Goal: Transaction & Acquisition: Purchase product/service

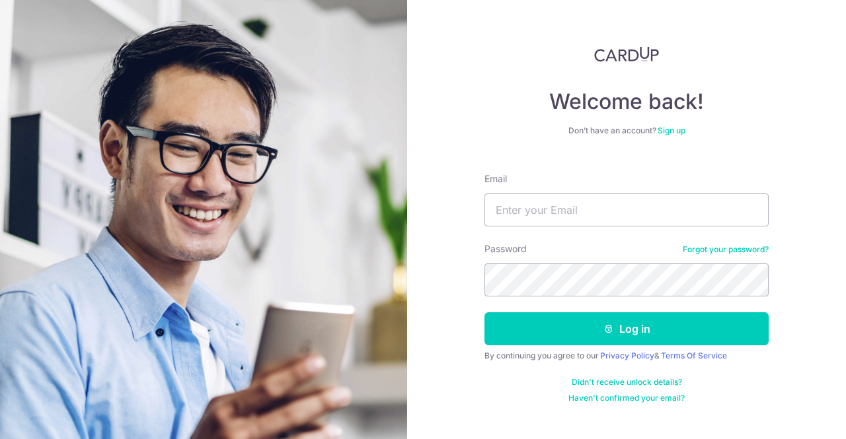
click at [529, 199] on input "Email" at bounding box center [626, 210] width 284 height 33
type input "[EMAIL_ADDRESS][DOMAIN_NAME]"
click at [484, 312] on button "Log in" at bounding box center [626, 328] width 284 height 33
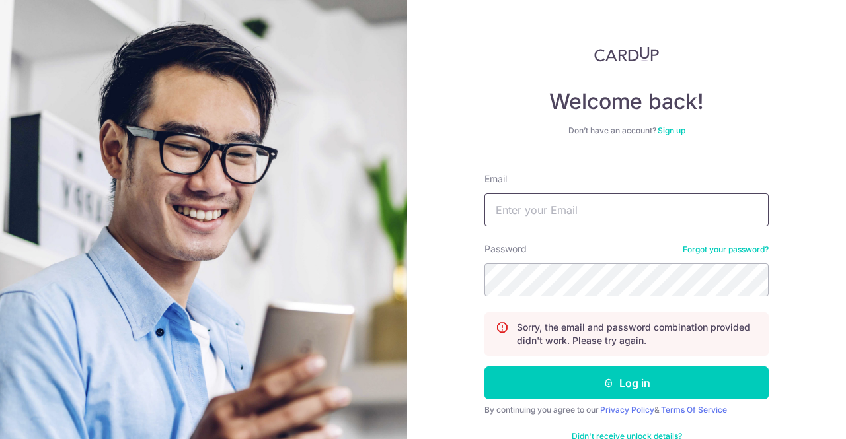
click at [605, 205] on input "Email" at bounding box center [626, 210] width 284 height 33
type input "ghimhock@hotmail.com"
click at [484, 367] on button "Log in" at bounding box center [626, 383] width 284 height 33
drag, startPoint x: 604, startPoint y: 220, endPoint x: 606, endPoint y: 227, distance: 6.9
click at [603, 220] on input "Email" at bounding box center [626, 210] width 284 height 33
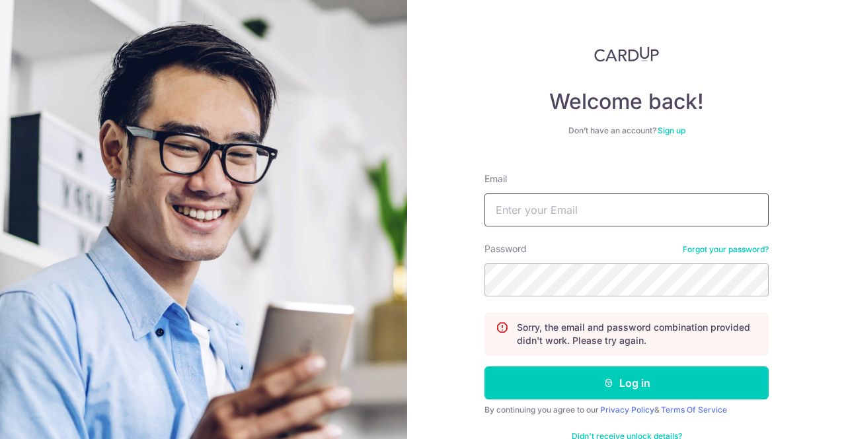
type input "[EMAIL_ADDRESS][DOMAIN_NAME]"
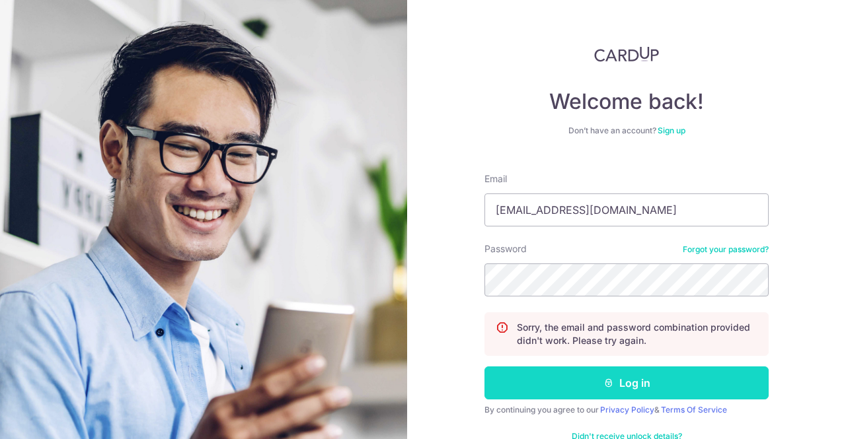
click at [675, 390] on button "Log in" at bounding box center [626, 383] width 284 height 33
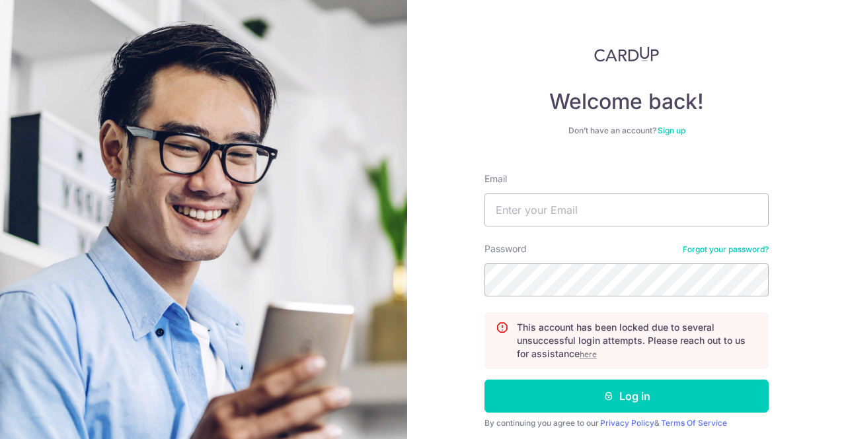
click at [585, 356] on u "here" at bounding box center [587, 354] width 17 height 10
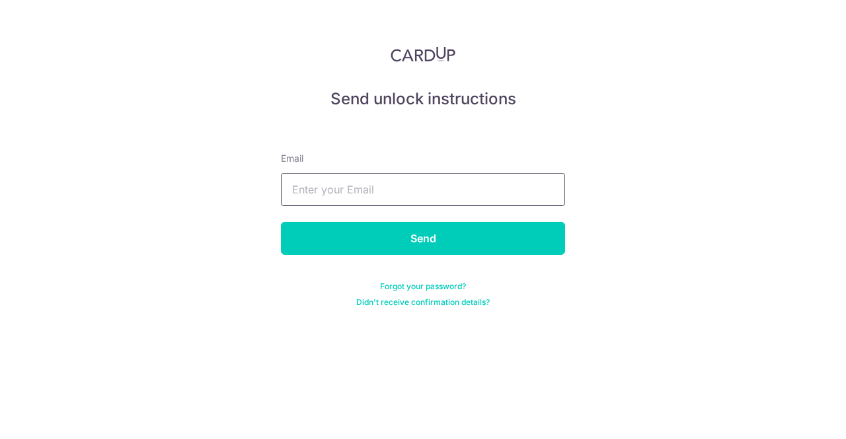
click at [450, 187] on input "text" at bounding box center [423, 189] width 284 height 33
type input "[EMAIL_ADDRESS][DOMAIN_NAME]"
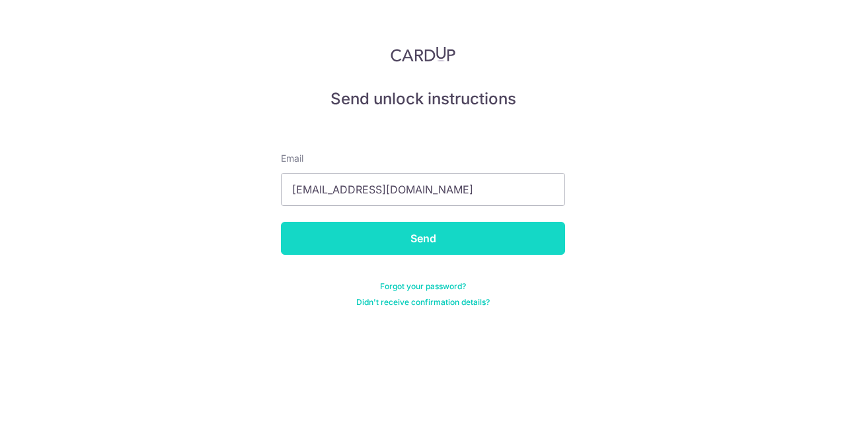
click at [482, 239] on input "Send" at bounding box center [423, 238] width 284 height 33
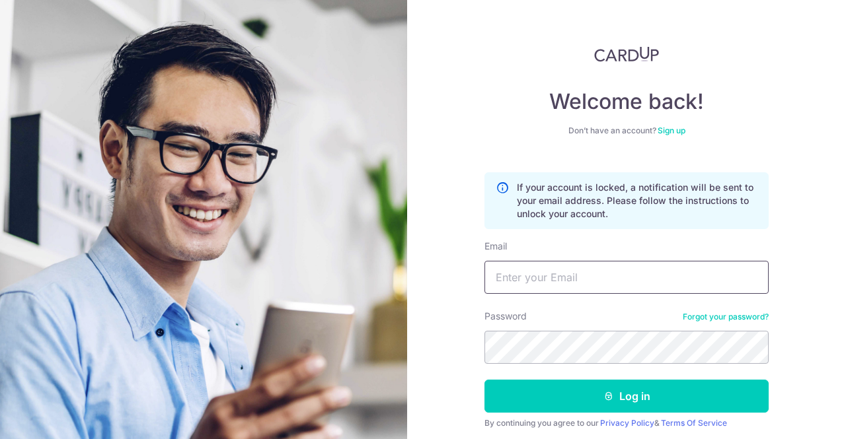
click at [552, 270] on input "Email" at bounding box center [626, 277] width 284 height 33
type input "[EMAIL_ADDRESS][DOMAIN_NAME]"
click at [484, 380] on button "Log in" at bounding box center [626, 396] width 284 height 33
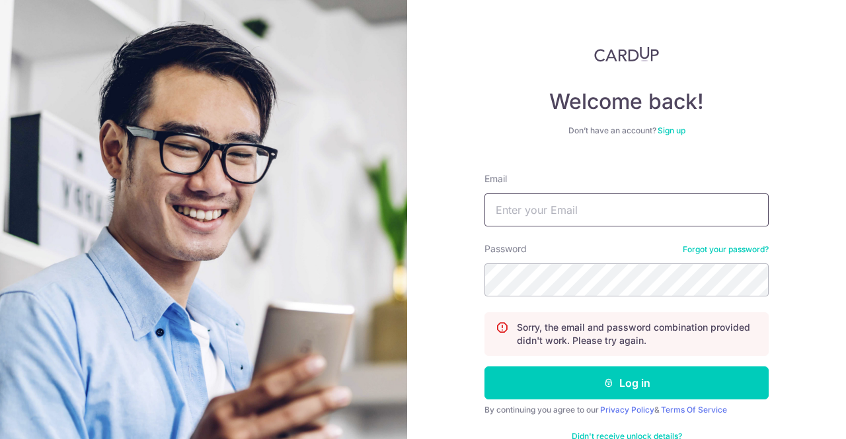
drag, startPoint x: 527, startPoint y: 199, endPoint x: 527, endPoint y: 206, distance: 7.3
click at [527, 199] on input "Email" at bounding box center [626, 210] width 284 height 33
type input "[EMAIL_ADDRESS][DOMAIN_NAME]"
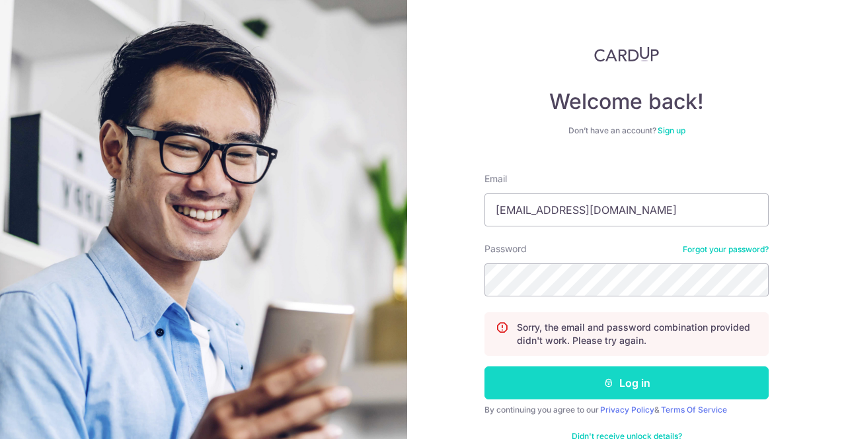
click at [634, 392] on button "Log in" at bounding box center [626, 383] width 284 height 33
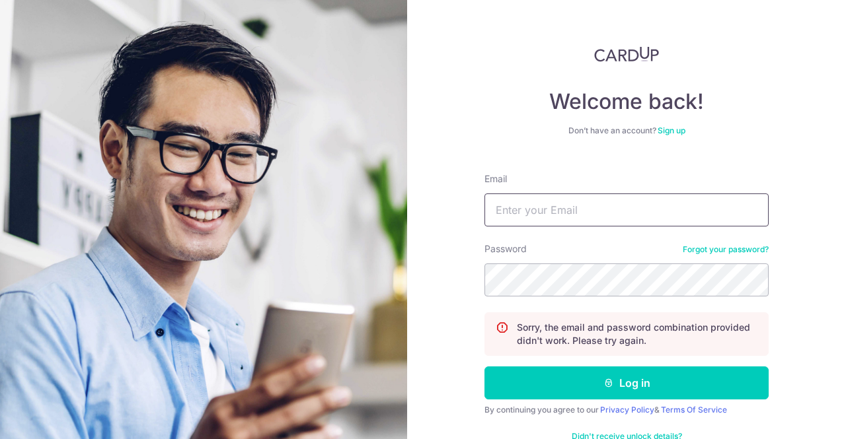
drag, startPoint x: 571, startPoint y: 208, endPoint x: 569, endPoint y: 227, distance: 18.6
click at [571, 208] on input "Email" at bounding box center [626, 210] width 284 height 33
type input "[EMAIL_ADDRESS][DOMAIN_NAME]"
click at [484, 367] on button "Log in" at bounding box center [626, 383] width 284 height 33
drag, startPoint x: 612, startPoint y: 213, endPoint x: 603, endPoint y: 218, distance: 10.7
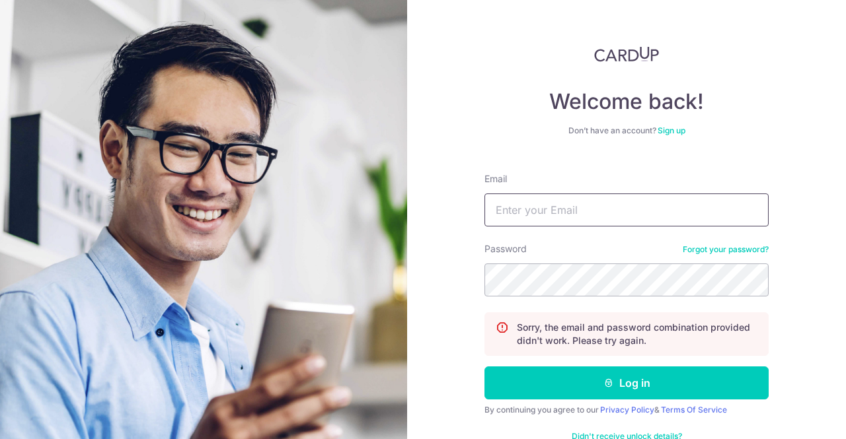
click at [612, 212] on input "Email" at bounding box center [626, 210] width 284 height 33
type input "[EMAIL_ADDRESS][DOMAIN_NAME]"
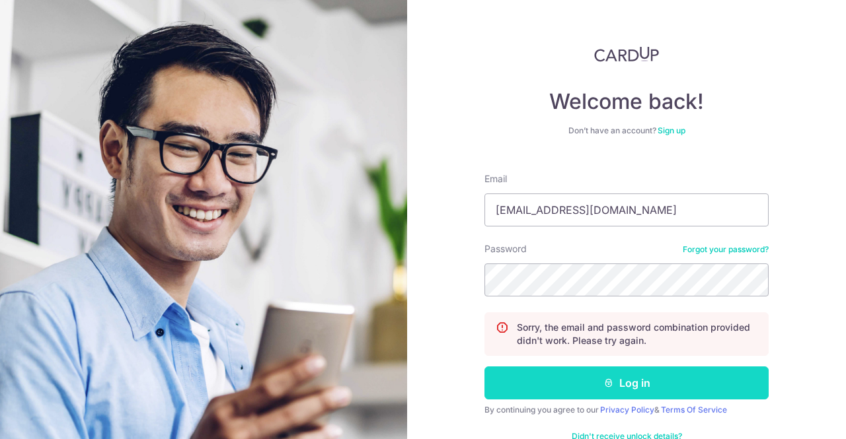
click at [629, 397] on button "Log in" at bounding box center [626, 383] width 284 height 33
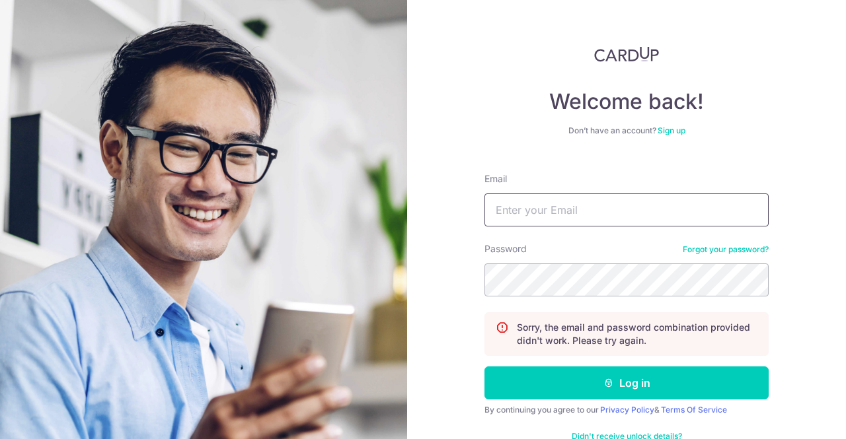
click at [610, 209] on input "Email" at bounding box center [626, 210] width 284 height 33
type input "[EMAIL_ADDRESS][DOMAIN_NAME]"
click at [484, 367] on button "Log in" at bounding box center [626, 383] width 284 height 33
click at [731, 248] on link "Forgot your password?" at bounding box center [725, 249] width 86 height 11
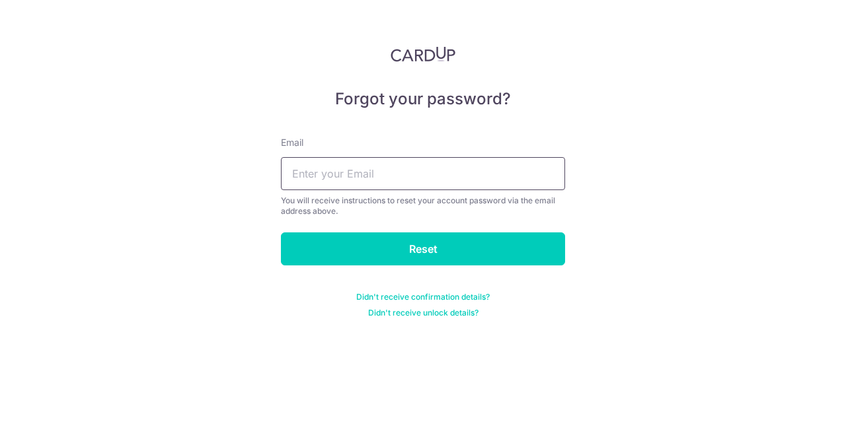
click at [485, 178] on input "text" at bounding box center [423, 173] width 284 height 33
type input "[EMAIL_ADDRESS][DOMAIN_NAME]"
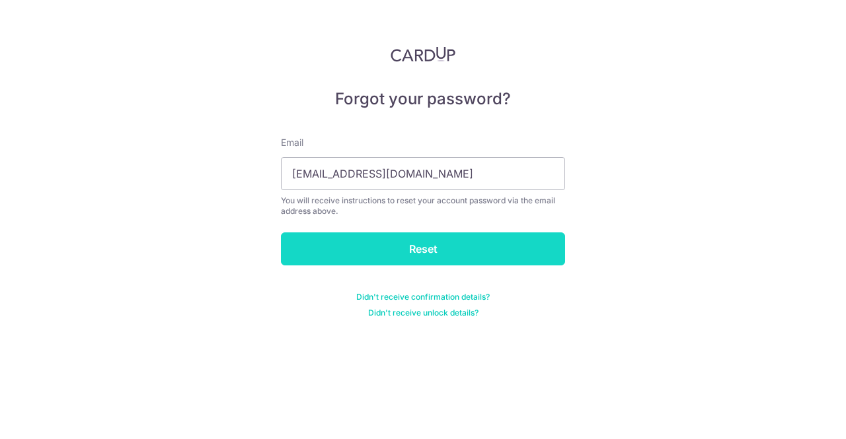
click at [430, 240] on input "Reset" at bounding box center [423, 249] width 284 height 33
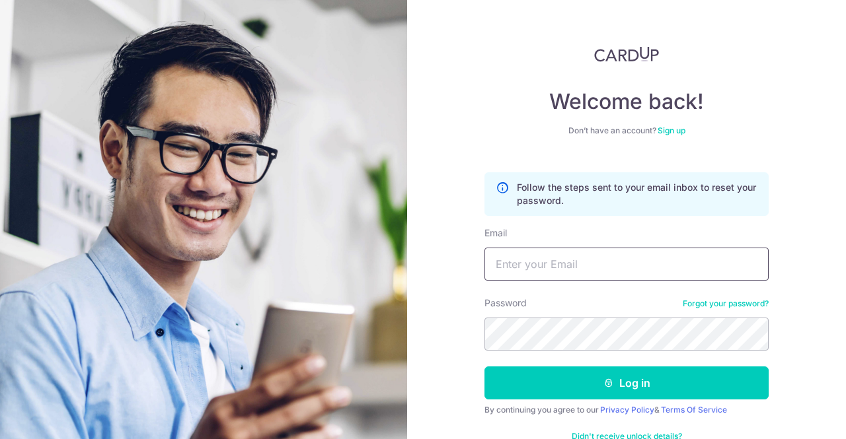
click at [641, 263] on input "Email" at bounding box center [626, 264] width 284 height 33
type input "ghimhock@hotmail.com"
click at [484, 367] on button "Log in" at bounding box center [626, 383] width 284 height 33
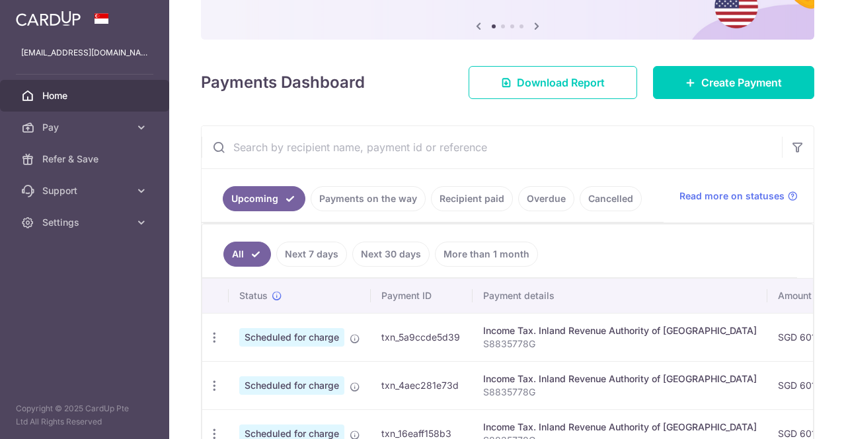
scroll to position [132, 0]
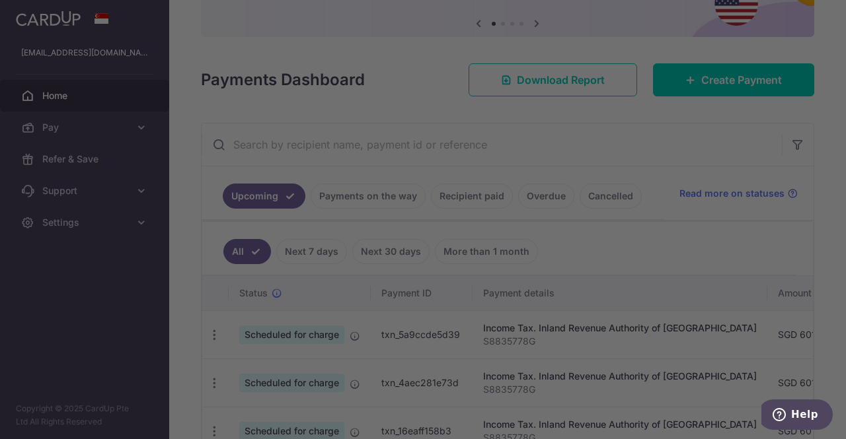
click at [736, 327] on div at bounding box center [427, 222] width 854 height 444
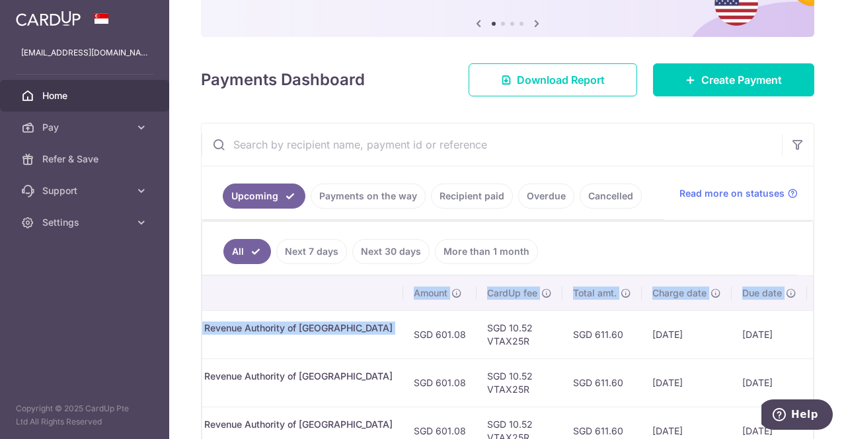
scroll to position [0, 410]
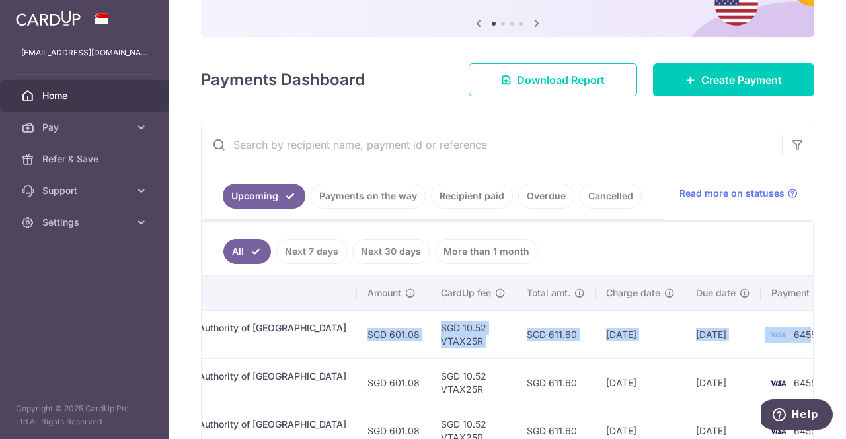
drag, startPoint x: 704, startPoint y: 334, endPoint x: 762, endPoint y: 334, distance: 58.1
click at [762, 334] on tr "Update payment Cancel payment Scheduled for charge txn_5a9ccde5d39 Income Tax. …" at bounding box center [326, 335] width 1069 height 48
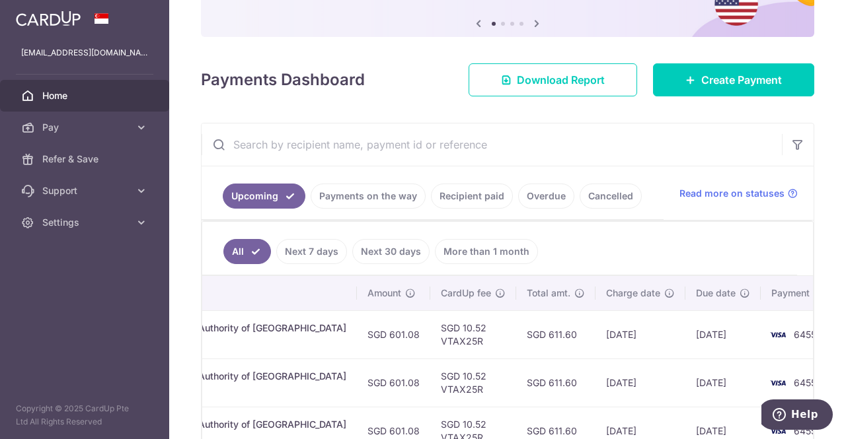
click at [479, 190] on link "Recipient paid" at bounding box center [472, 196] width 82 height 25
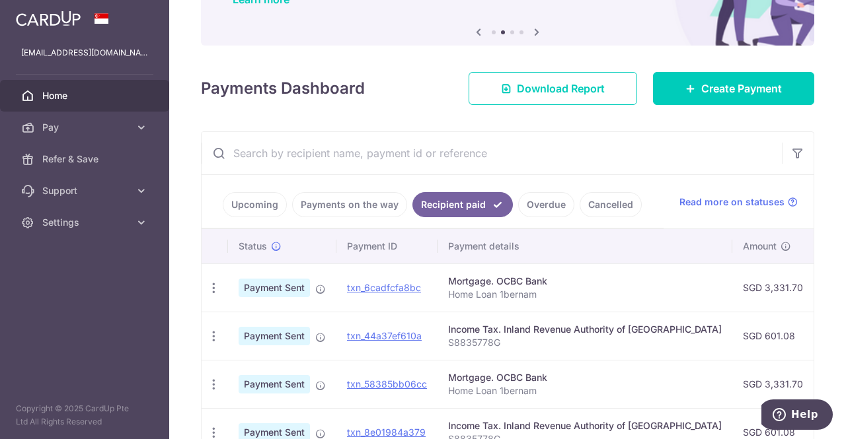
scroll to position [150, 0]
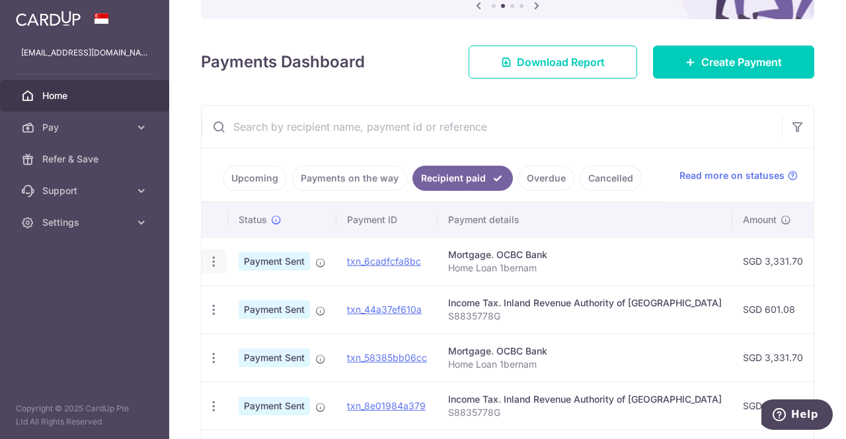
click at [216, 260] on icon "button" at bounding box center [214, 262] width 14 height 14
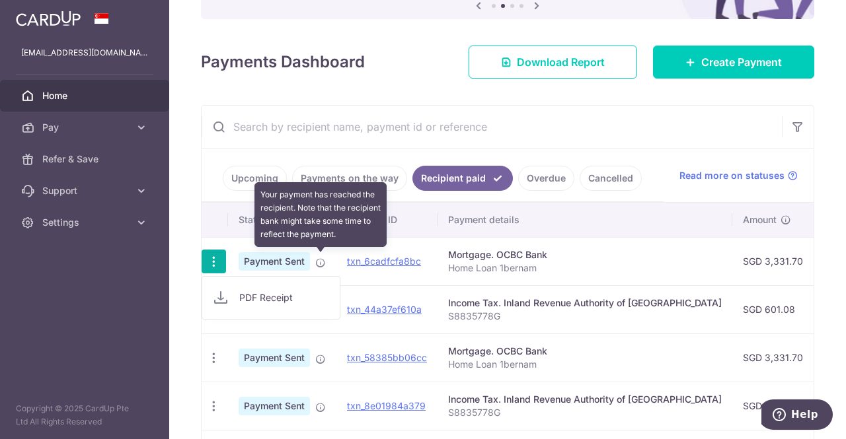
click at [318, 258] on icon at bounding box center [320, 263] width 11 height 11
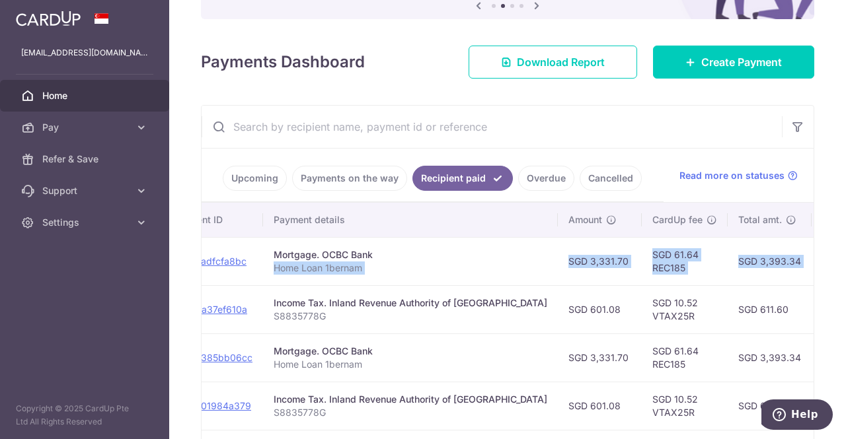
scroll to position [0, 388]
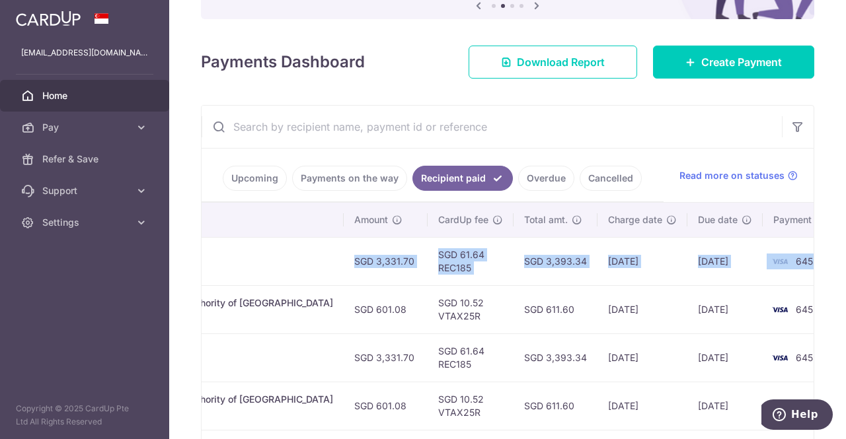
drag, startPoint x: 653, startPoint y: 262, endPoint x: 773, endPoint y: 263, distance: 119.6
click at [773, 263] on tr "PDF Receipt Payment Sent txn_6cadfcfa8bc Mortgage. OCBC Bank Home Loan 1bernam …" at bounding box center [338, 261] width 1050 height 48
click at [775, 262] on td "6455" at bounding box center [812, 261] width 100 height 48
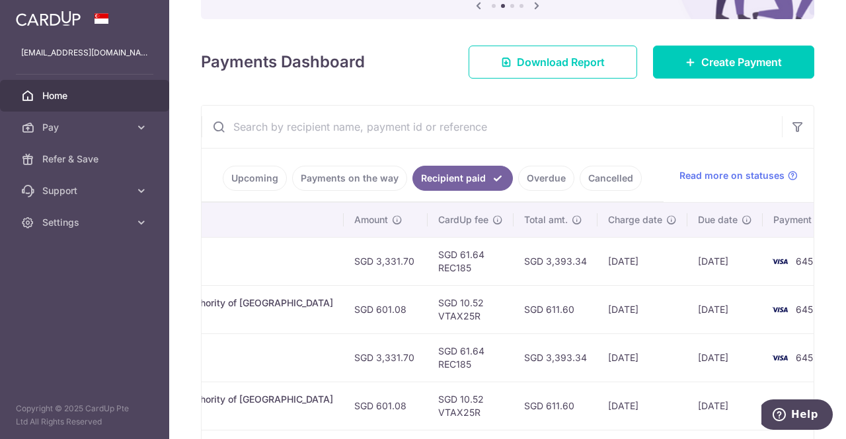
click at [355, 178] on link "Payments on the way" at bounding box center [349, 178] width 115 height 25
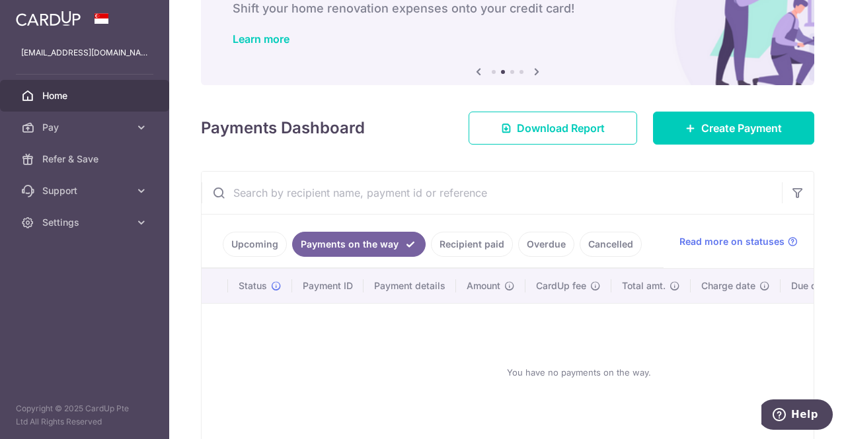
scroll to position [150, 0]
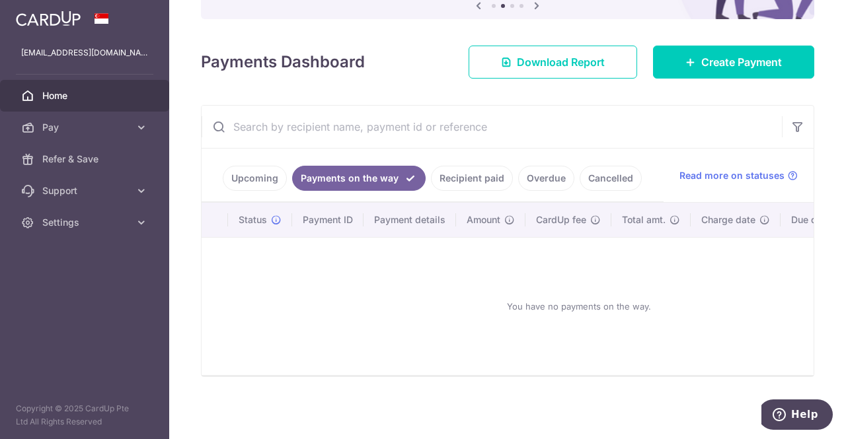
click at [246, 176] on link "Upcoming" at bounding box center [255, 178] width 64 height 25
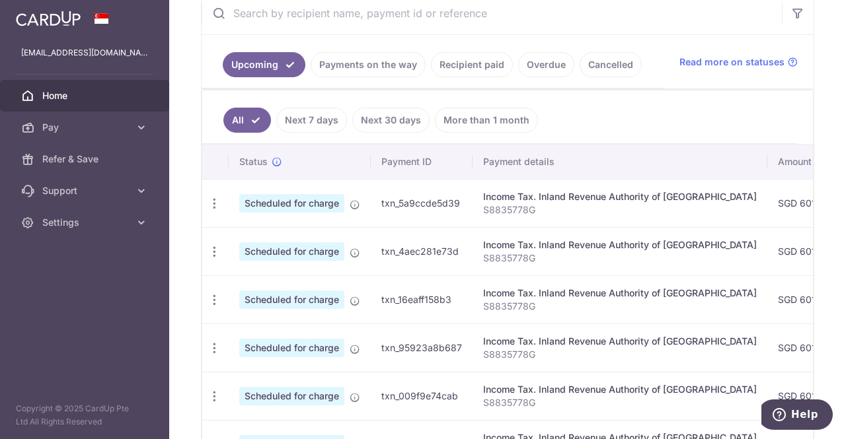
scroll to position [226, 0]
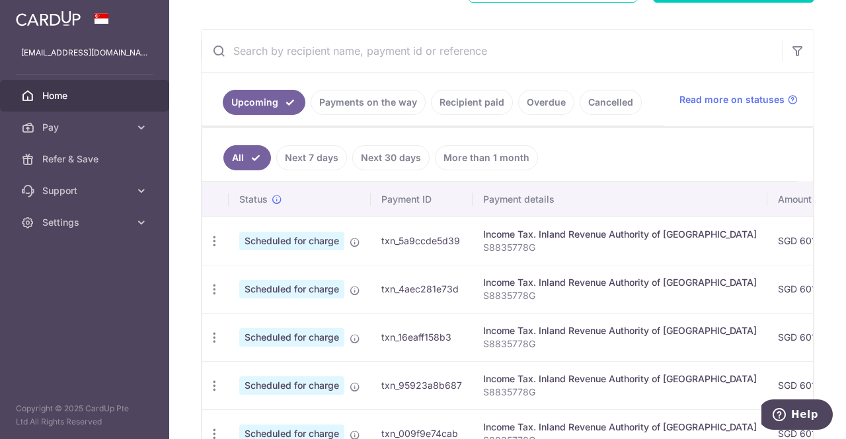
click at [482, 94] on link "Recipient paid" at bounding box center [472, 102] width 82 height 25
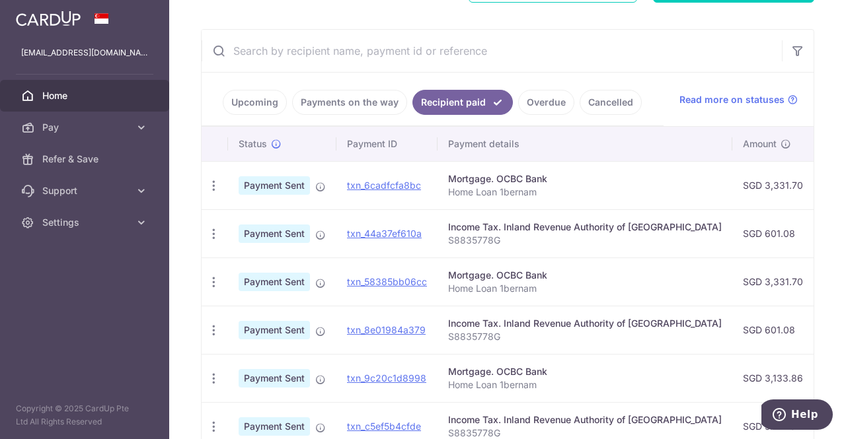
click at [535, 95] on link "Overdue" at bounding box center [546, 102] width 56 height 25
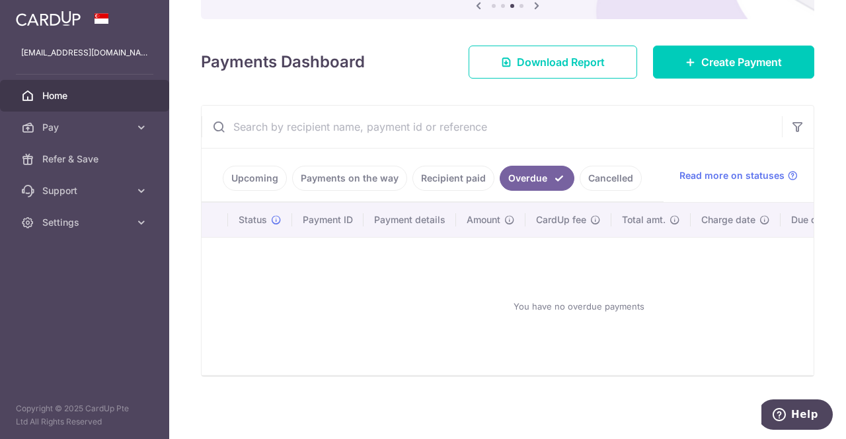
click at [596, 179] on link "Cancelled" at bounding box center [610, 178] width 62 height 25
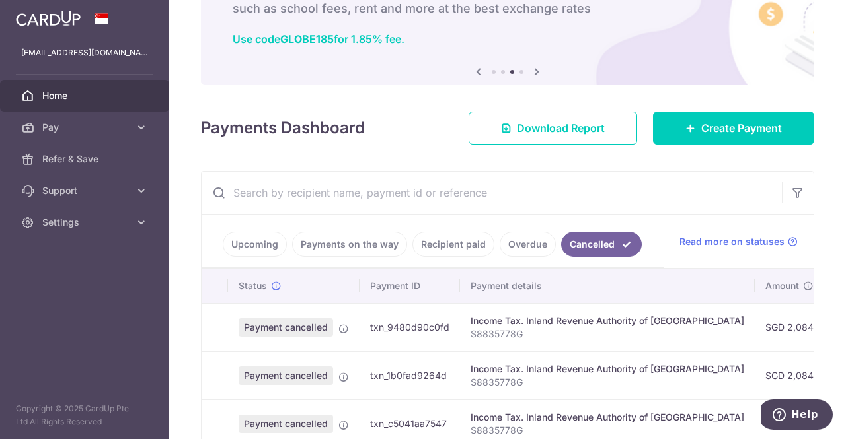
scroll to position [226, 0]
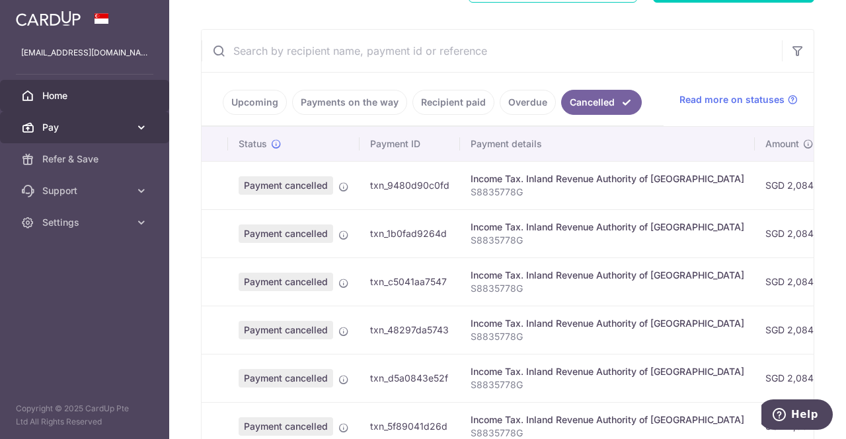
click at [75, 121] on span "Pay" at bounding box center [85, 127] width 87 height 13
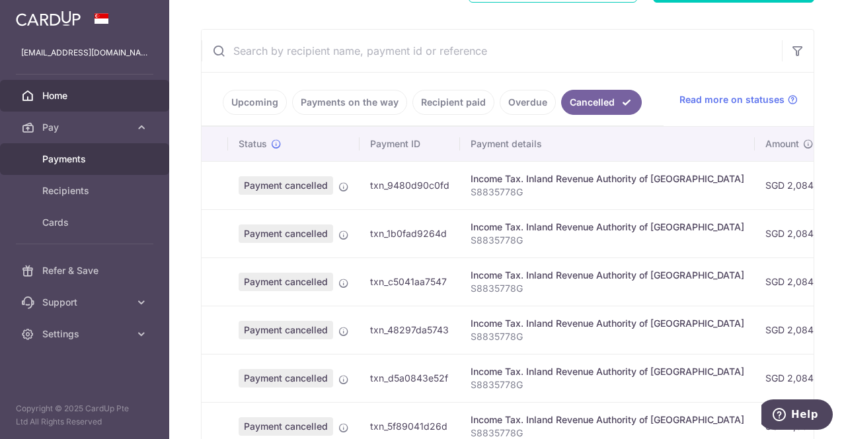
click at [88, 163] on span "Payments" at bounding box center [85, 159] width 87 height 13
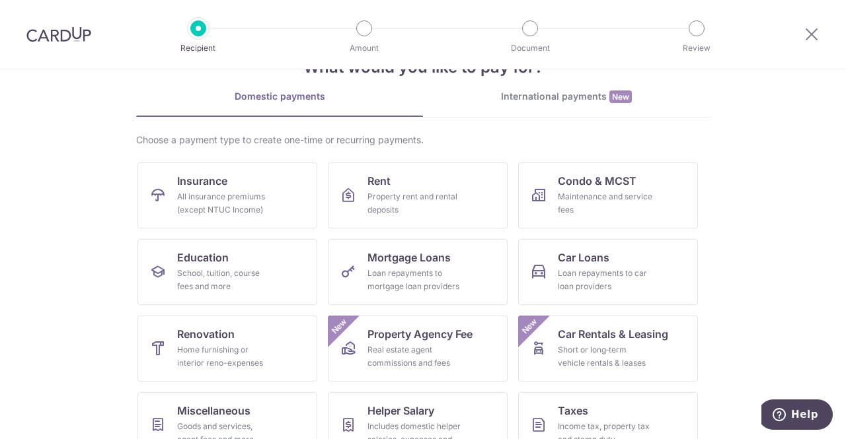
scroll to position [66, 0]
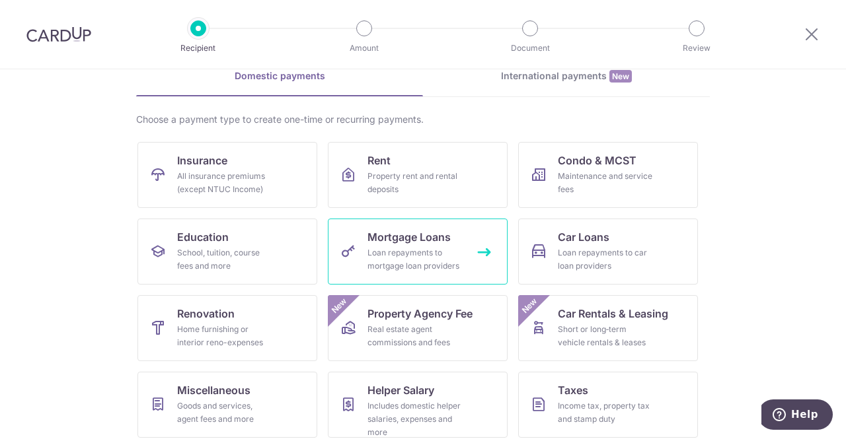
click at [372, 249] on div "Loan repayments to mortgage loan providers" at bounding box center [414, 259] width 95 height 26
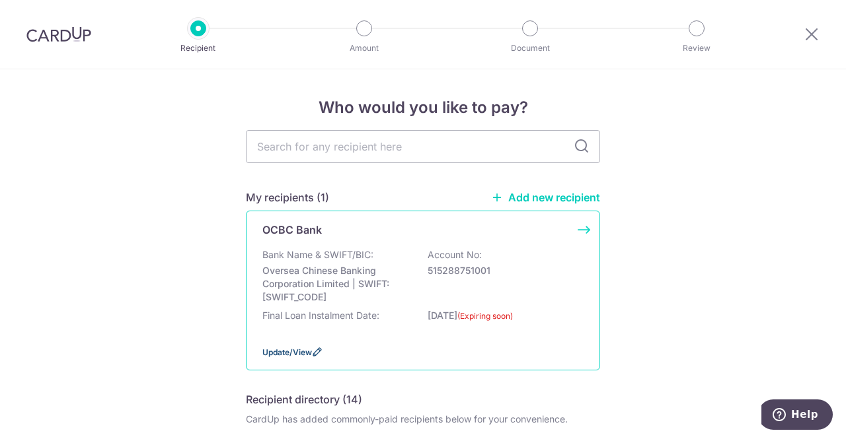
click at [280, 355] on span "Update/View" at bounding box center [287, 353] width 50 height 10
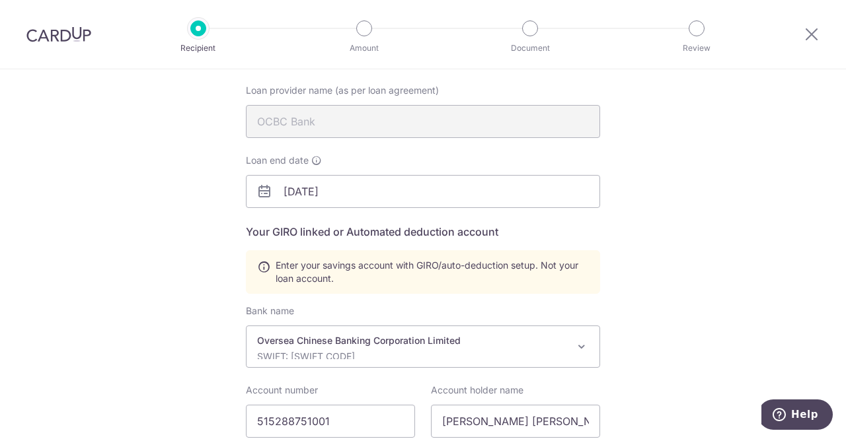
scroll to position [132, 0]
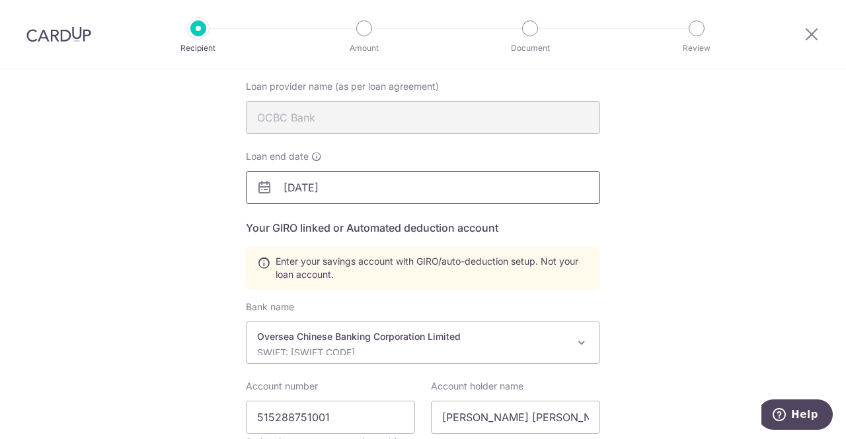
click at [366, 180] on input "[DATE]" at bounding box center [423, 187] width 354 height 33
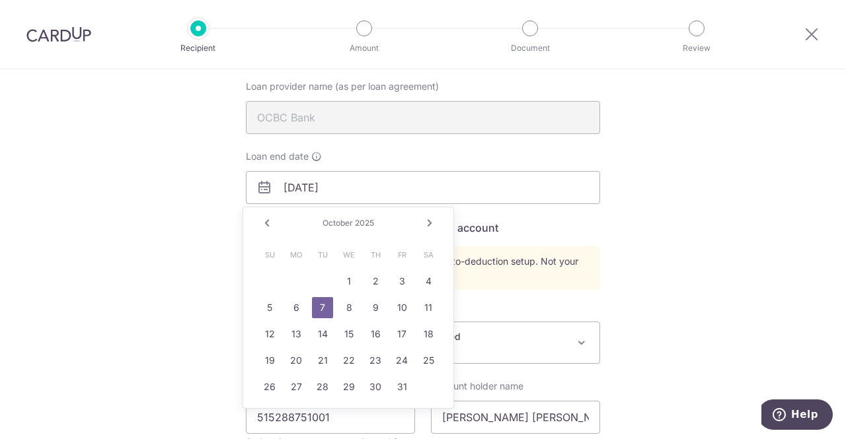
click at [433, 223] on link "Next" at bounding box center [430, 223] width 16 height 16
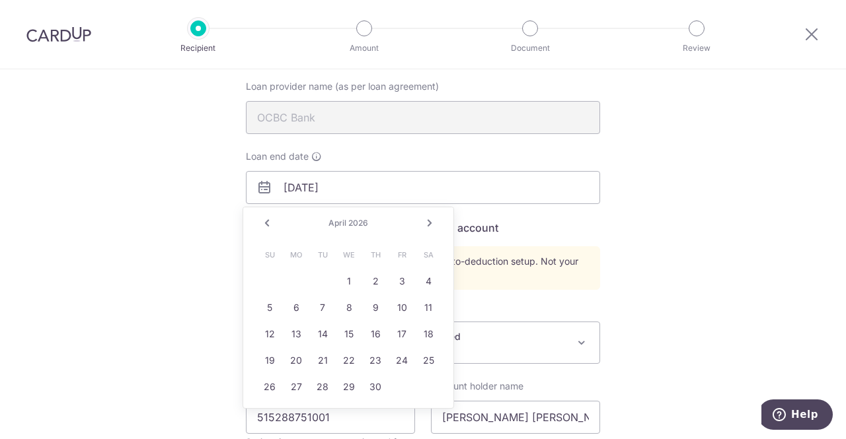
click at [433, 223] on link "Next" at bounding box center [430, 223] width 16 height 16
click at [294, 411] on link "31" at bounding box center [295, 413] width 21 height 21
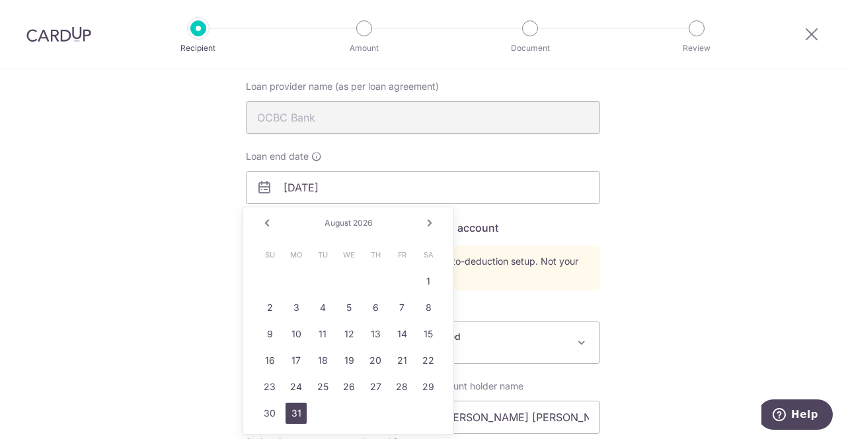
type input "08/31/2026"
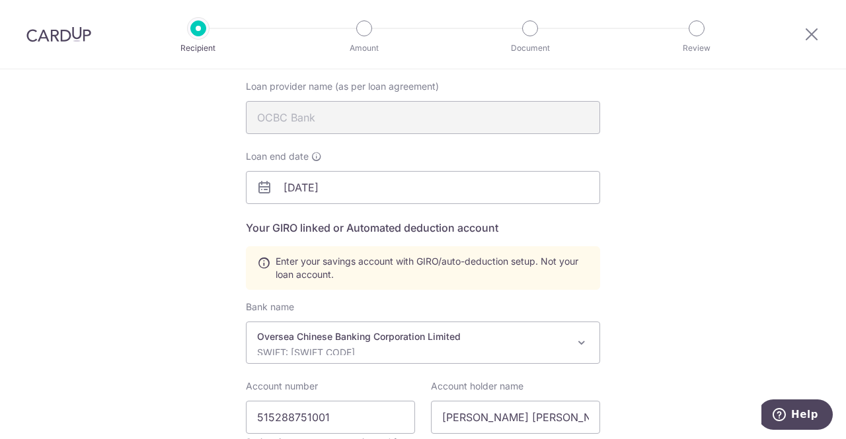
click at [697, 262] on div "Recipient Details Your recipient does not need a CardUp account to receive your…" at bounding box center [423, 319] width 846 height 764
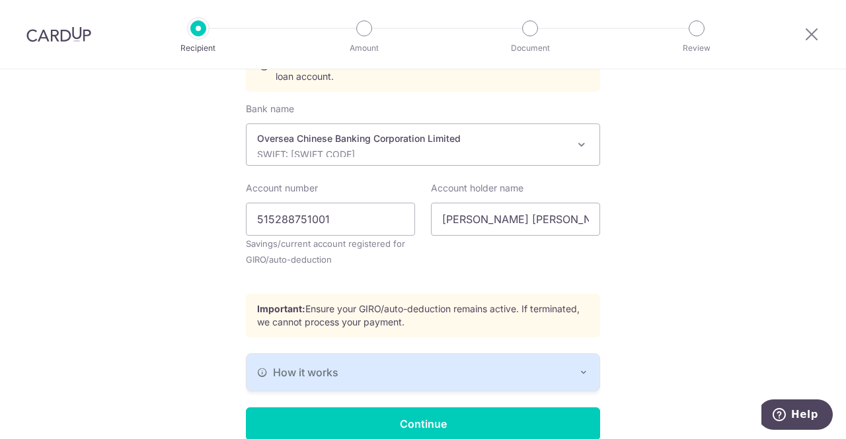
scroll to position [391, 0]
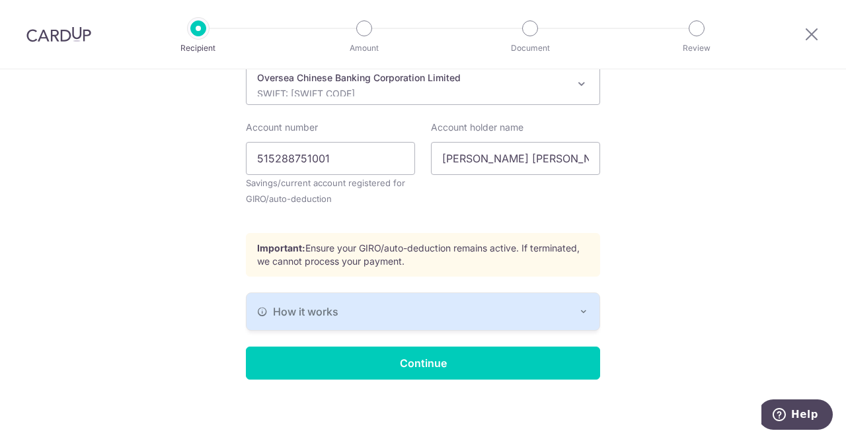
click at [573, 314] on div "How it works" at bounding box center [423, 312] width 332 height 16
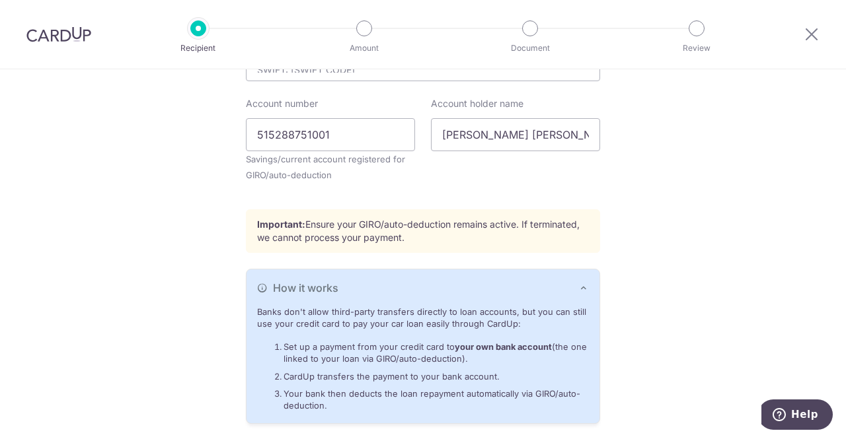
scroll to position [508, 0]
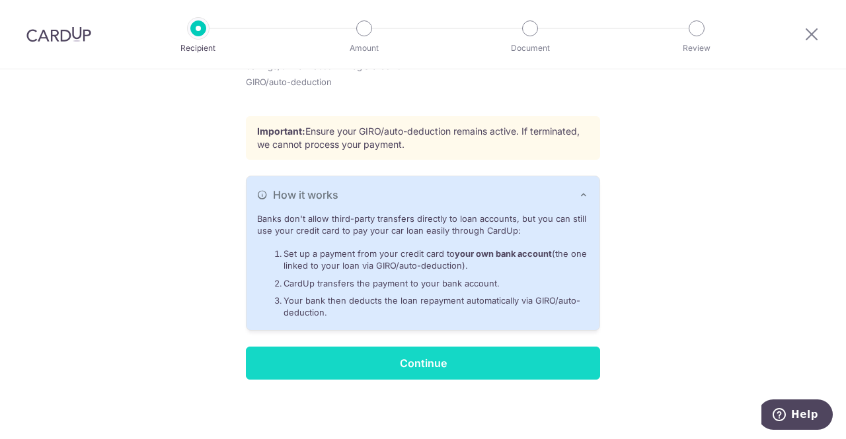
click at [531, 355] on input "Continue" at bounding box center [423, 363] width 354 height 33
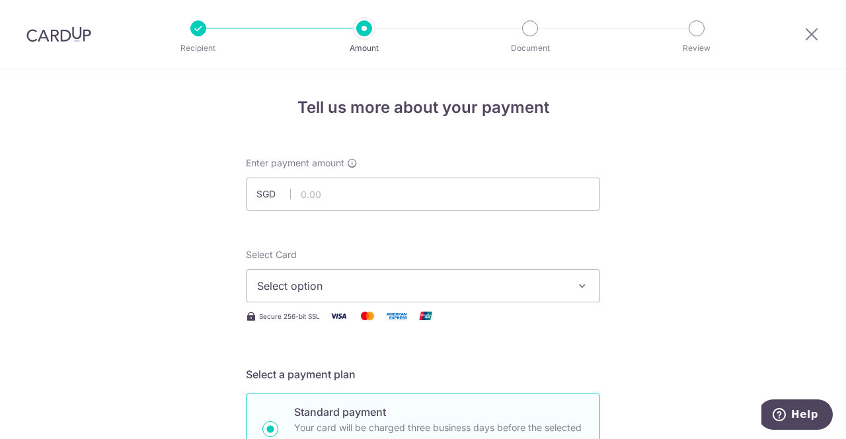
click at [512, 282] on span "Select option" at bounding box center [411, 286] width 308 height 16
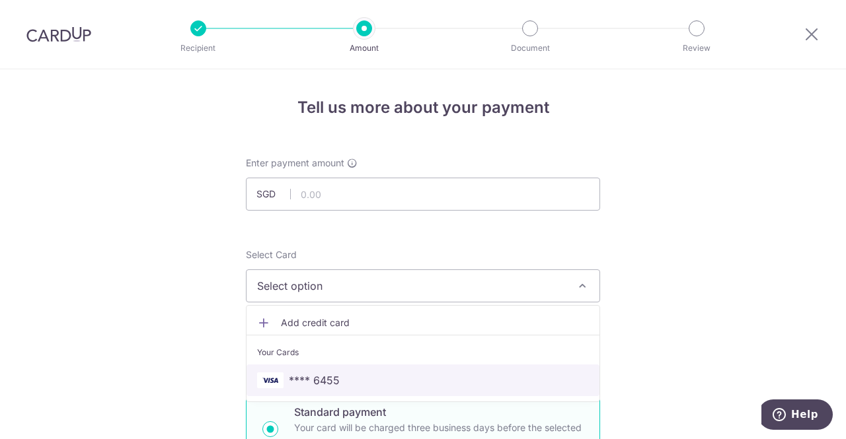
click at [427, 380] on span "**** 6455" at bounding box center [423, 381] width 332 height 16
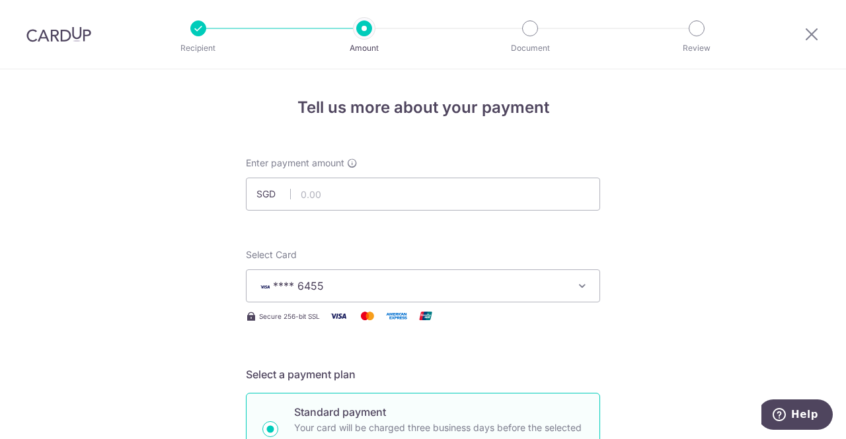
click at [443, 196] on input "text" at bounding box center [423, 194] width 354 height 33
drag, startPoint x: 304, startPoint y: 192, endPoint x: 354, endPoint y: 196, distance: 50.4
click at [354, 196] on input "31.00" at bounding box center [423, 194] width 354 height 33
click at [328, 194] on input "3,331.00" at bounding box center [423, 194] width 354 height 33
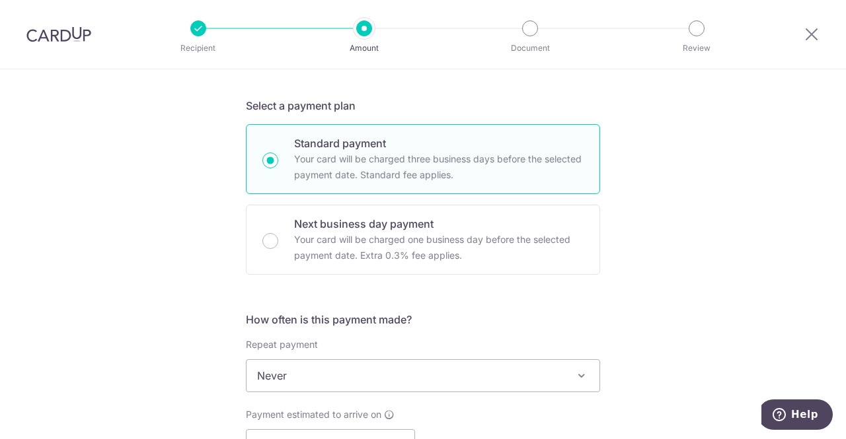
scroll to position [330, 0]
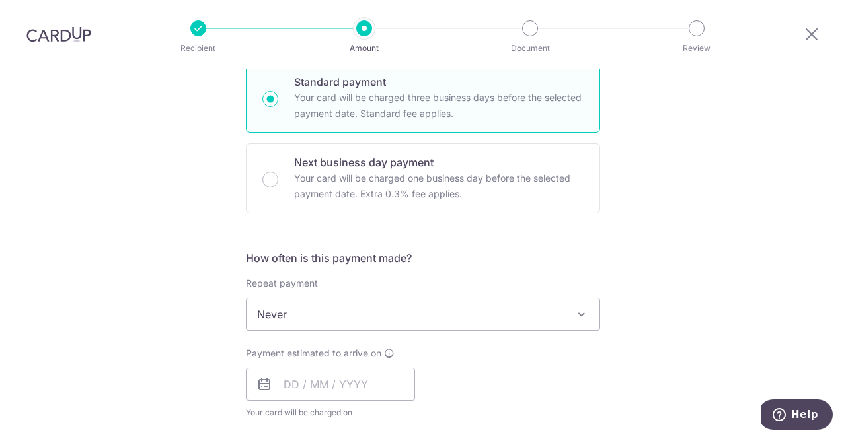
click at [353, 313] on span "Never" at bounding box center [422, 315] width 353 height 32
type input "3,331.70"
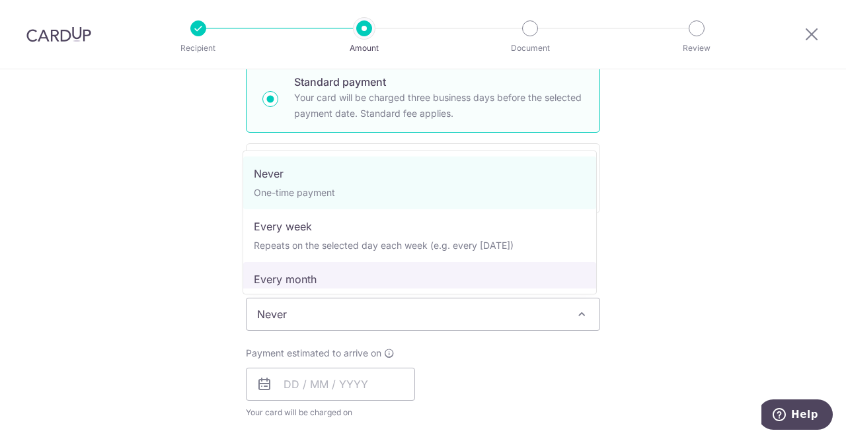
select select "3"
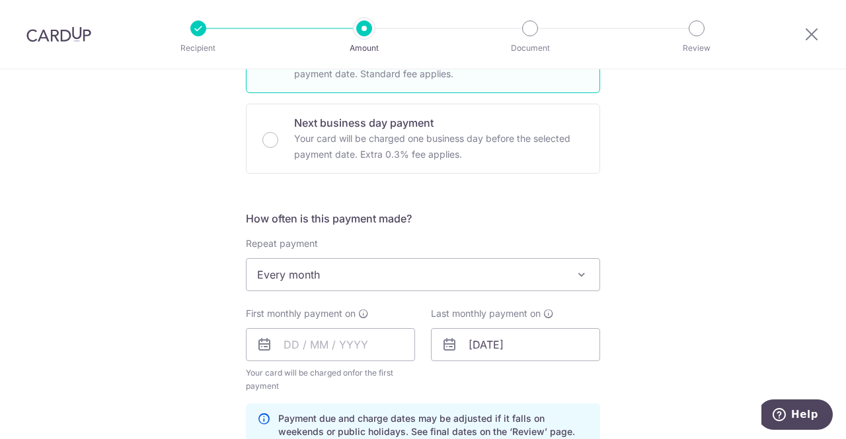
scroll to position [396, 0]
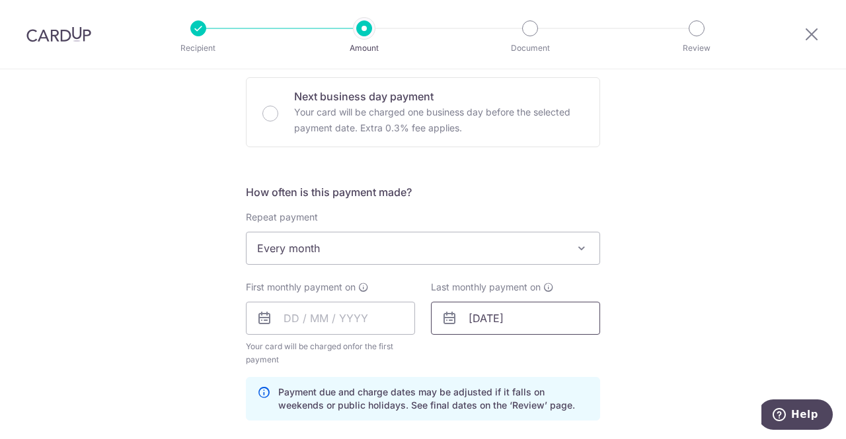
click at [488, 321] on input "31/08/2026" at bounding box center [515, 318] width 169 height 33
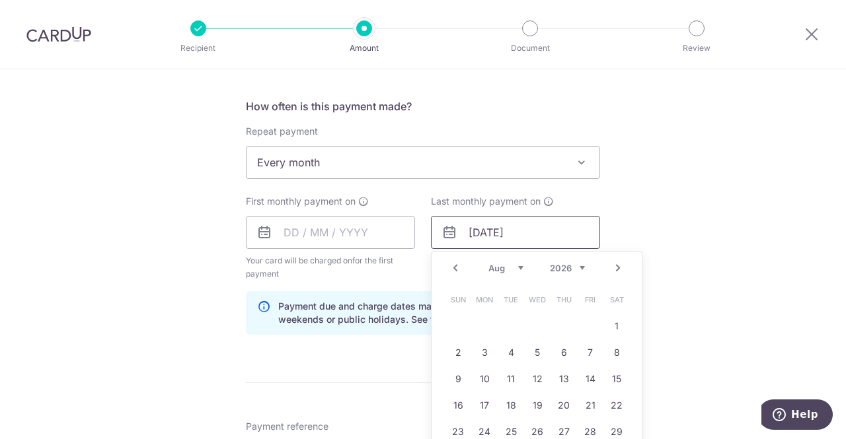
scroll to position [529, 0]
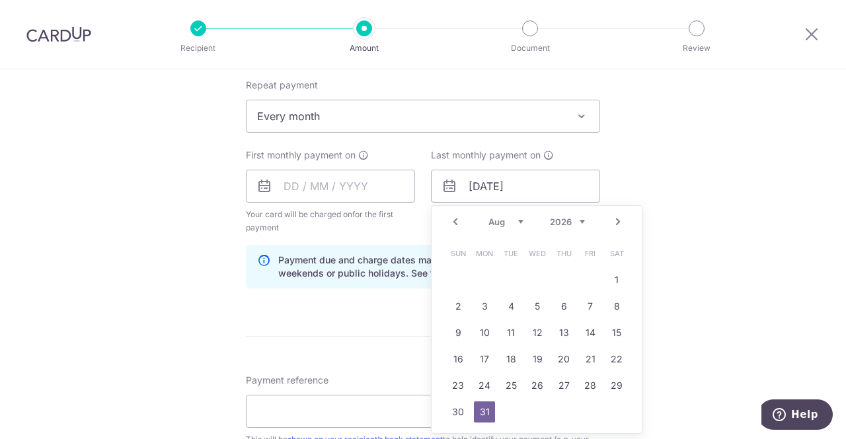
click at [454, 223] on link "Prev" at bounding box center [455, 222] width 16 height 16
click at [616, 219] on link "Next" at bounding box center [618, 222] width 16 height 16
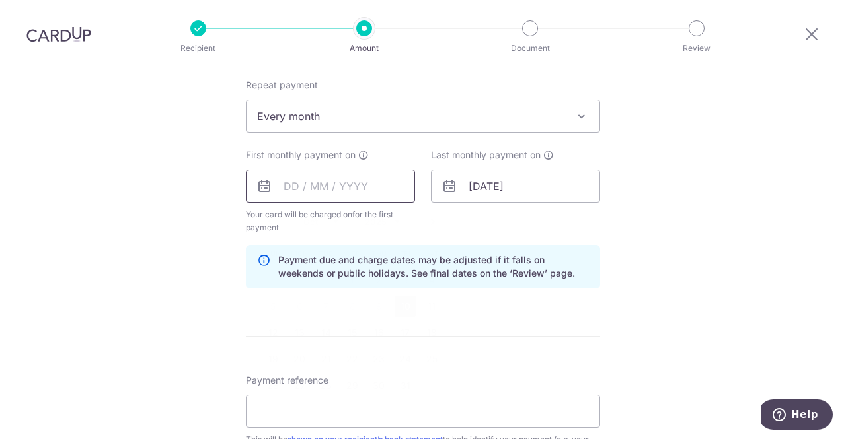
click at [355, 198] on input "text" at bounding box center [330, 186] width 169 height 33
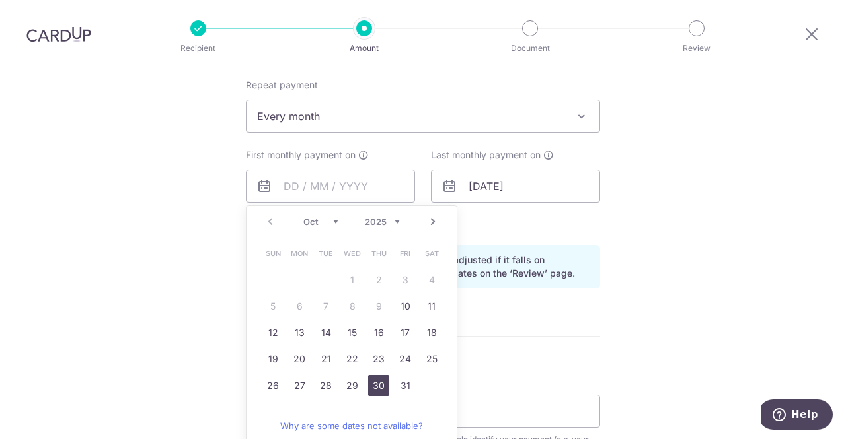
click at [372, 385] on link "30" at bounding box center [378, 385] width 21 height 21
type input "30/10/2025"
type input "27/08/2026"
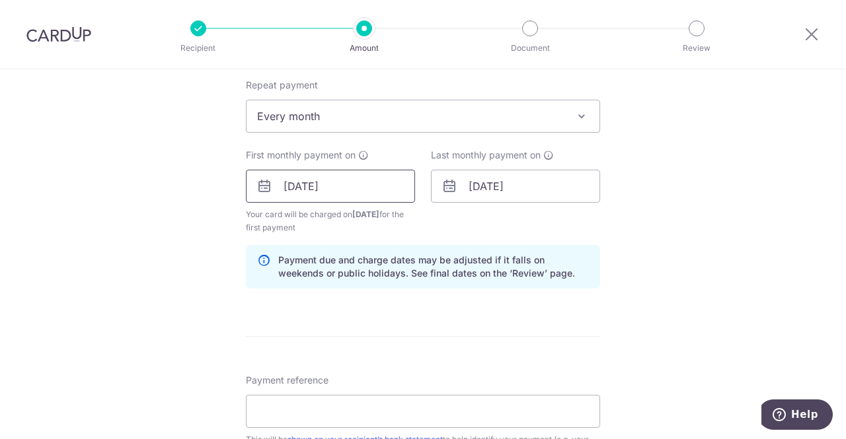
click at [349, 187] on input "30/10/2025" at bounding box center [330, 186] width 169 height 33
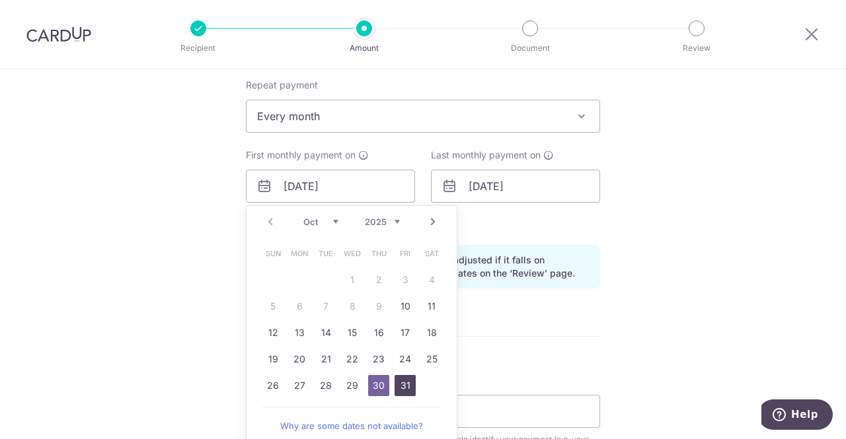
click at [399, 385] on link "31" at bounding box center [404, 385] width 21 height 21
type input "[DATE]"
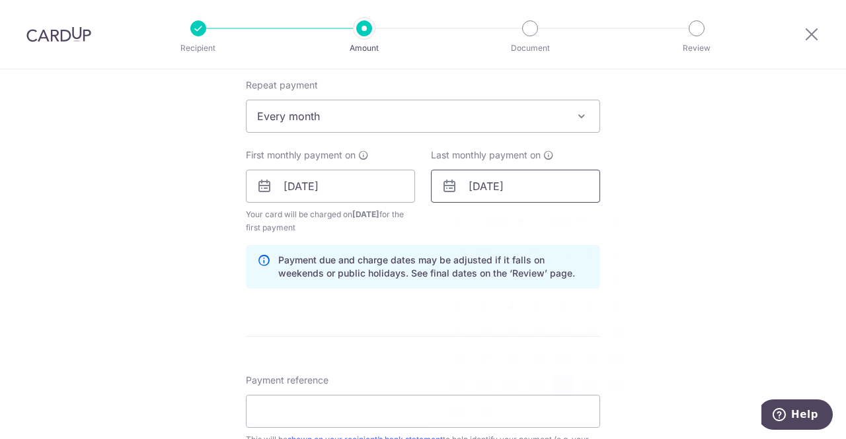
click at [468, 184] on input "27/08/2026" at bounding box center [515, 186] width 169 height 33
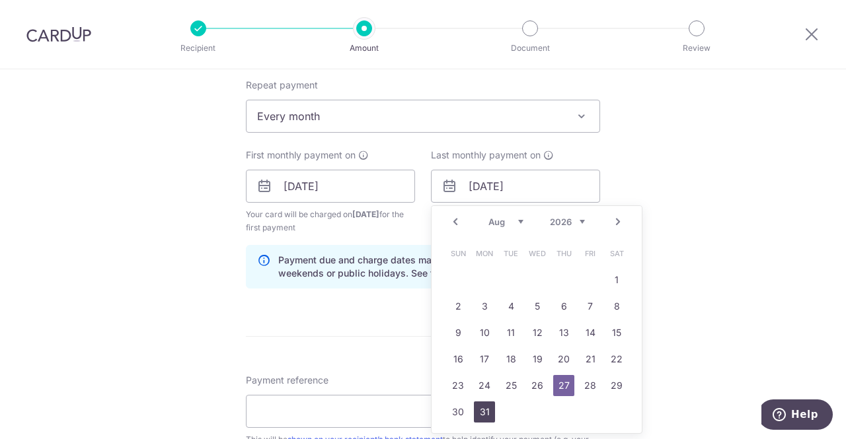
click at [481, 410] on link "31" at bounding box center [484, 412] width 21 height 21
type input "31/08/2026"
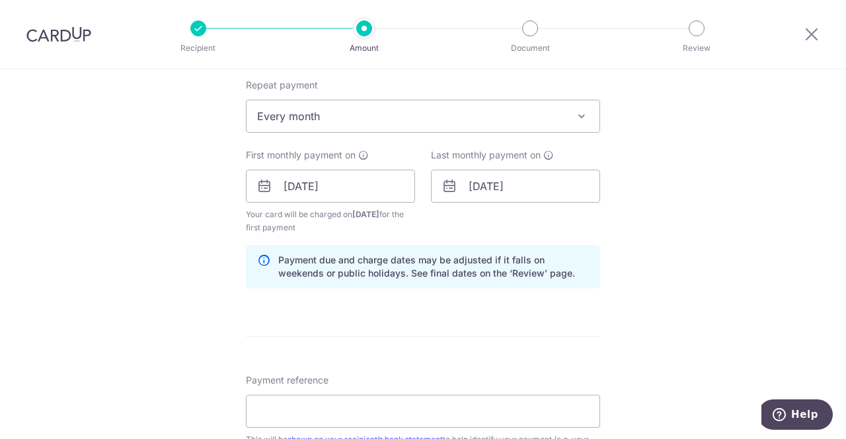
click at [683, 248] on div "Tell us more about your payment Enter payment amount SGD 3,331.70 3331.70 Selec…" at bounding box center [423, 199] width 846 height 1317
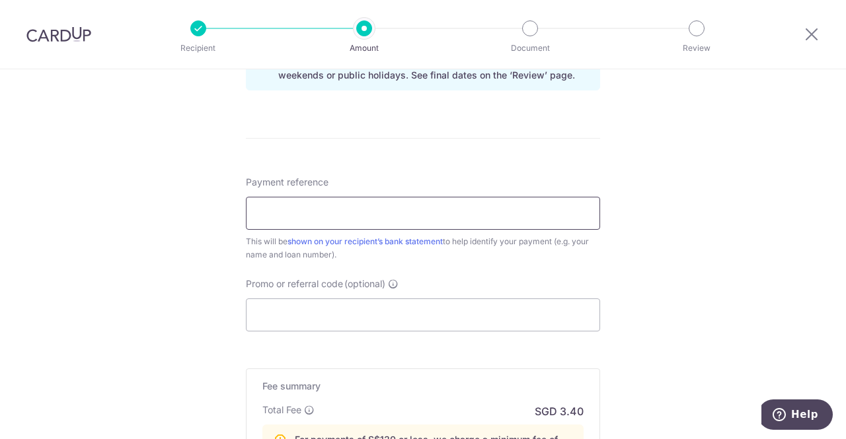
scroll to position [595, 0]
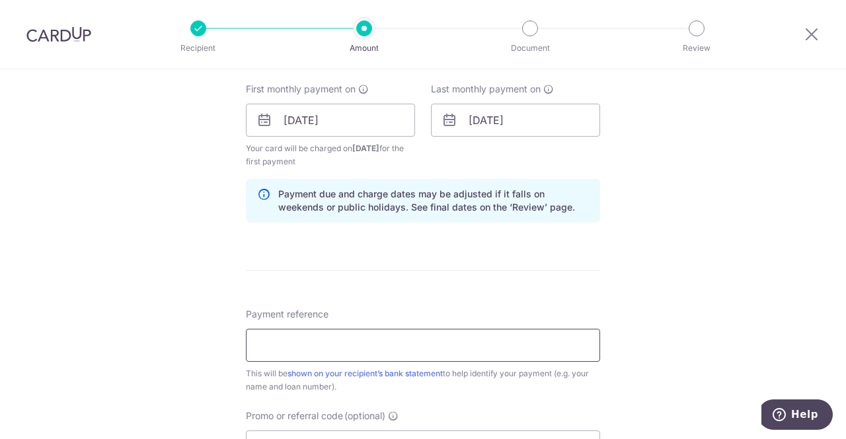
click at [455, 343] on input "Payment reference" at bounding box center [423, 345] width 354 height 33
type input "Home Loan 1bernam"
click at [682, 353] on div "Tell us more about your payment Enter payment amount SGD 3,331.70 3331.70 Selec…" at bounding box center [423, 133] width 846 height 1317
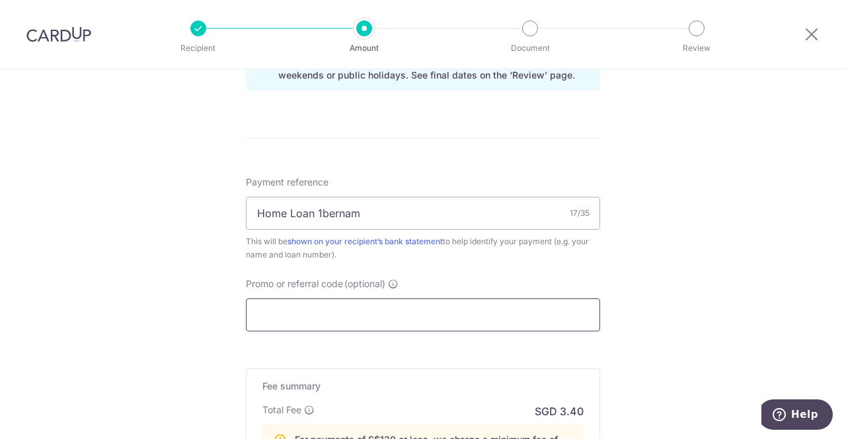
click at [385, 312] on input "Promo or referral code (optional)" at bounding box center [423, 315] width 354 height 33
paste input "3HOME25R"
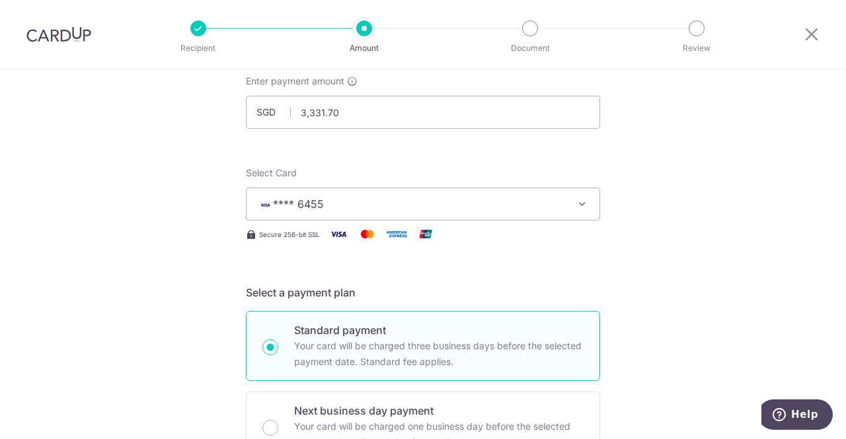
scroll to position [0, 0]
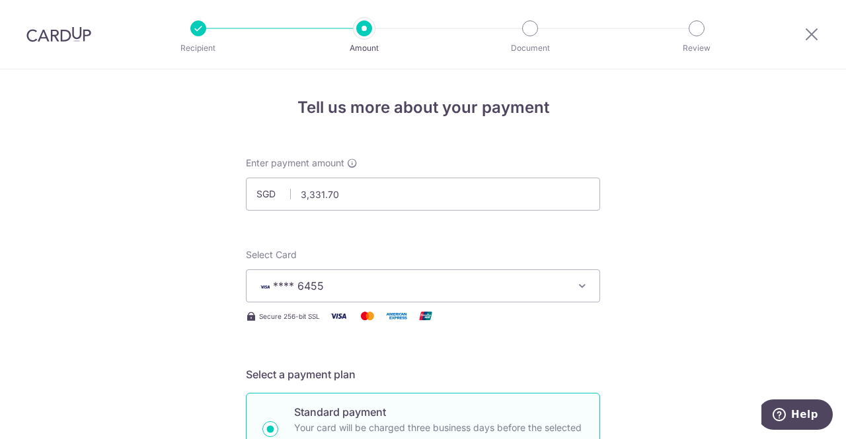
type input "3HOME25R"
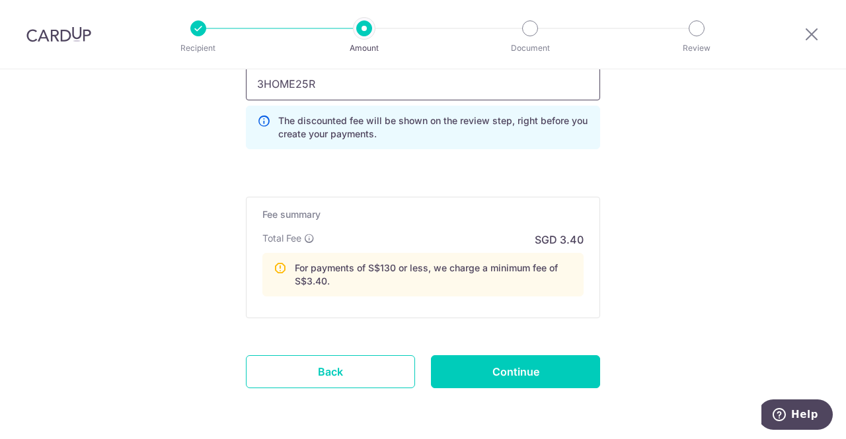
scroll to position [1002, 0]
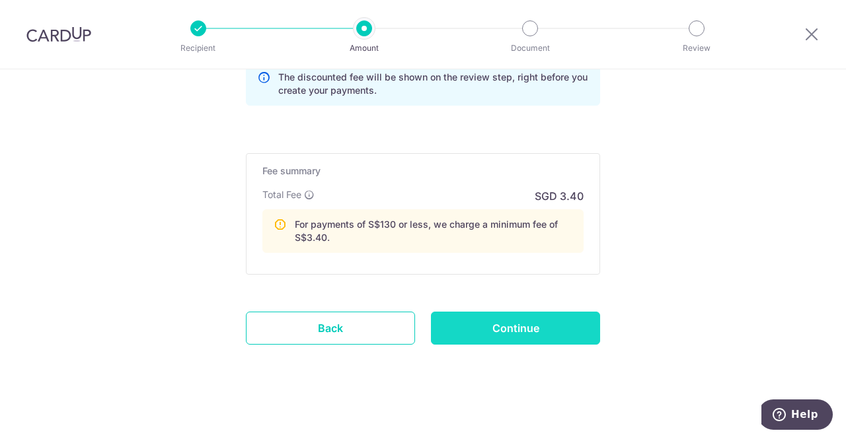
click at [522, 324] on input "Continue" at bounding box center [515, 328] width 169 height 33
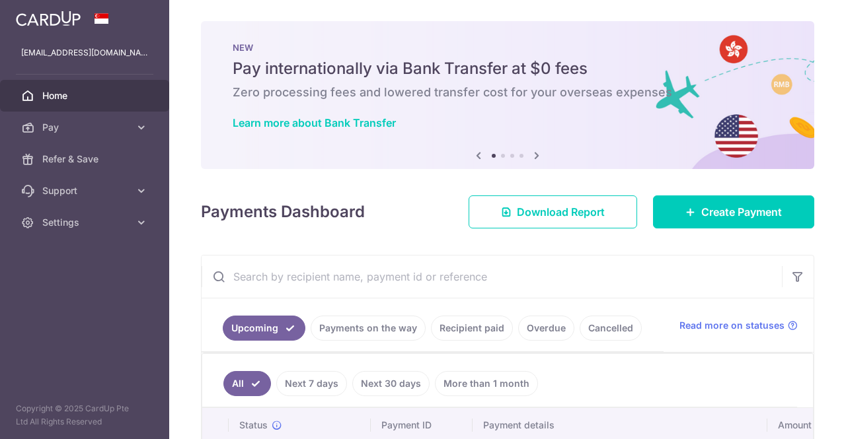
scroll to position [264, 0]
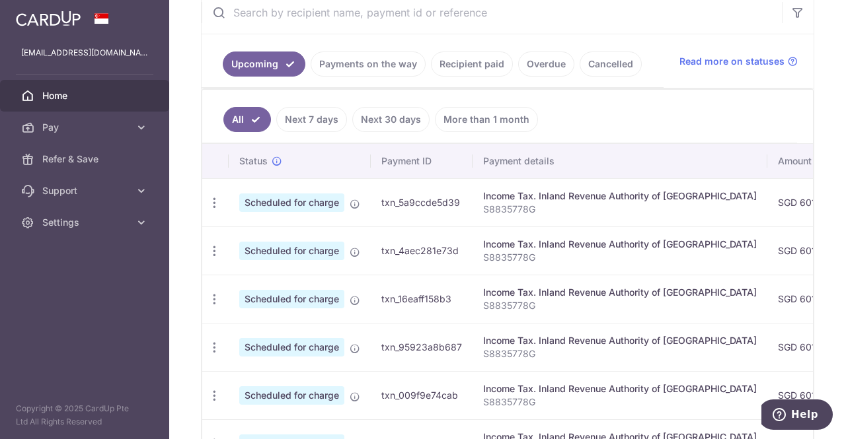
click at [367, 57] on link "Payments on the way" at bounding box center [368, 64] width 115 height 25
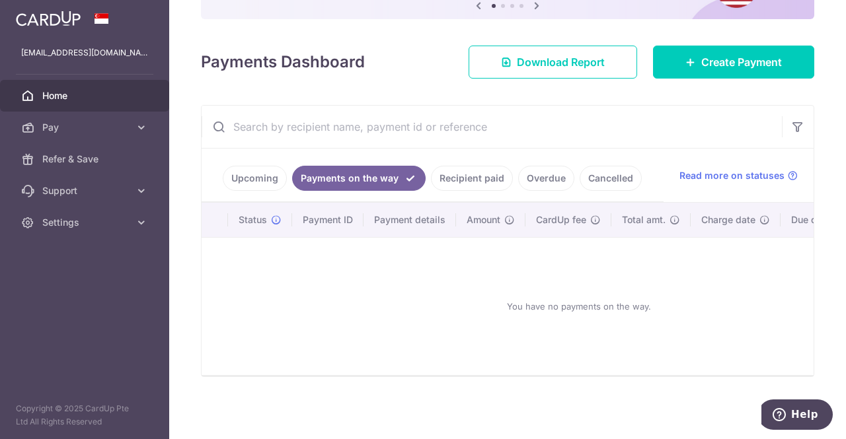
click at [457, 177] on link "Recipient paid" at bounding box center [472, 178] width 82 height 25
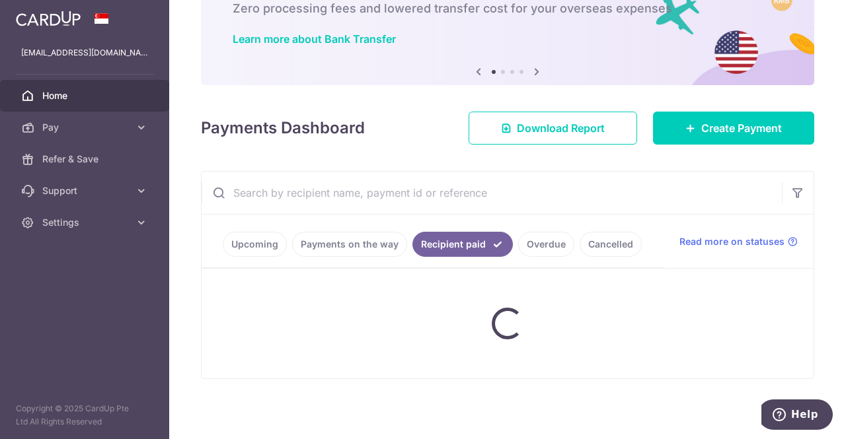
scroll to position [264, 0]
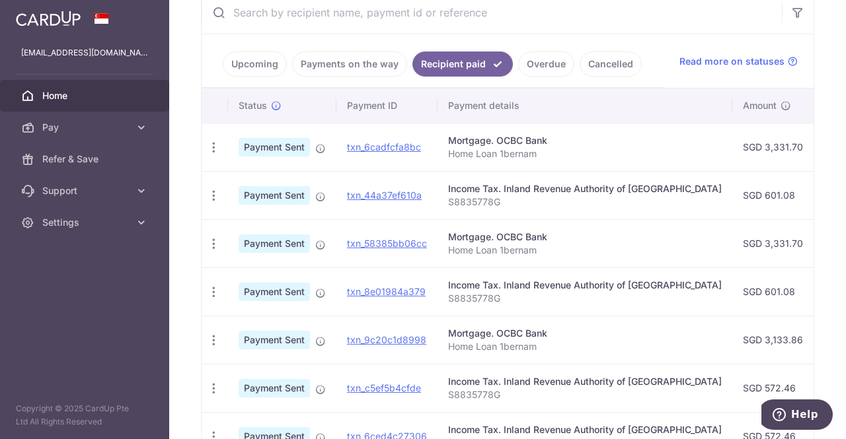
drag, startPoint x: 553, startPoint y: 147, endPoint x: 762, endPoint y: 151, distance: 209.5
click at [762, 151] on tr "PDF Receipt Payment Sent txn_6cadfcfa8bc Mortgage. OCBC Bank Home Loan 1bernam …" at bounding box center [727, 147] width 1050 height 48
click at [732, 144] on td "SGD 3,331.70" at bounding box center [774, 147] width 84 height 48
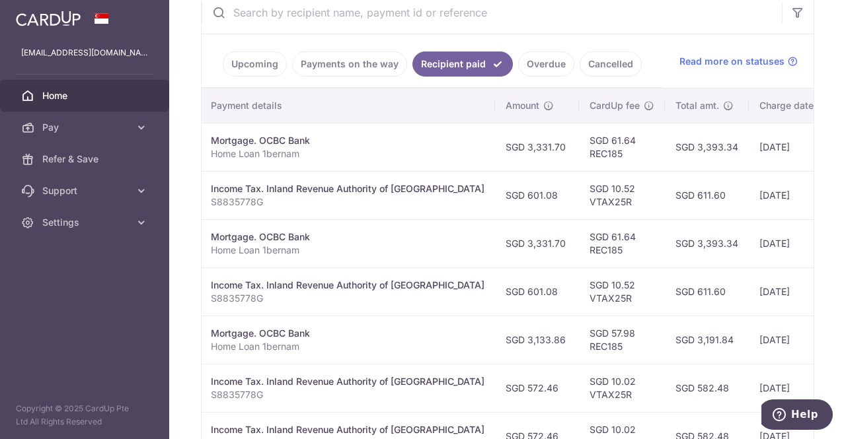
scroll to position [0, 254]
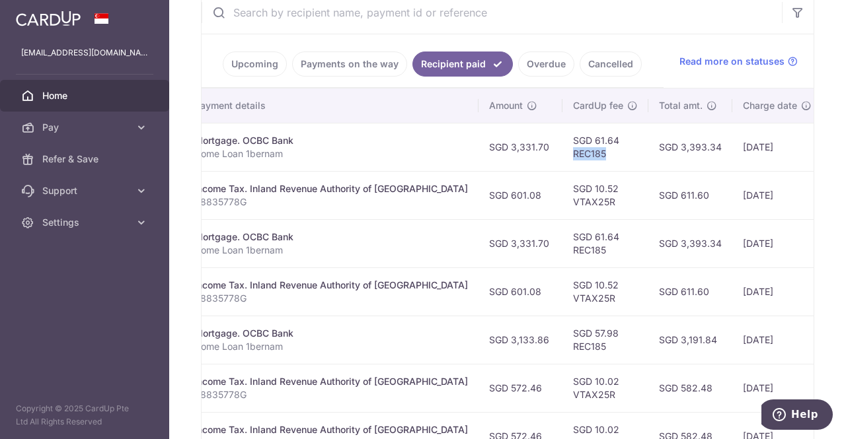
drag, startPoint x: 768, startPoint y: 159, endPoint x: 555, endPoint y: 161, distance: 212.7
click at [562, 161] on td "SGD 61.64 REC185" at bounding box center [605, 147] width 86 height 48
drag, startPoint x: 465, startPoint y: 143, endPoint x: 496, endPoint y: 145, distance: 30.5
click at [496, 145] on td "SGD 3,331.70" at bounding box center [520, 147] width 84 height 48
click at [478, 143] on td "SGD 3,331.70" at bounding box center [520, 147] width 84 height 48
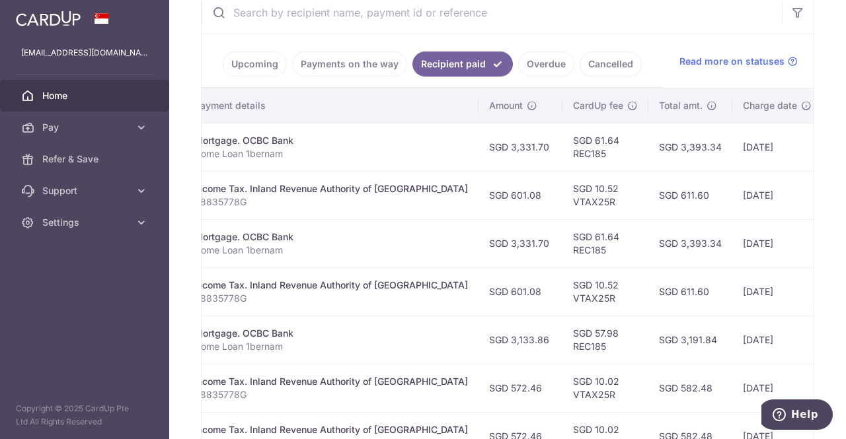
drag, startPoint x: 465, startPoint y: 143, endPoint x: 497, endPoint y: 146, distance: 32.5
click at [497, 146] on td "SGD 3,331.70" at bounding box center [520, 147] width 84 height 48
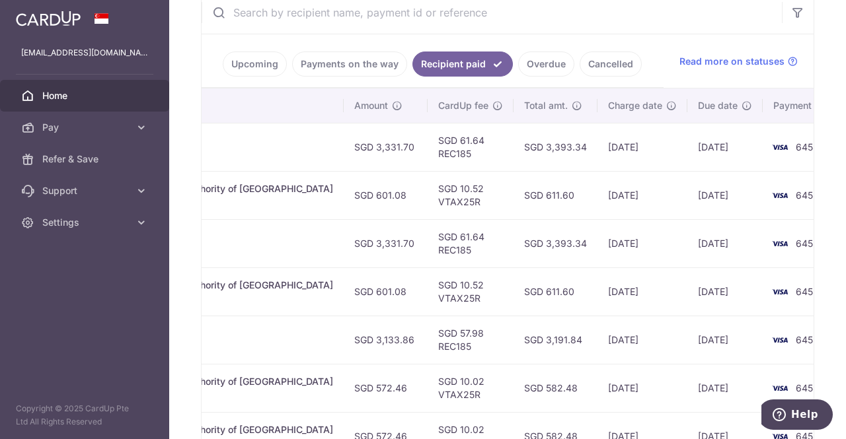
drag, startPoint x: 677, startPoint y: 150, endPoint x: 686, endPoint y: 149, distance: 8.7
click at [692, 149] on tr "PDF Receipt Payment Sent txn_6cadfcfa8bc Mortgage. OCBC Bank Home Loan 1bernam …" at bounding box center [338, 147] width 1050 height 48
drag, startPoint x: 413, startPoint y: 367, endPoint x: 476, endPoint y: 372, distance: 63.0
click at [476, 372] on tr "PDF Receipt Payment Sent txn_c5ef5b4cfde Income Tax. Inland Revenue Authority o…" at bounding box center [338, 388] width 1050 height 48
click at [427, 346] on td "SGD 57.98 REC185" at bounding box center [470, 340] width 86 height 48
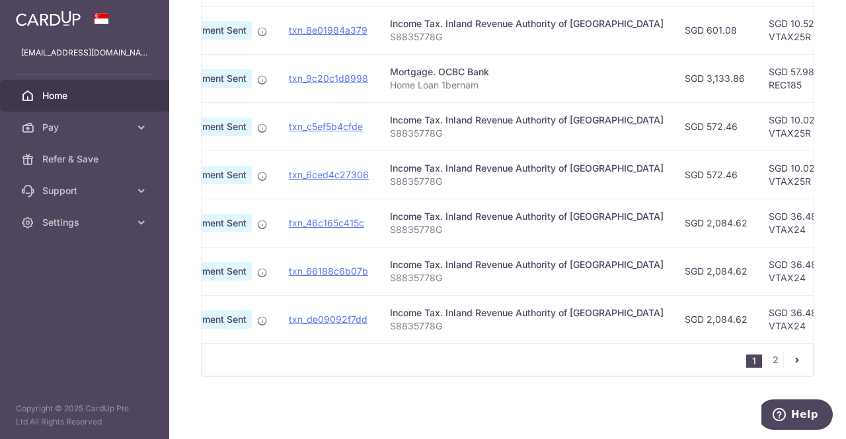
scroll to position [0, 73]
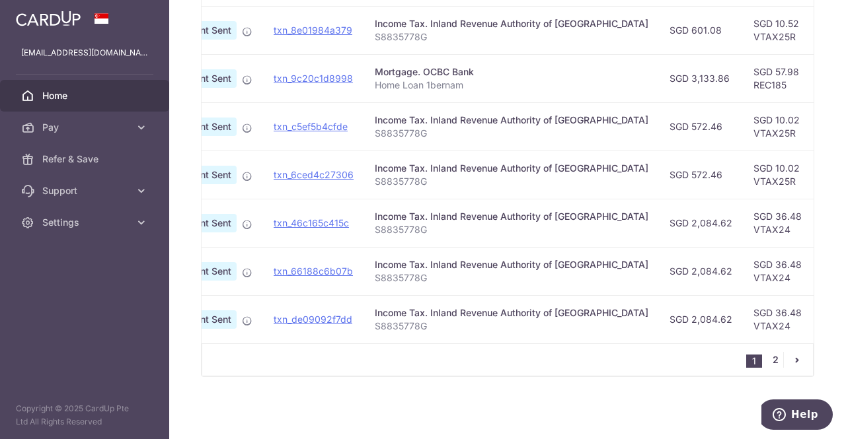
click at [772, 358] on link "2" at bounding box center [775, 360] width 16 height 16
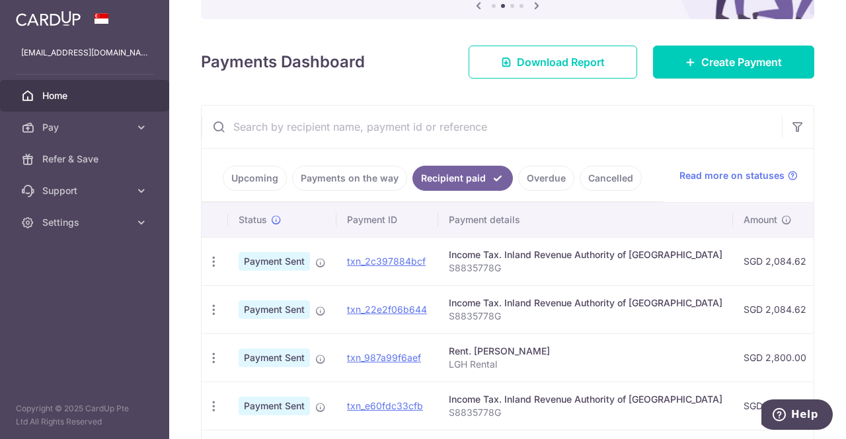
click at [264, 168] on link "Upcoming" at bounding box center [255, 178] width 64 height 25
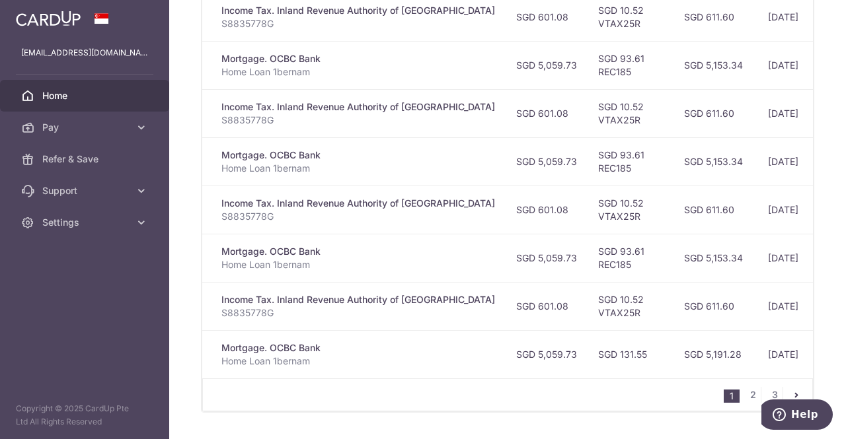
scroll to position [0, 299]
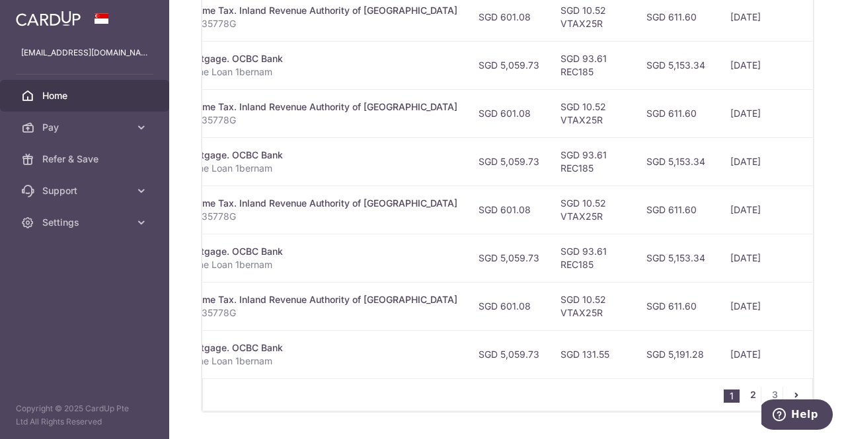
click at [751, 392] on link "2" at bounding box center [753, 395] width 16 height 16
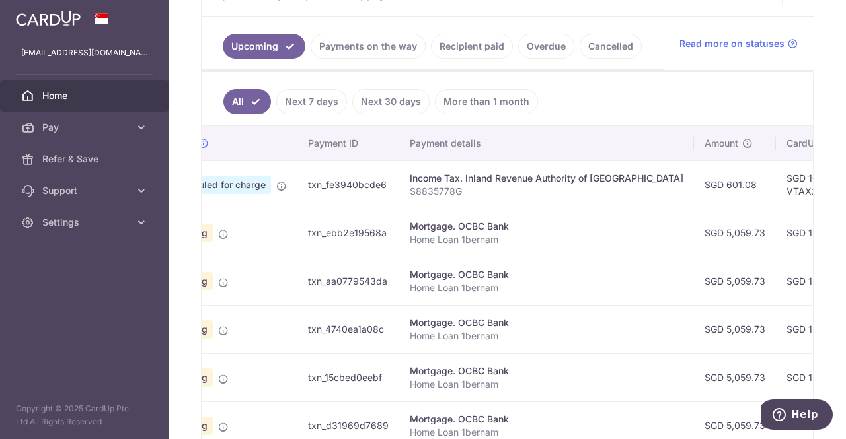
scroll to position [0, 77]
drag, startPoint x: 610, startPoint y: 264, endPoint x: 688, endPoint y: 286, distance: 81.1
click at [688, 286] on tr "Update payment Cancel payment Upload doc Pending txn_aa0779543da Mortgage. OCBC…" at bounding box center [665, 281] width 1078 height 48
click at [536, 298] on td "Mortgage. OCBC Bank Home Loan 1bernam" at bounding box center [543, 281] width 295 height 48
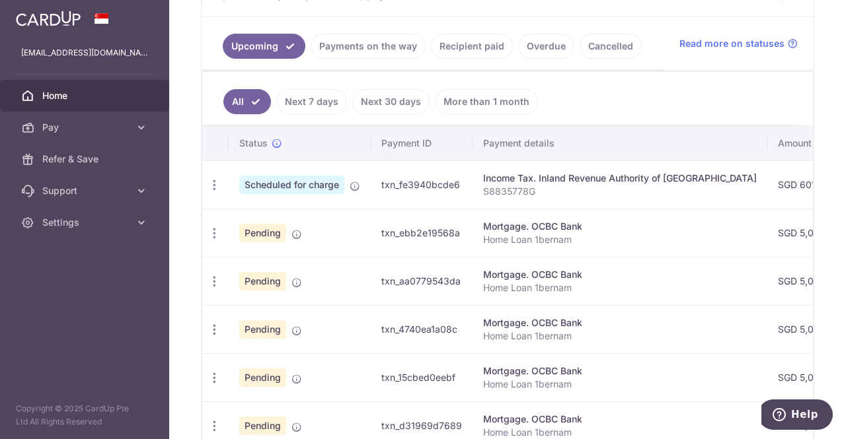
drag, startPoint x: 303, startPoint y: 390, endPoint x: 330, endPoint y: 361, distance: 40.7
click at [330, 361] on tr "Update payment Cancel payment Upload doc Pending txn_15cbed0eebf Mortgage. OCBC…" at bounding box center [741, 377] width 1078 height 48
click at [215, 227] on icon "button" at bounding box center [214, 234] width 14 height 14
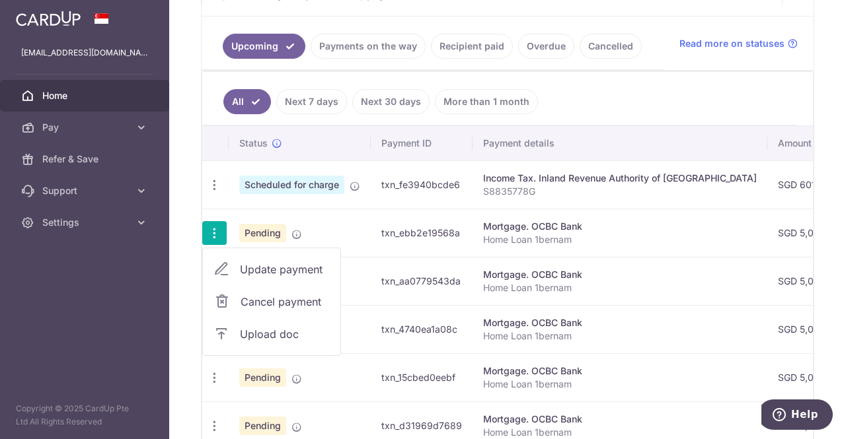
click at [266, 302] on span "Cancel payment" at bounding box center [284, 302] width 89 height 16
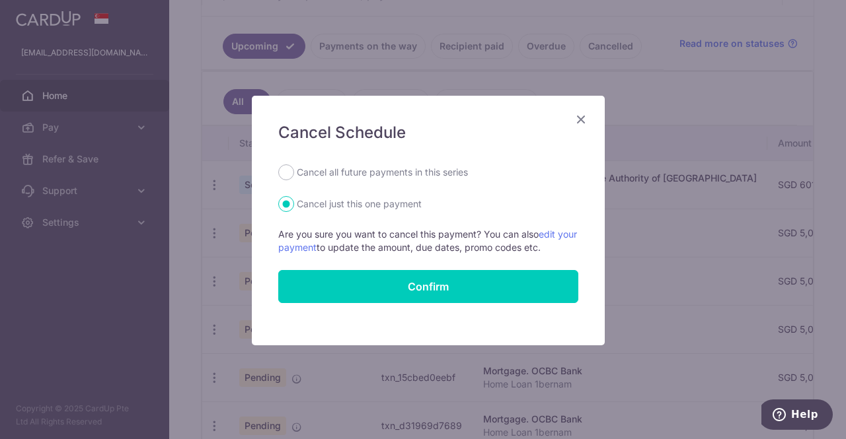
click at [404, 166] on label "Cancel all future payments in this series" at bounding box center [382, 173] width 171 height 16
click at [294, 166] on input "Cancel all future payments in this series" at bounding box center [286, 173] width 16 height 16
radio input "true"
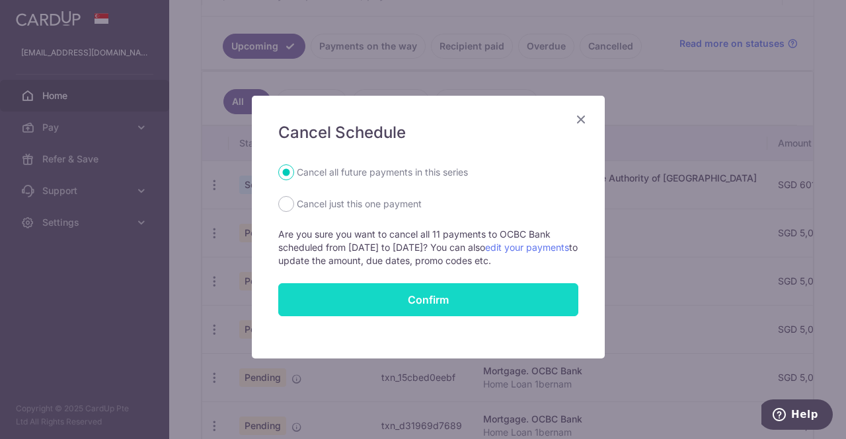
click at [511, 298] on button "Confirm" at bounding box center [428, 299] width 300 height 33
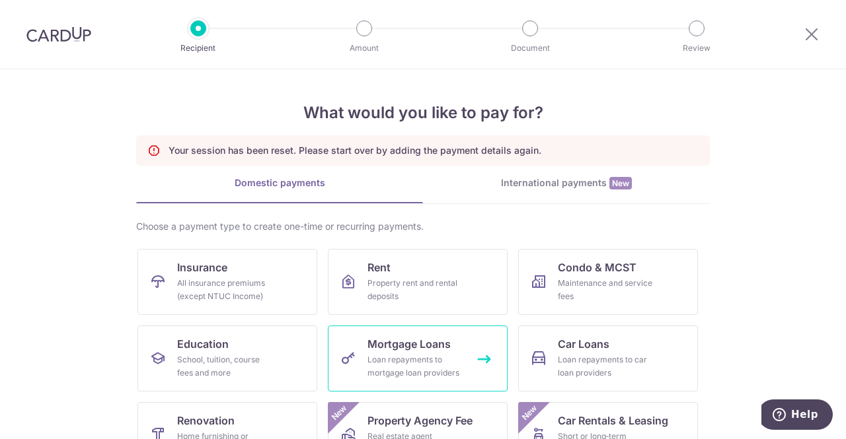
click at [451, 348] on link "Mortgage Loans Loan repayments to mortgage loan providers" at bounding box center [418, 359] width 180 height 66
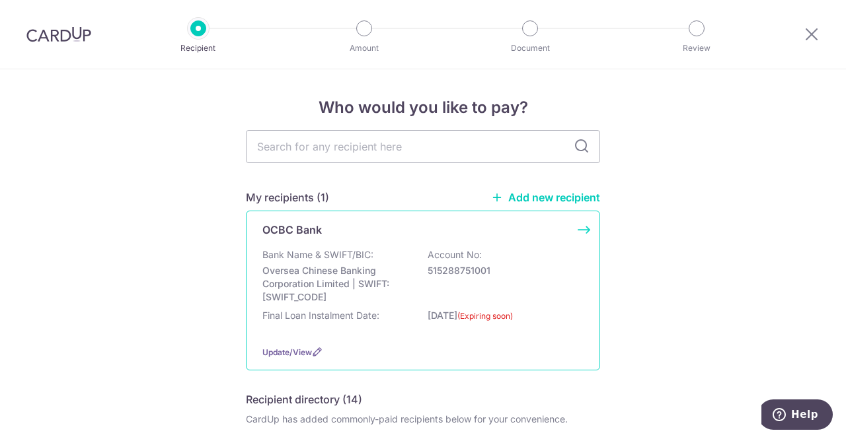
click at [494, 262] on div "Bank Name & SWIFT/BIC: Oversea Chinese Banking Corporation Limited | SWIFT: [SW…" at bounding box center [422, 275] width 321 height 55
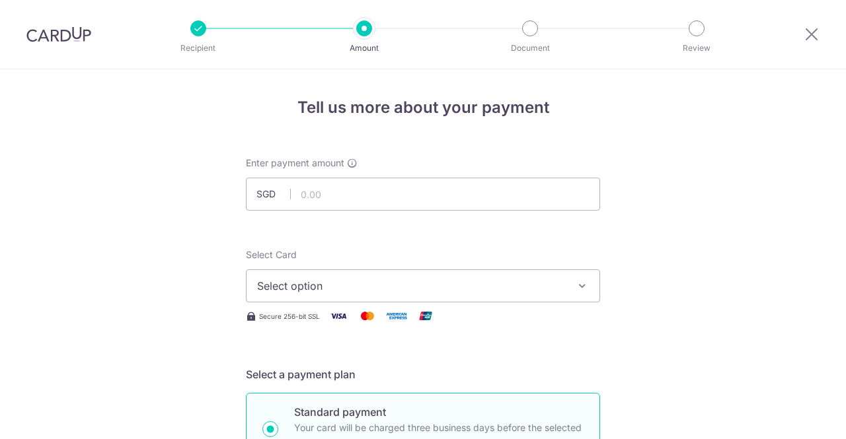
click at [477, 282] on span "Select option" at bounding box center [411, 286] width 308 height 16
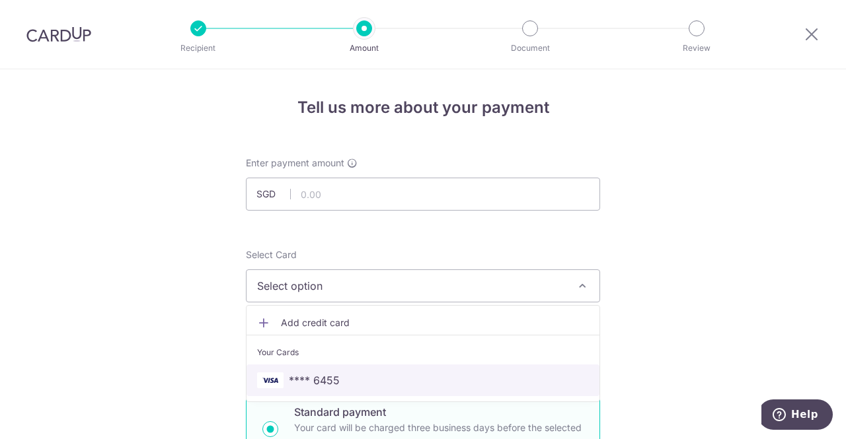
click at [402, 373] on span "**** 6455" at bounding box center [423, 381] width 332 height 16
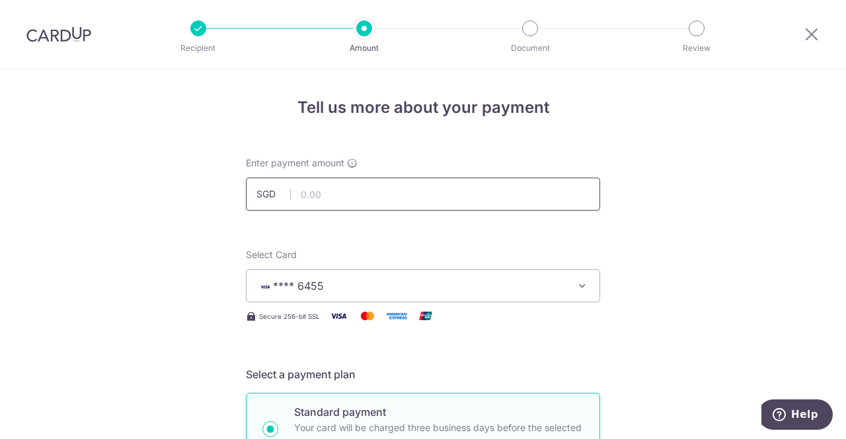
click at [372, 194] on input "text" at bounding box center [423, 194] width 354 height 33
type input "3,331.70"
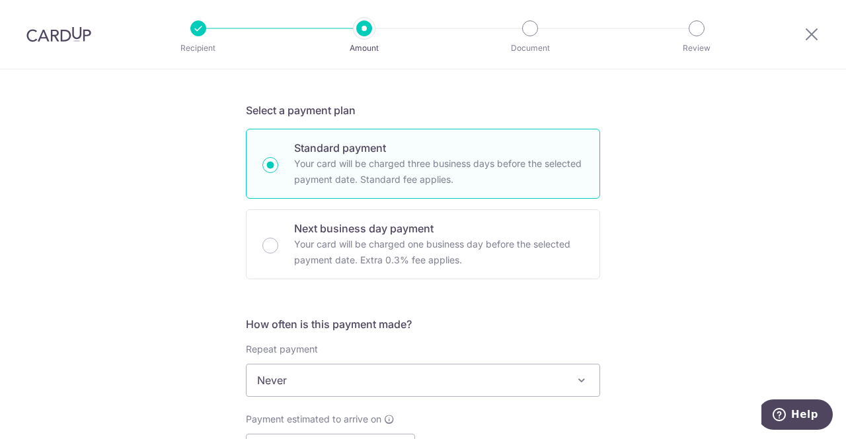
scroll to position [396, 0]
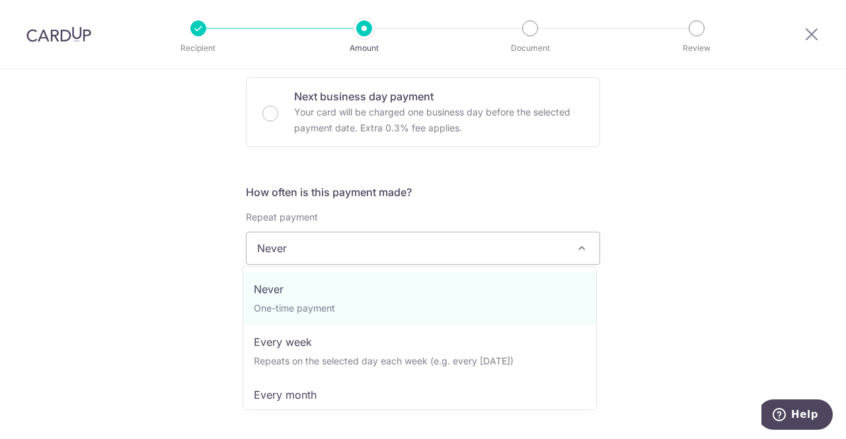
click at [560, 248] on span "Never" at bounding box center [422, 249] width 353 height 32
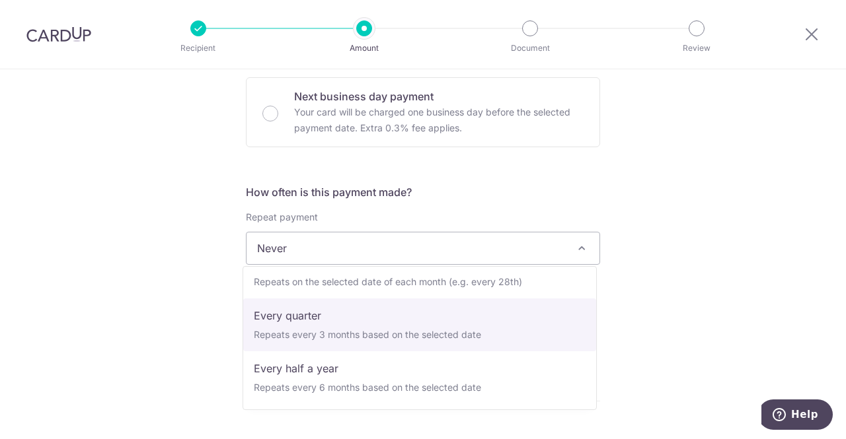
scroll to position [66, 0]
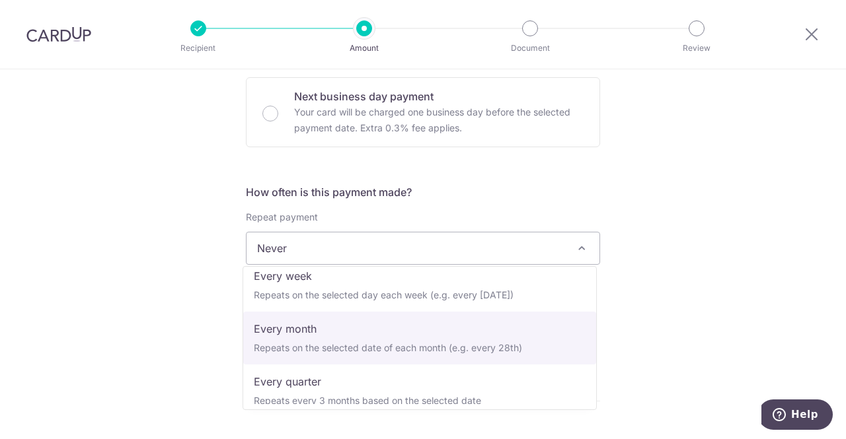
select select "3"
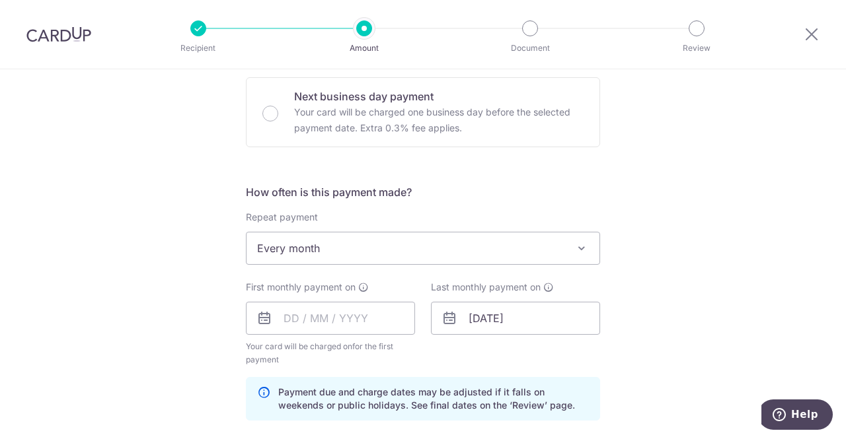
click at [727, 305] on div "Tell us more about your payment Enter payment amount SGD 3,331.70 3331.70 Selec…" at bounding box center [423, 304] width 846 height 1263
click at [287, 317] on input "text" at bounding box center [330, 318] width 169 height 33
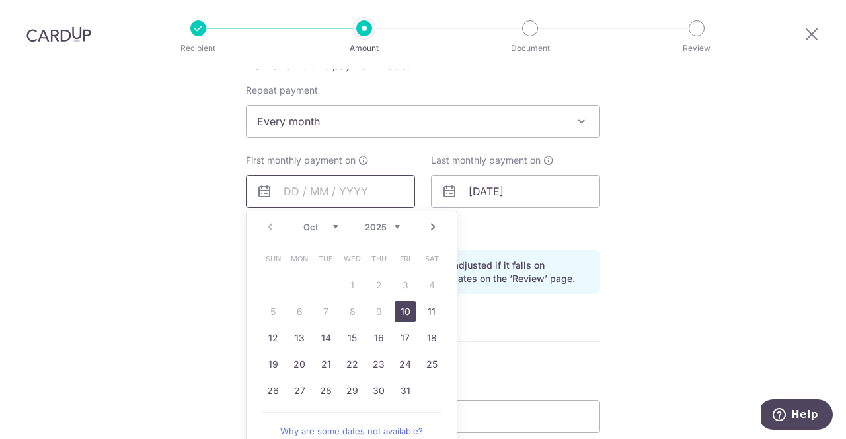
scroll to position [595, 0]
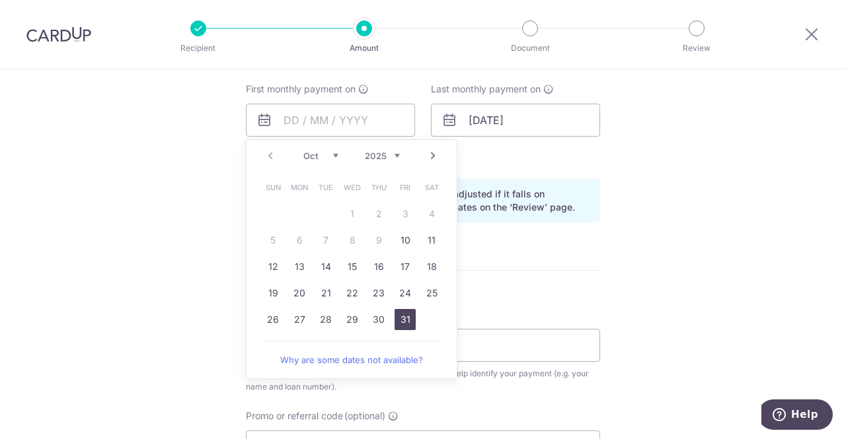
click at [398, 316] on link "31" at bounding box center [404, 319] width 21 height 21
type input "[DATE]"
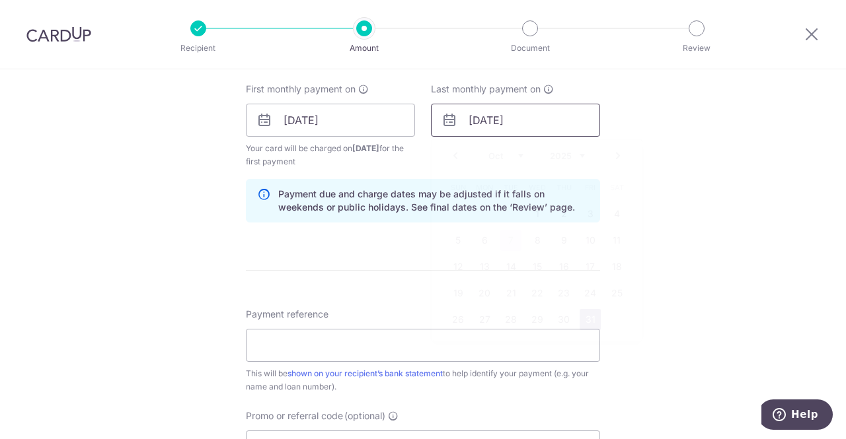
click at [487, 129] on input "[DATE]" at bounding box center [515, 120] width 169 height 33
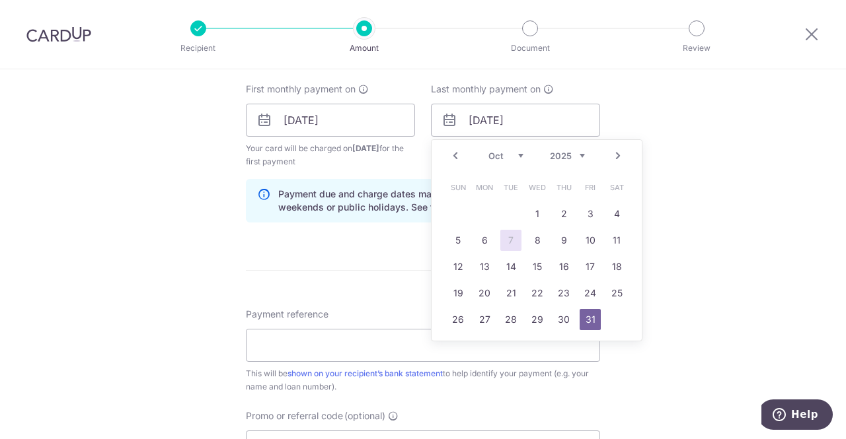
click at [515, 151] on select "Jan Feb Mar Apr May Jun Jul Aug Sep Oct Nov Dec" at bounding box center [505, 156] width 35 height 11
click at [568, 153] on select "2024 2025 2026 2027 2028 2029 2030 2031 2032 2033 2034 2035" at bounding box center [567, 156] width 35 height 11
click at [566, 157] on select "2024 2025 2026 2027 2028 2029 2030 2031 2032 2033 2034 2035" at bounding box center [567, 156] width 35 height 11
click at [579, 151] on select "2024 2025 2026 2027 2028 2029 2030 2031 2032 2033 2034 2035" at bounding box center [567, 156] width 35 height 11
click at [575, 151] on select "2024 2025 2026 2027 2028 2029 2030 2031 2032 2033 2034 2035" at bounding box center [567, 156] width 35 height 11
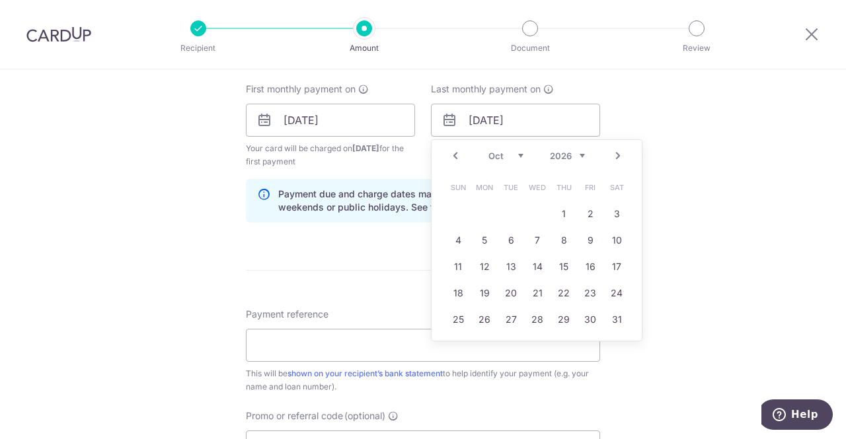
click at [550, 151] on select "2024 2025 2026 2027 2028 2029 2030 2031 2032 2033 2034 2035" at bounding box center [567, 156] width 35 height 11
click at [614, 321] on link "31" at bounding box center [616, 319] width 21 height 21
type input "31/10/2026"
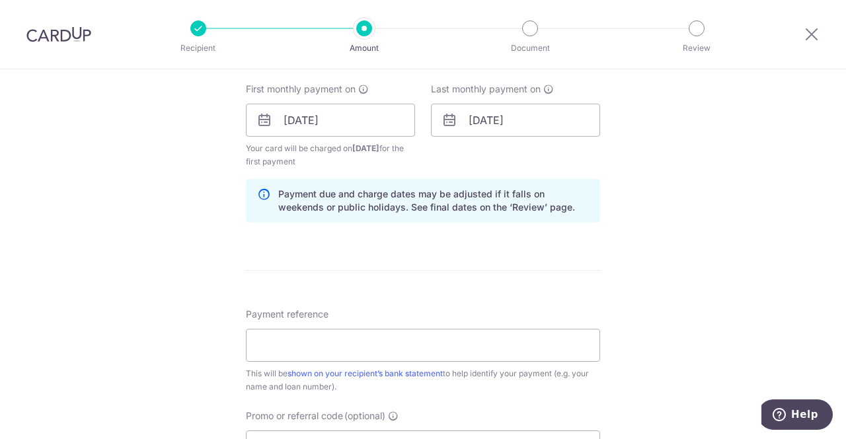
click at [727, 237] on div "Tell us more about your payment Enter payment amount SGD 3,331.70 3331.70 Selec…" at bounding box center [423, 106] width 846 height 1263
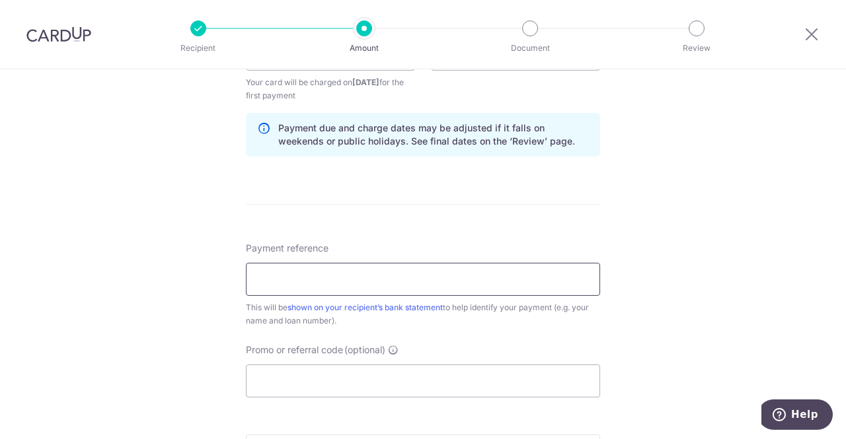
click at [403, 283] on input "Payment reference" at bounding box center [423, 279] width 354 height 33
type input "Home Loan 1bernam"
click at [350, 377] on input "Promo or referral code (optional)" at bounding box center [423, 381] width 354 height 33
paste input "3HOME25R"
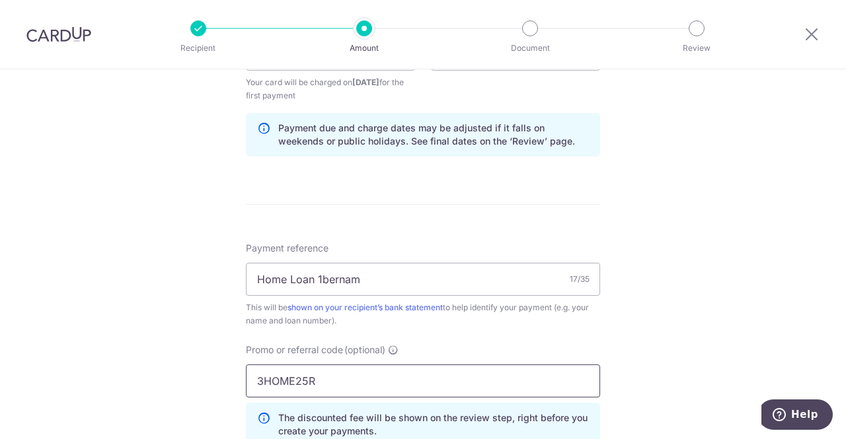
type input "3HOME25R"
click at [737, 324] on div "Tell us more about your payment Enter payment amount SGD 3,331.70 3331.70 Selec…" at bounding box center [423, 70] width 846 height 1322
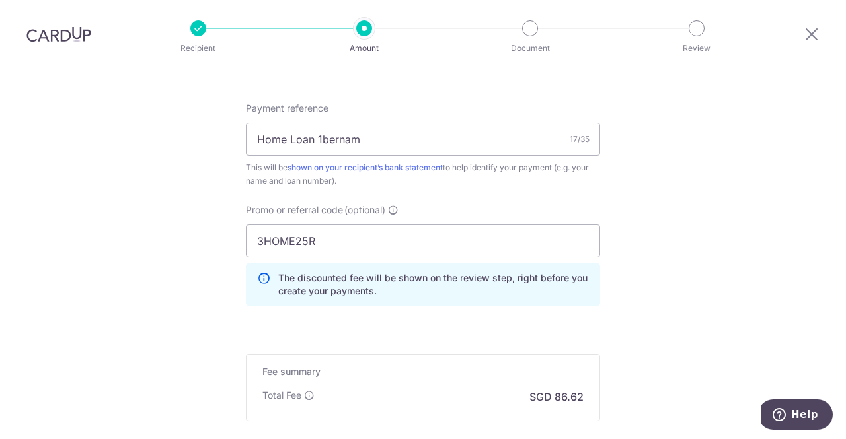
scroll to position [859, 0]
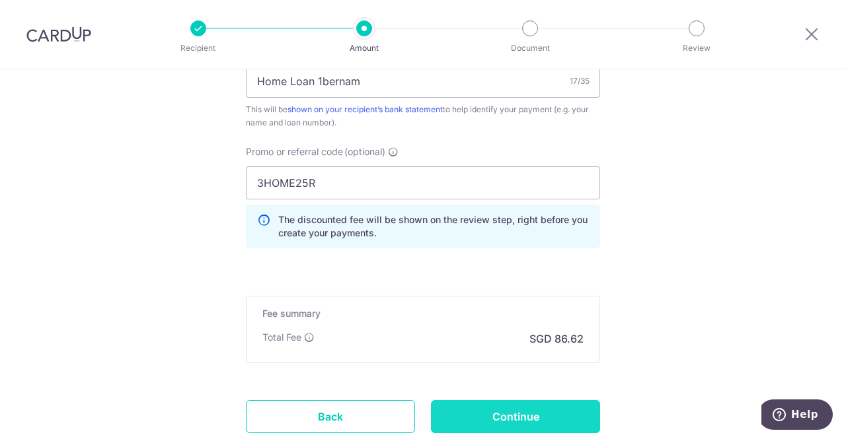
click at [536, 412] on input "Continue" at bounding box center [515, 416] width 169 height 33
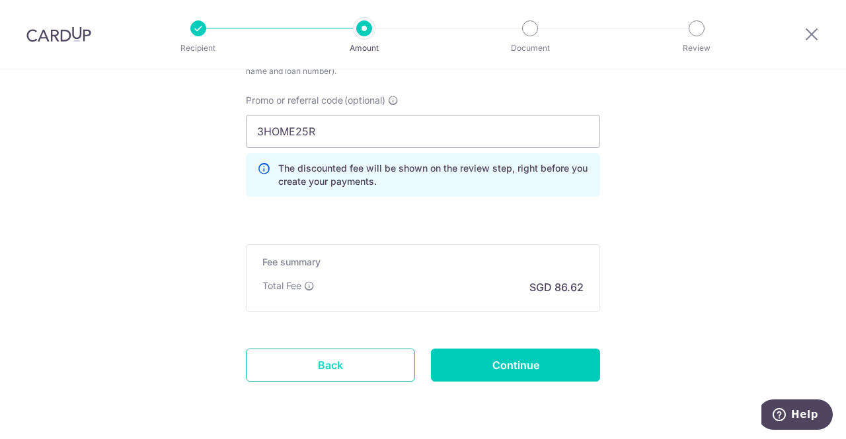
scroll to position [895, 0]
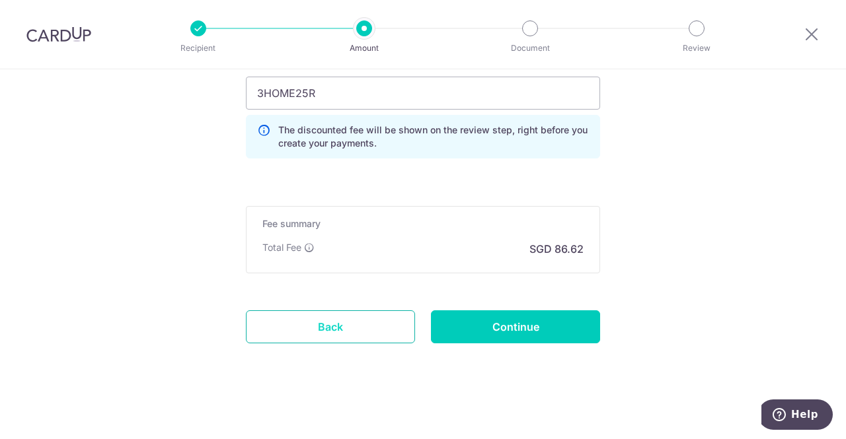
click at [365, 326] on link "Back" at bounding box center [330, 327] width 169 height 33
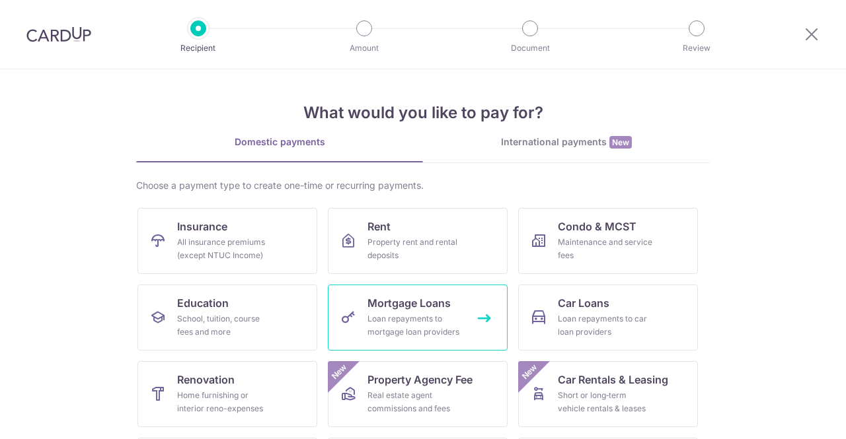
click at [440, 315] on div "Loan repayments to mortgage loan providers" at bounding box center [414, 325] width 95 height 26
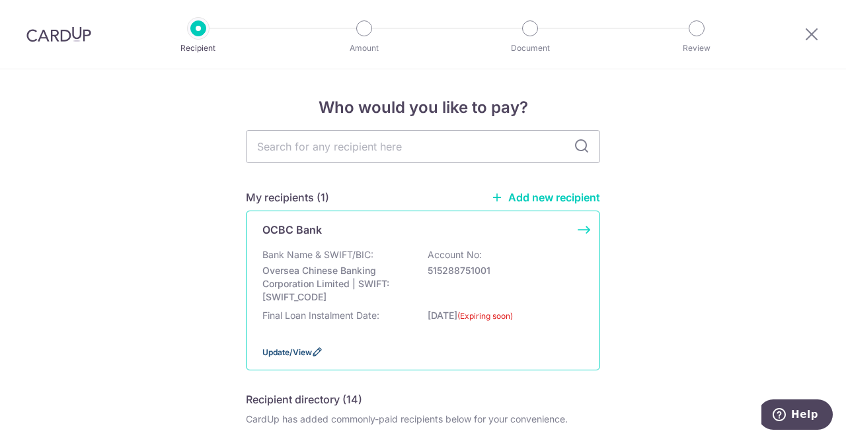
click at [280, 353] on span "Update/View" at bounding box center [287, 353] width 50 height 10
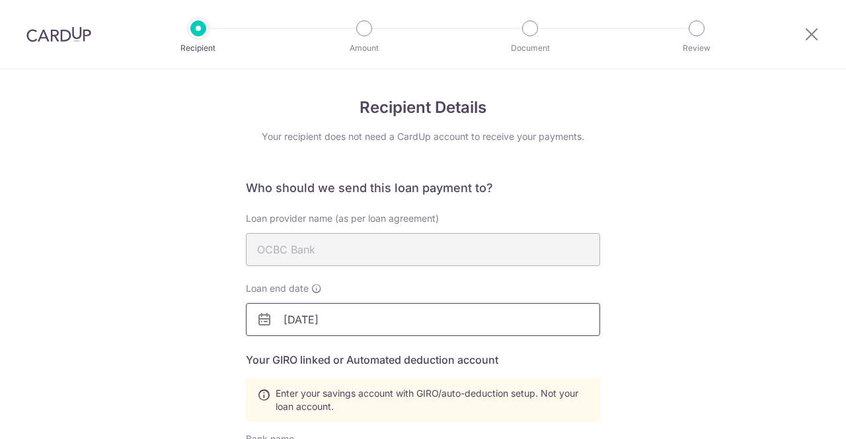
scroll to position [132, 0]
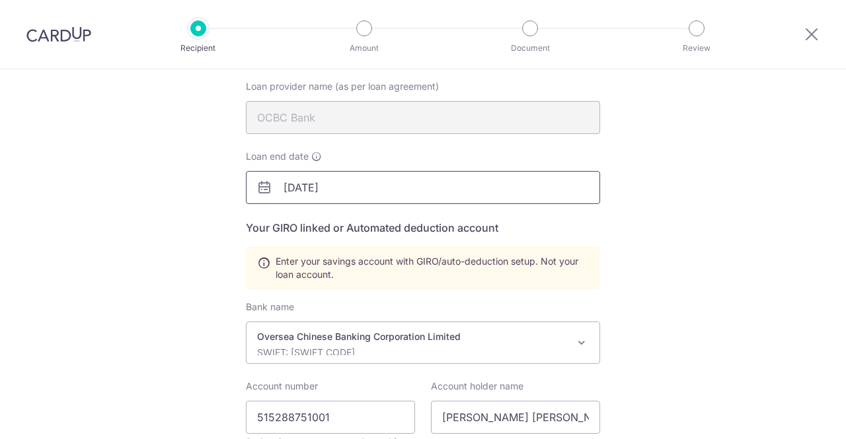
click at [303, 185] on input "[DATE]" at bounding box center [423, 187] width 354 height 33
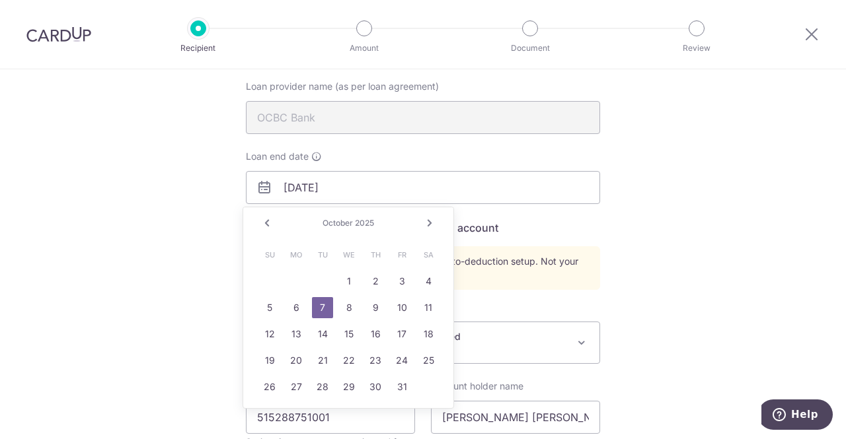
click at [426, 224] on link "Next" at bounding box center [430, 223] width 16 height 16
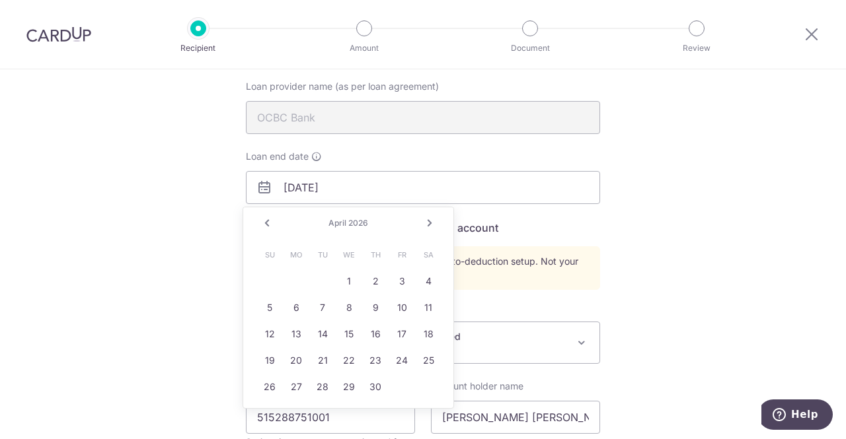
click at [426, 224] on link "Next" at bounding box center [430, 223] width 16 height 16
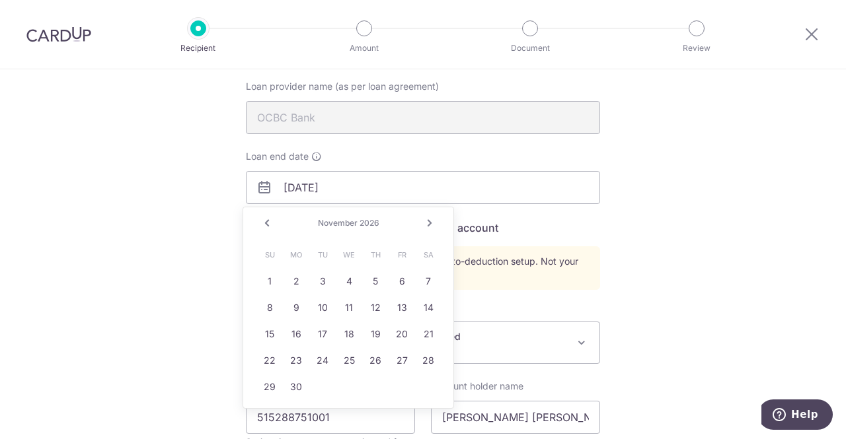
click at [426, 224] on link "Next" at bounding box center [430, 223] width 16 height 16
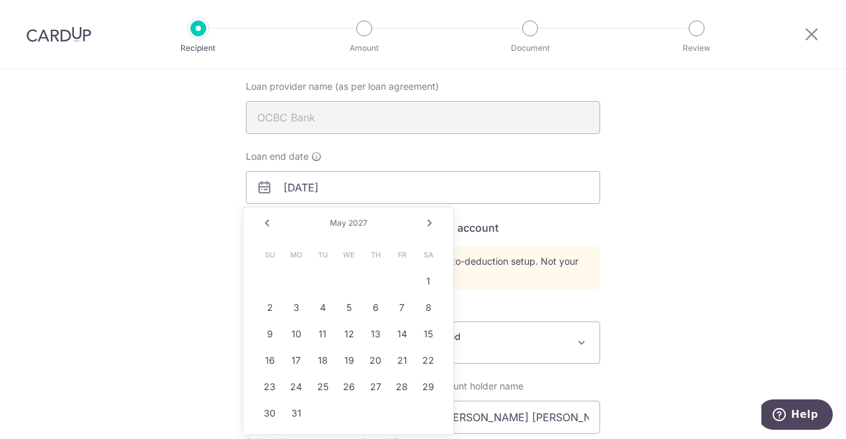
click at [426, 224] on link "Next" at bounding box center [430, 223] width 16 height 16
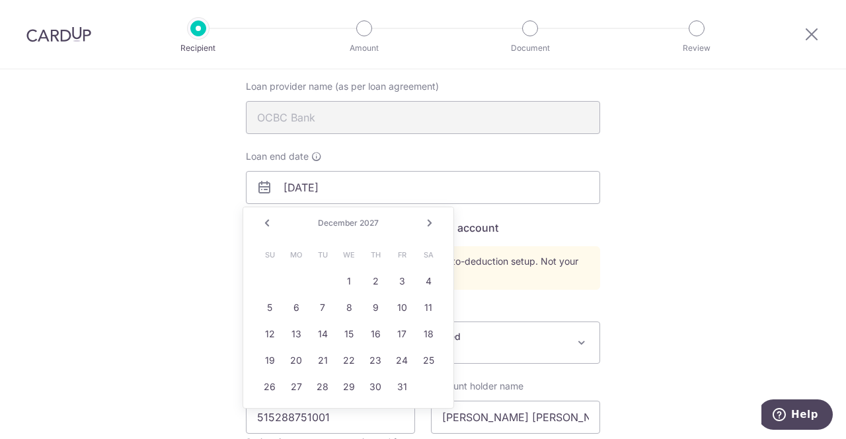
click at [426, 224] on link "Next" at bounding box center [430, 223] width 16 height 16
click at [290, 415] on link "31" at bounding box center [295, 413] width 21 height 21
type input "01/31/2028"
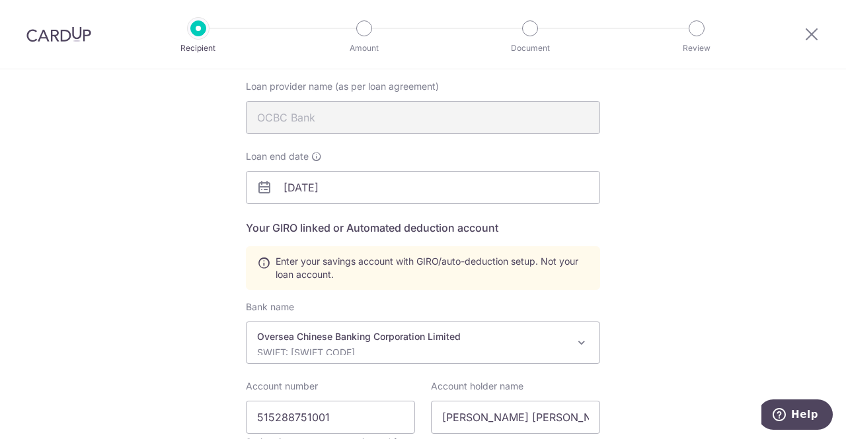
drag, startPoint x: 734, startPoint y: 225, endPoint x: 728, endPoint y: 220, distance: 7.5
click at [734, 225] on div "Recipient Details Your recipient does not need a CardUp account to receive your…" at bounding box center [423, 319] width 846 height 764
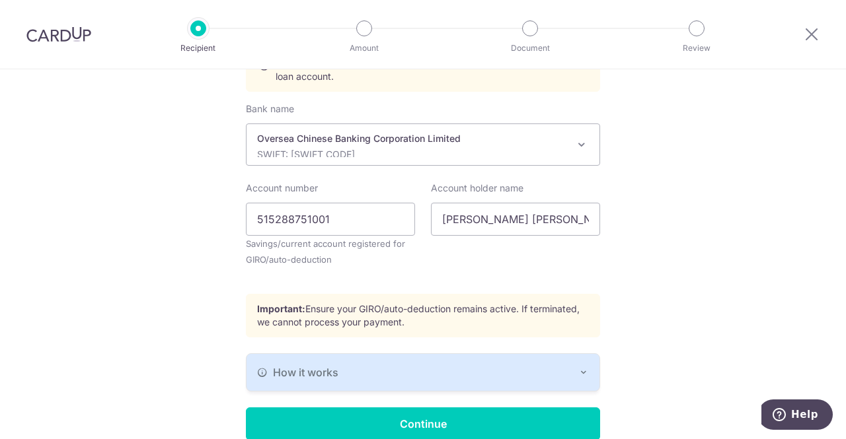
scroll to position [391, 0]
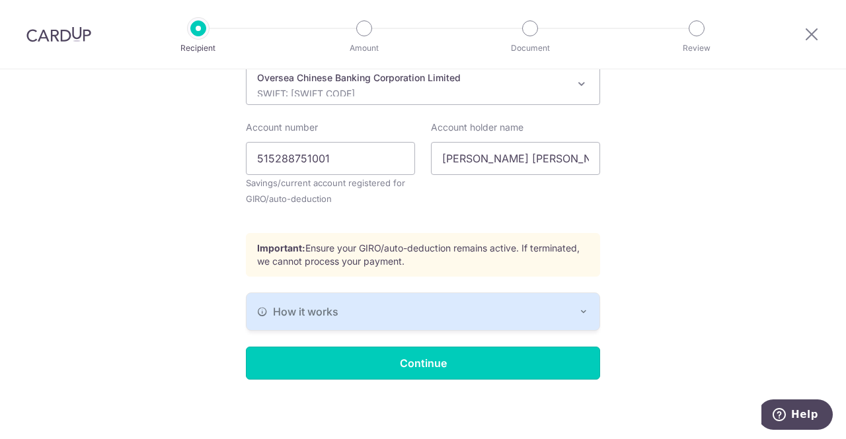
click at [509, 363] on input "Continue" at bounding box center [423, 363] width 354 height 33
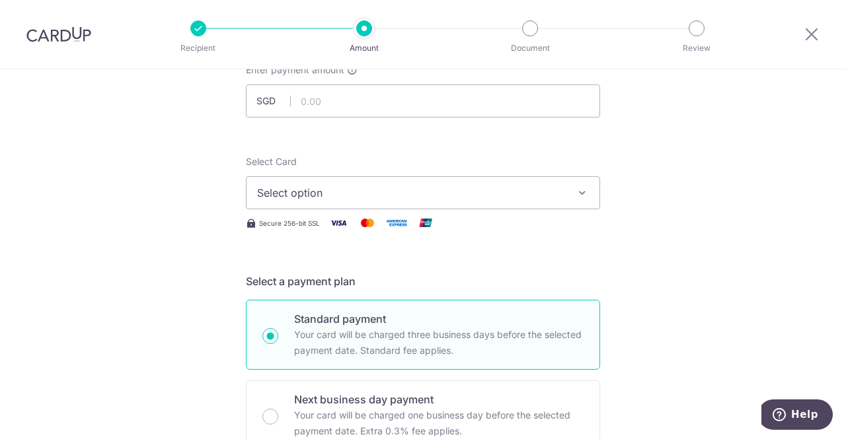
scroll to position [66, 0]
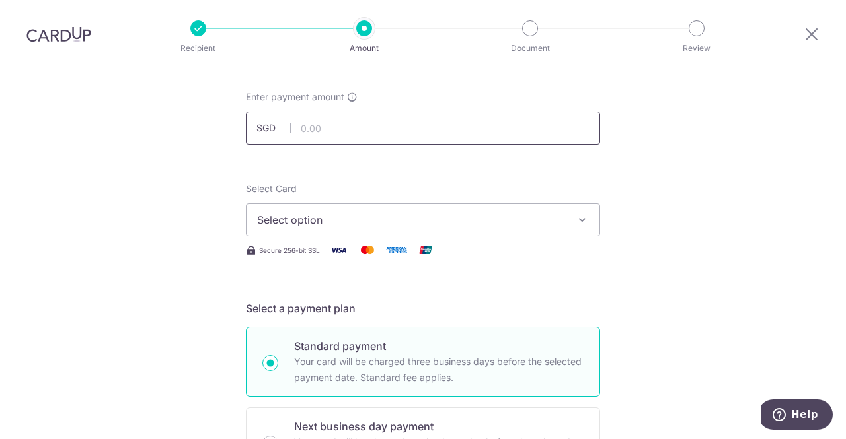
click at [305, 122] on input "text" at bounding box center [423, 128] width 354 height 33
type input "3,331.70"
click at [575, 219] on icon "button" at bounding box center [581, 219] width 13 height 13
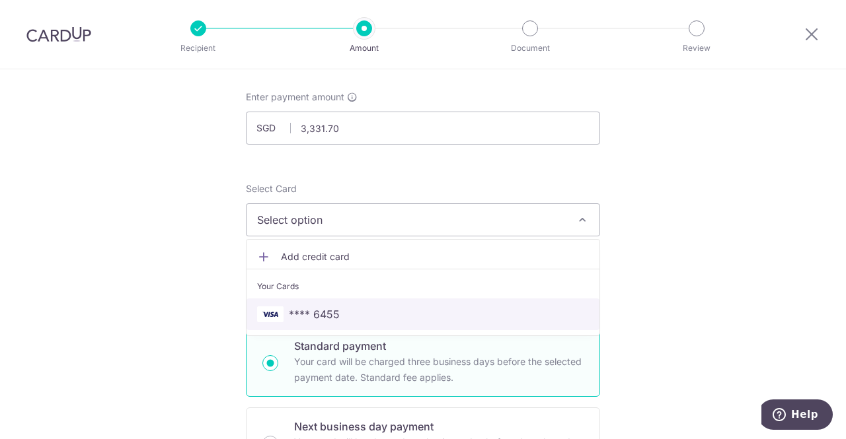
click at [431, 319] on span "**** 6455" at bounding box center [423, 315] width 332 height 16
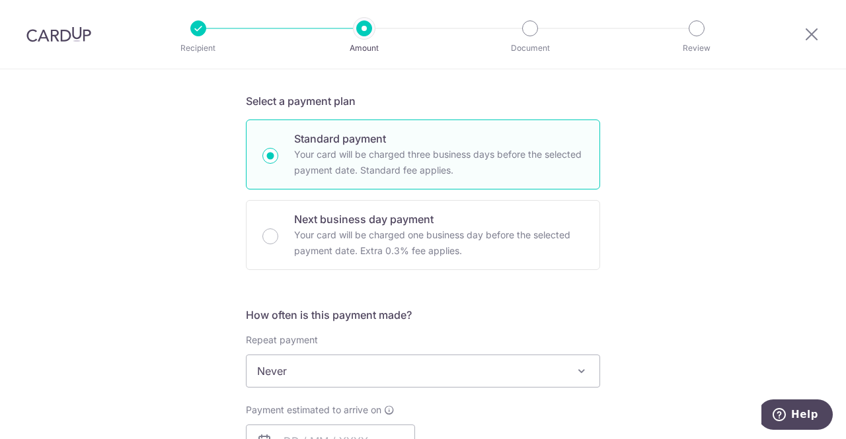
scroll to position [264, 0]
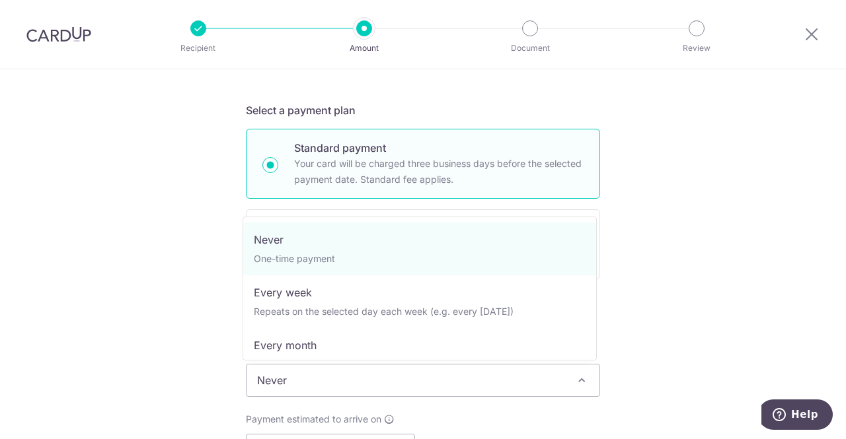
click at [473, 373] on span "Never" at bounding box center [422, 381] width 353 height 32
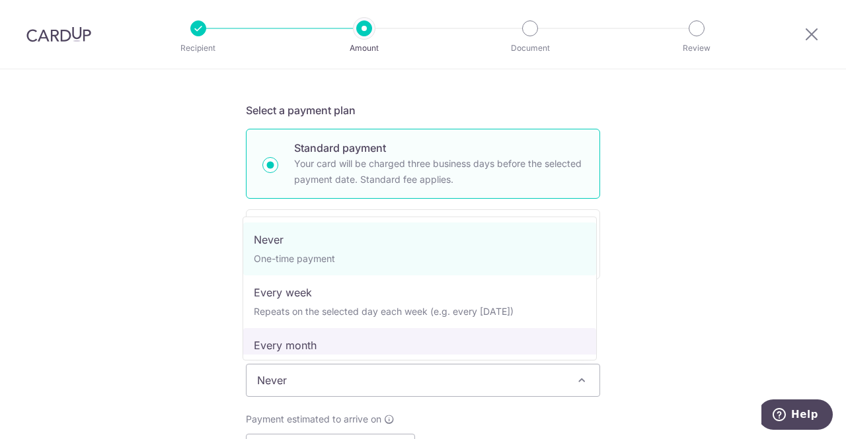
select select "3"
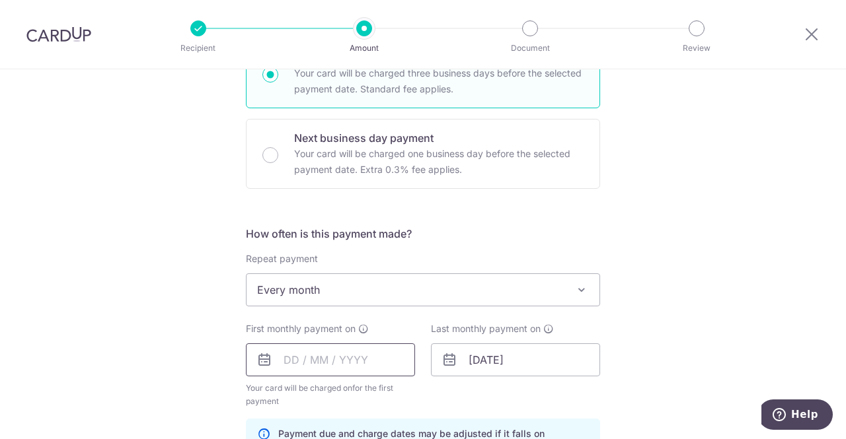
scroll to position [396, 0]
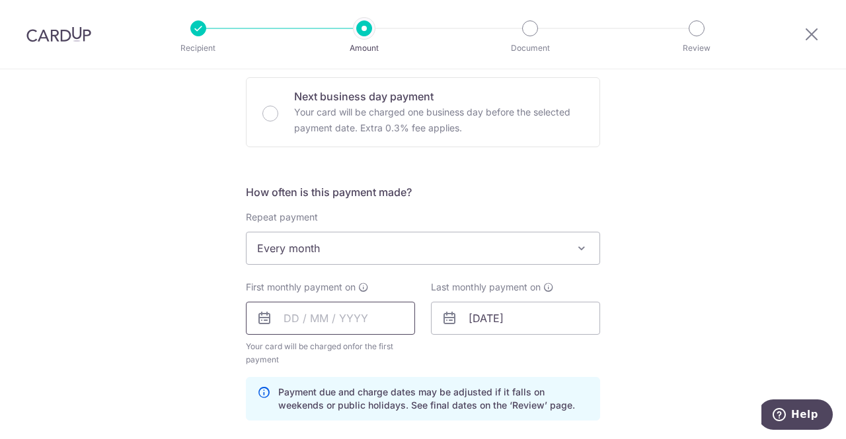
click at [320, 316] on input "text" at bounding box center [330, 318] width 169 height 33
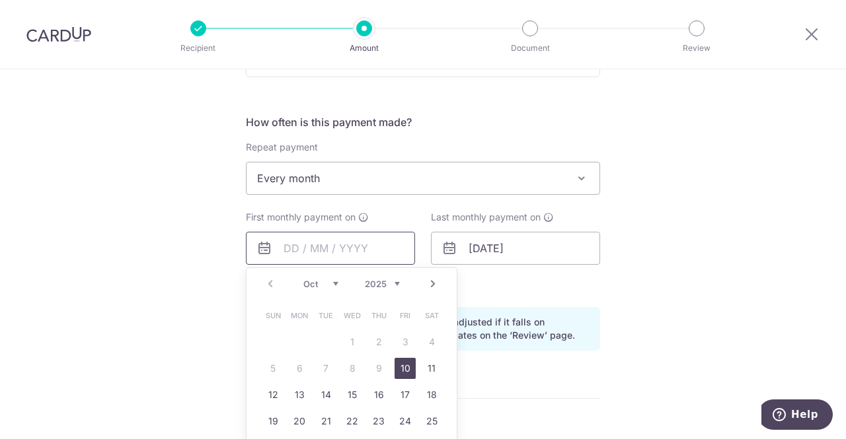
scroll to position [529, 0]
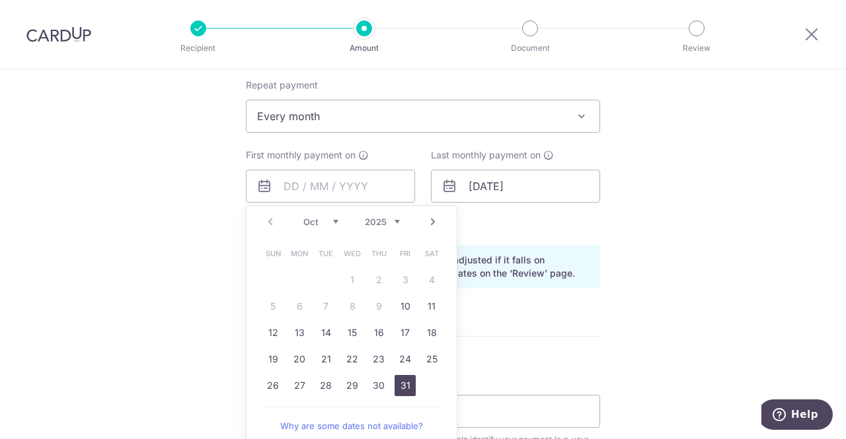
click at [398, 380] on link "31" at bounding box center [404, 385] width 21 height 21
type input "[DATE]"
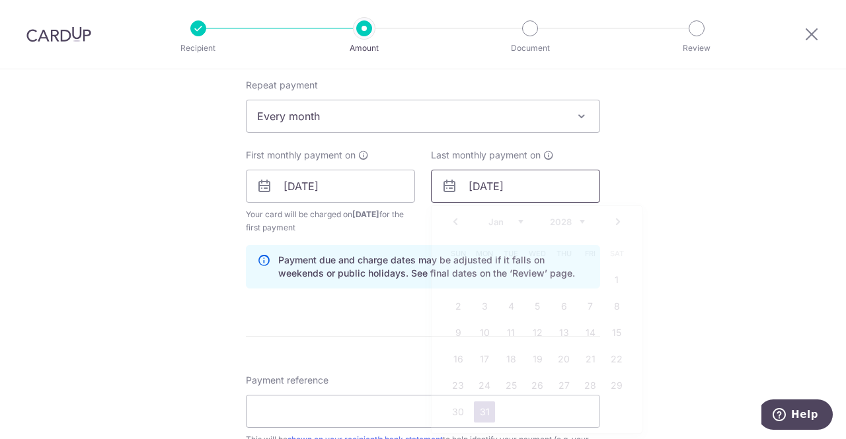
click at [469, 183] on input "31/01/2028" at bounding box center [515, 186] width 169 height 33
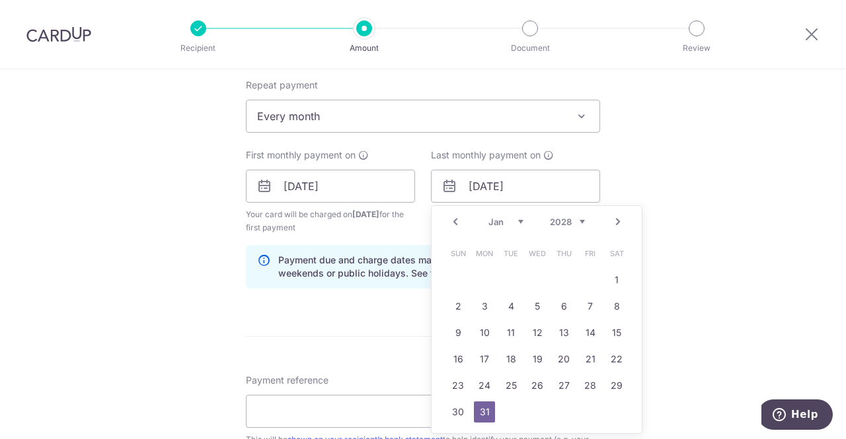
click at [571, 217] on select "2024 2025 2026 2027 2028 2029 2030 2031 2032 2033 2034 2035" at bounding box center [567, 222] width 35 height 11
click at [736, 260] on div "Tell us more about your payment Enter payment amount SGD 3,331.70 3331.70 Selec…" at bounding box center [423, 172] width 846 height 1263
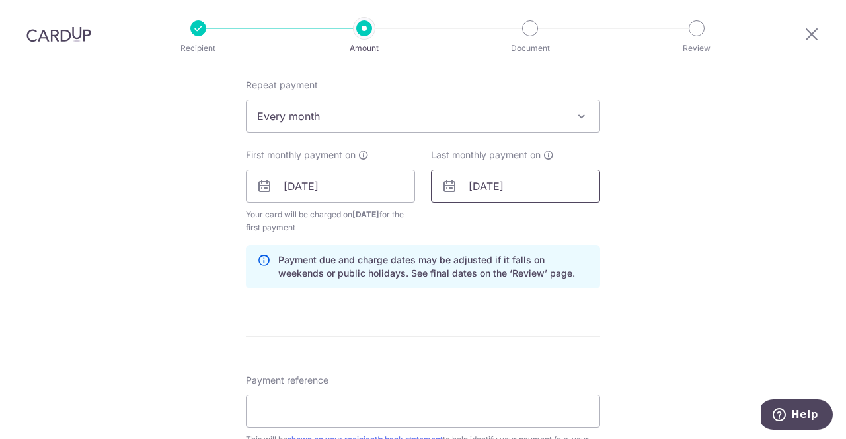
click at [545, 193] on input "31/01/2028" at bounding box center [515, 186] width 169 height 33
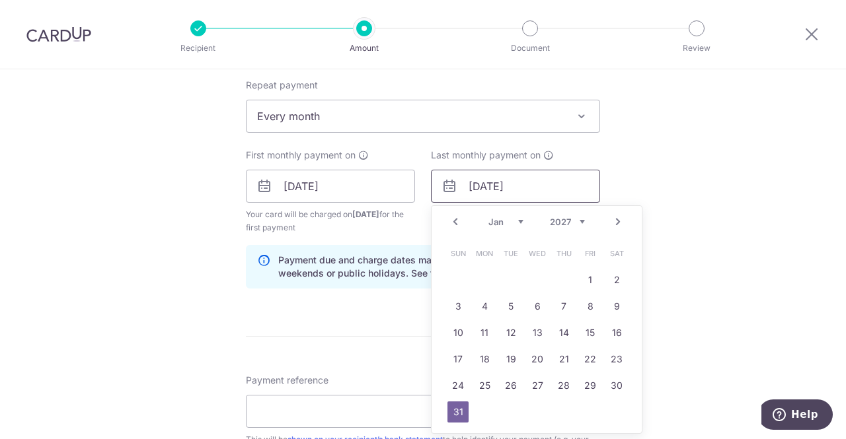
type input "31/01/2027"
click at [455, 410] on link "31" at bounding box center [457, 412] width 21 height 21
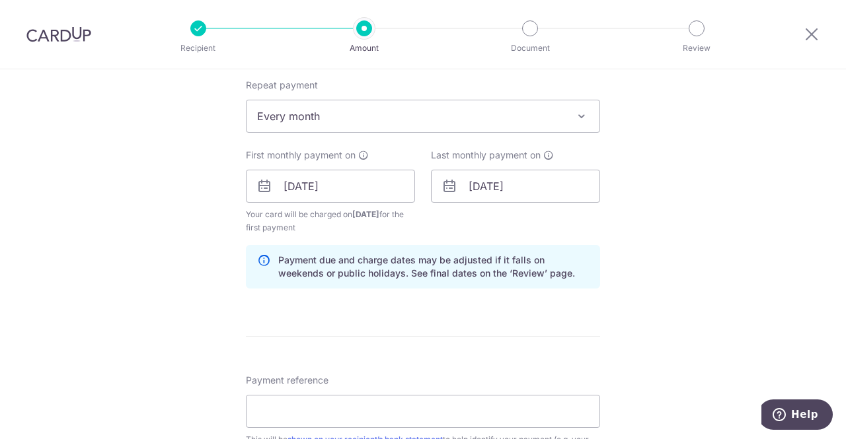
click at [678, 274] on div "Tell us more about your payment Enter payment amount SGD 3,331.70 3331.70 Selec…" at bounding box center [423, 172] width 846 height 1263
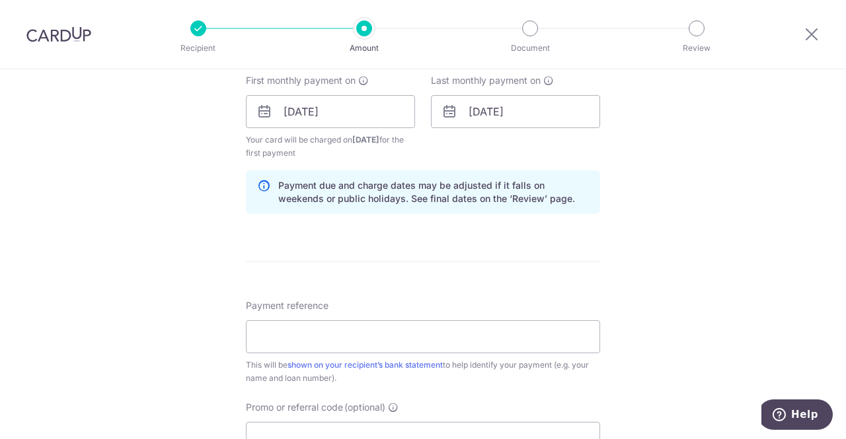
scroll to position [661, 0]
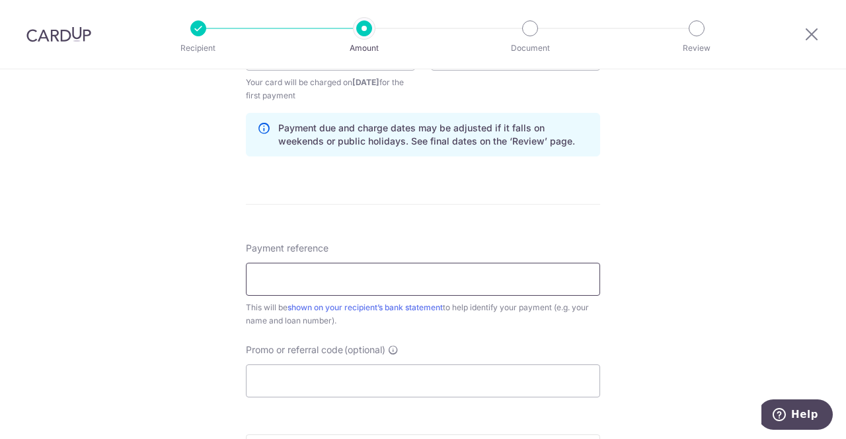
click at [398, 280] on input "Payment reference" at bounding box center [423, 279] width 354 height 33
type input "Home Loan 1bernam"
click at [344, 381] on input "Promo or referral code (optional)" at bounding box center [423, 381] width 354 height 33
paste input "3HOME25R"
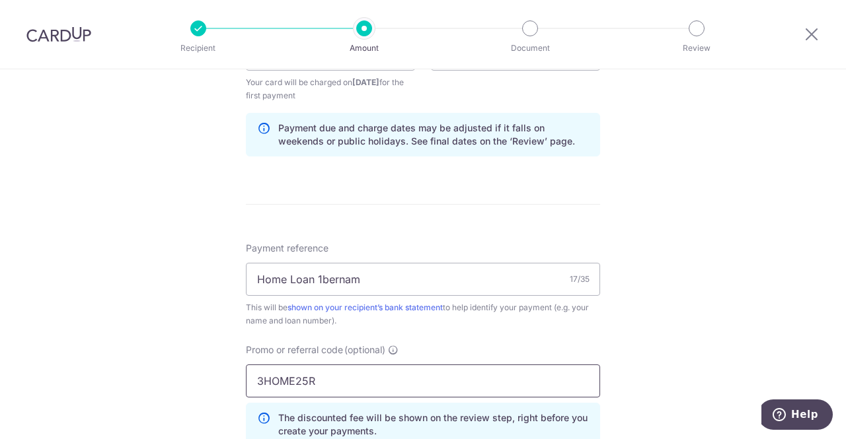
type input "3HOME25R"
click at [680, 310] on div "Tell us more about your payment Enter payment amount SGD 3,331.70 3331.70 Selec…" at bounding box center [423, 70] width 846 height 1322
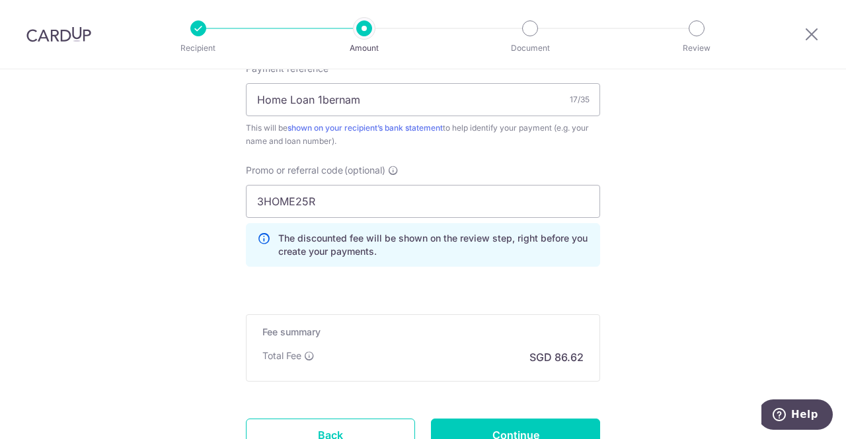
scroll to position [925, 0]
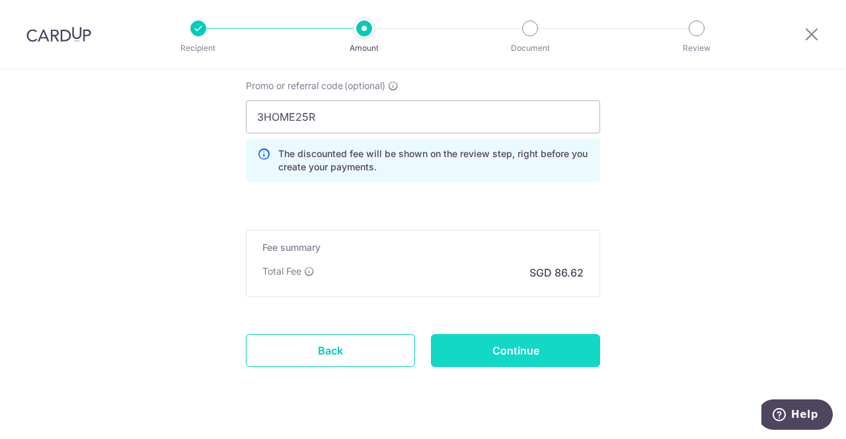
click at [538, 354] on input "Continue" at bounding box center [515, 350] width 169 height 33
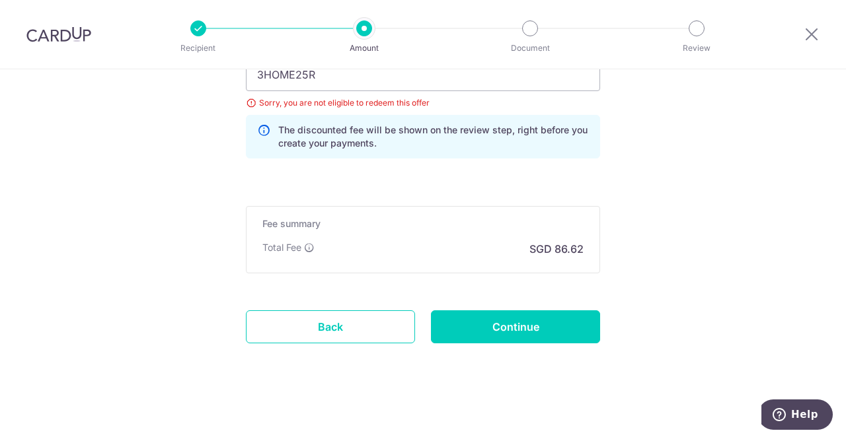
scroll to position [834, 0]
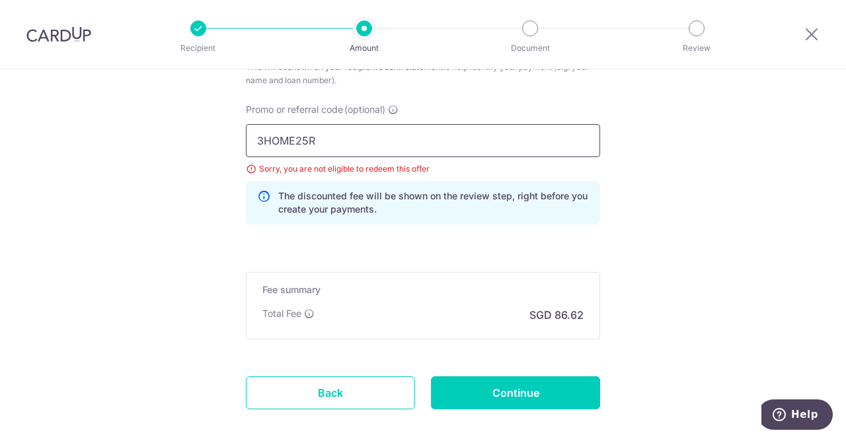
click at [339, 143] on input "3HOME25R" at bounding box center [423, 140] width 354 height 33
drag, startPoint x: 339, startPoint y: 143, endPoint x: 180, endPoint y: 117, distance: 160.7
paste input "REC185"
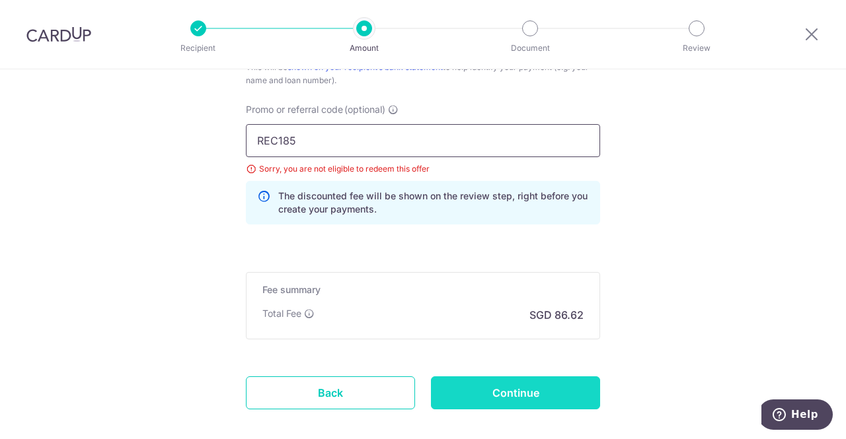
type input "REC185"
click at [532, 392] on input "Continue" at bounding box center [515, 393] width 169 height 33
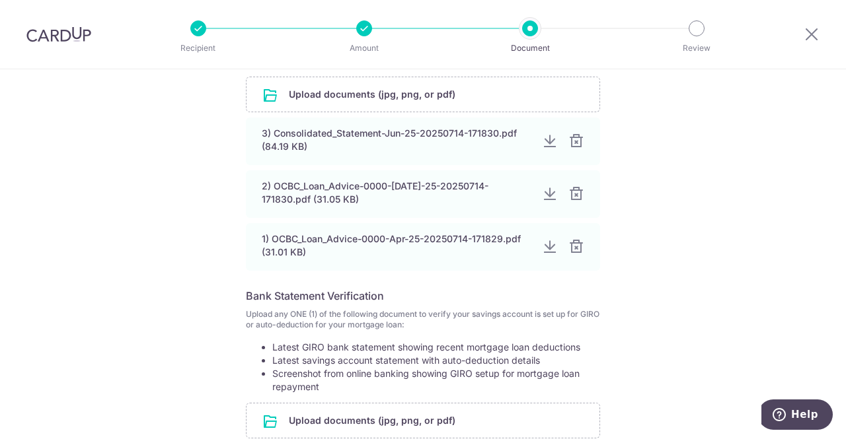
scroll to position [383, 0]
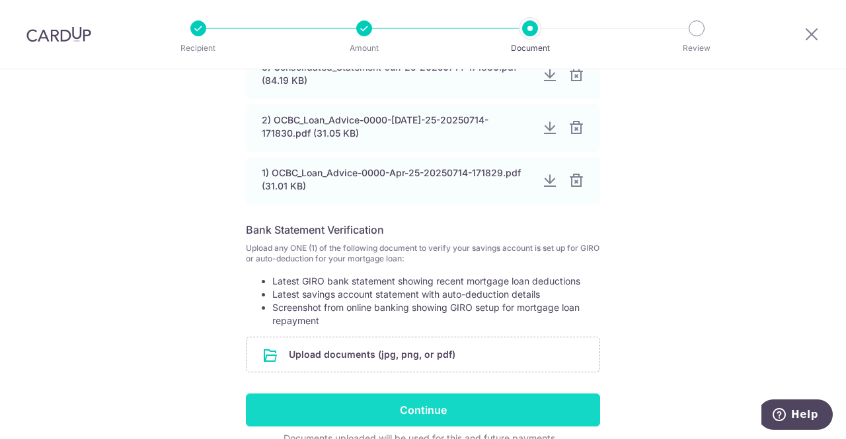
click at [445, 414] on input "Continue" at bounding box center [423, 410] width 354 height 33
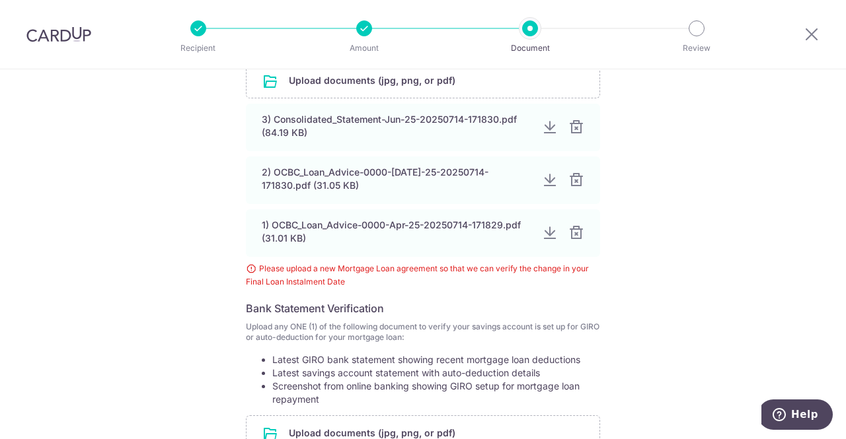
scroll to position [264, 0]
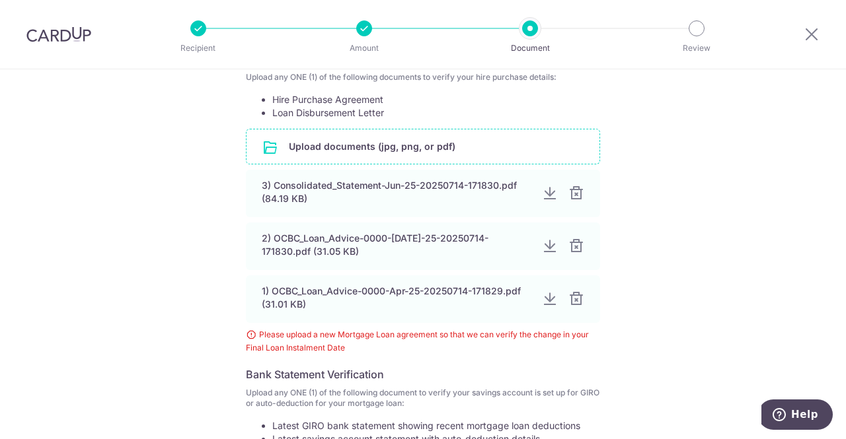
click at [449, 150] on input "file" at bounding box center [422, 146] width 353 height 34
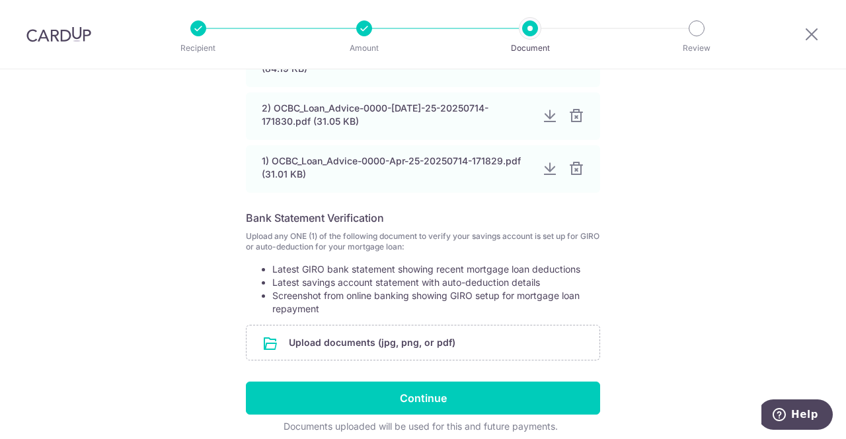
scroll to position [497, 0]
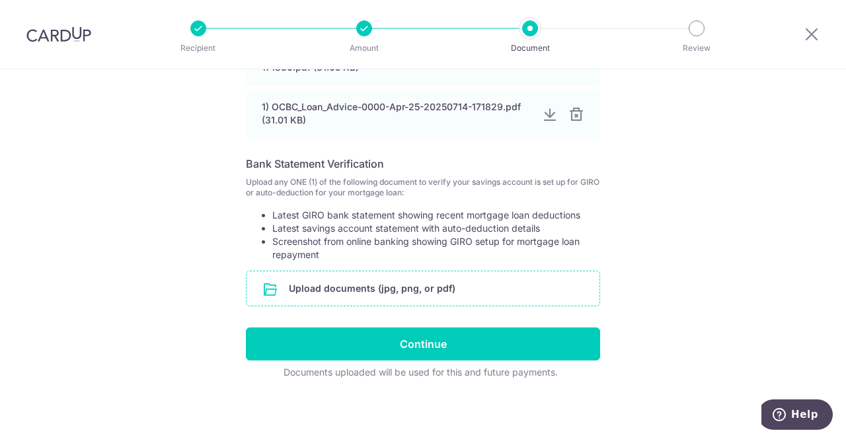
click at [425, 279] on input "file" at bounding box center [422, 289] width 353 height 34
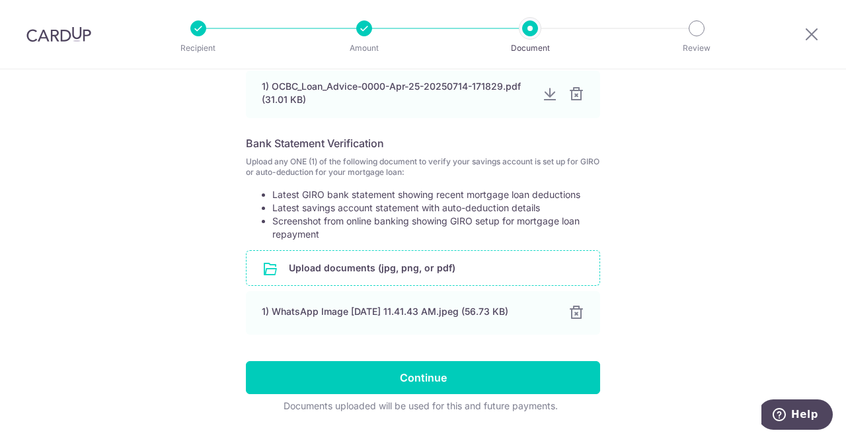
scroll to position [552, 0]
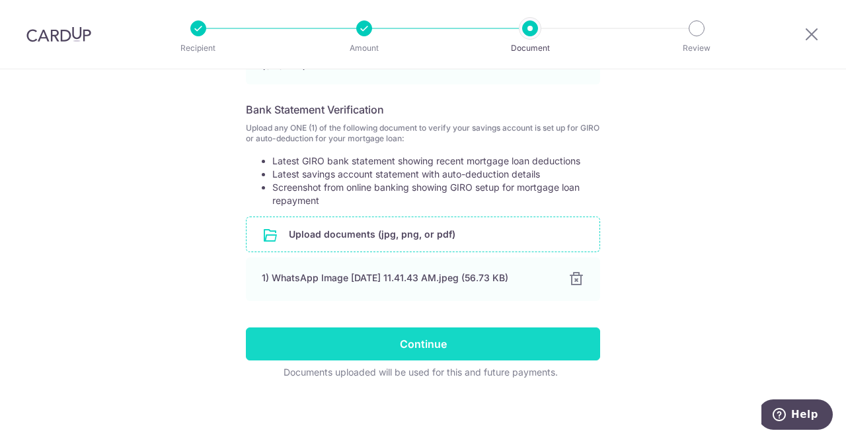
click at [480, 340] on input "Continue" at bounding box center [423, 344] width 354 height 33
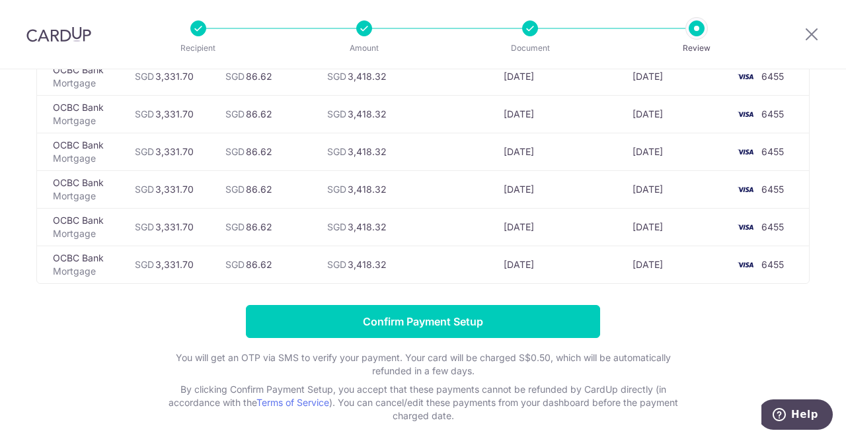
scroll to position [580, 0]
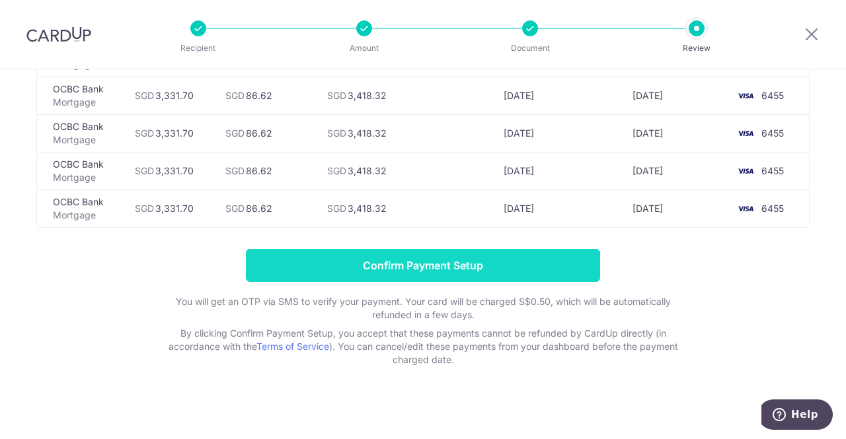
click at [558, 258] on input "Confirm Payment Setup" at bounding box center [423, 265] width 354 height 33
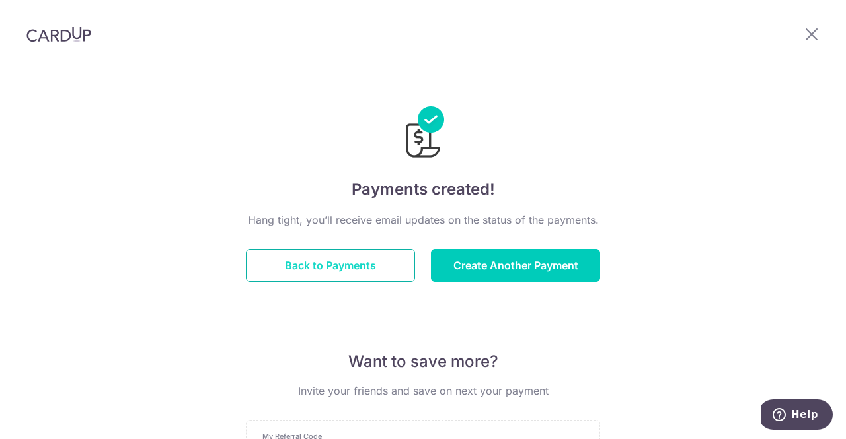
click at [329, 269] on button "Back to Payments" at bounding box center [330, 265] width 169 height 33
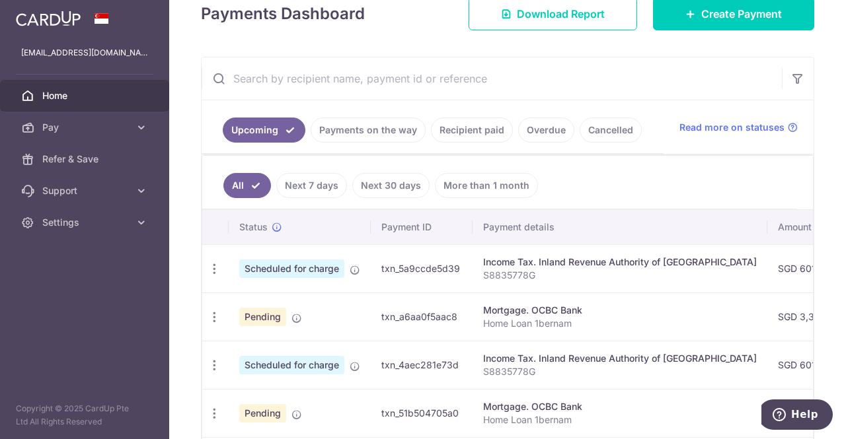
scroll to position [264, 0]
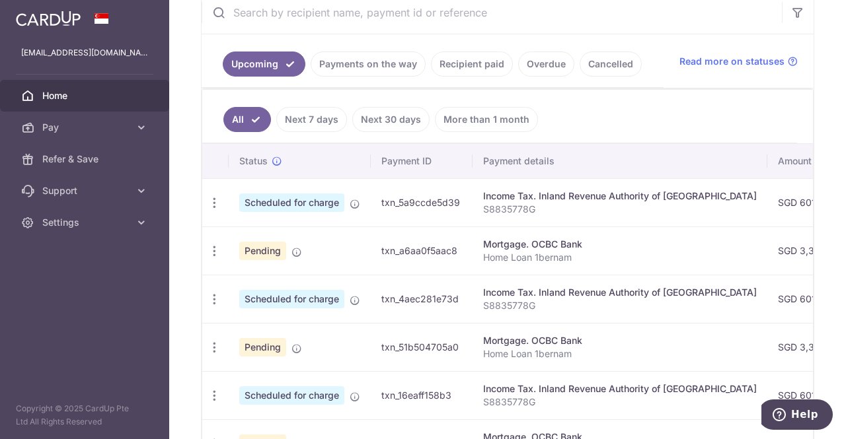
drag, startPoint x: 642, startPoint y: 320, endPoint x: 659, endPoint y: 277, distance: 46.9
click at [659, 277] on tbody "Update payment Cancel payment Scheduled for charge txn_5a9ccde5d39 Income Tax. …" at bounding box center [743, 419] width 1082 height 482
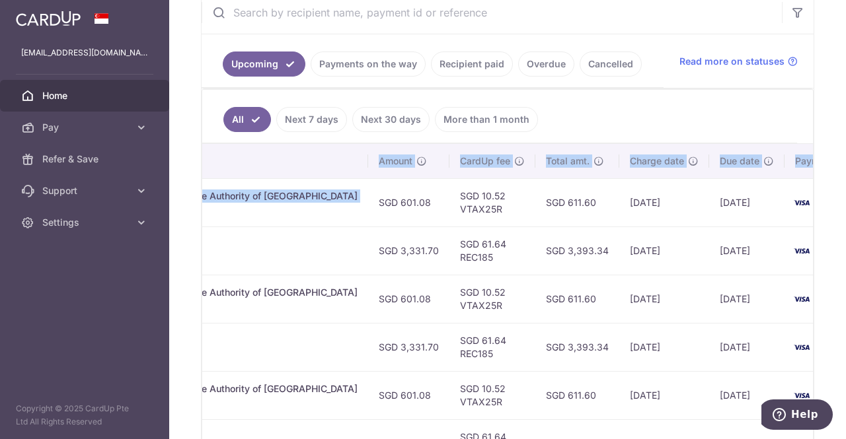
scroll to position [0, 421]
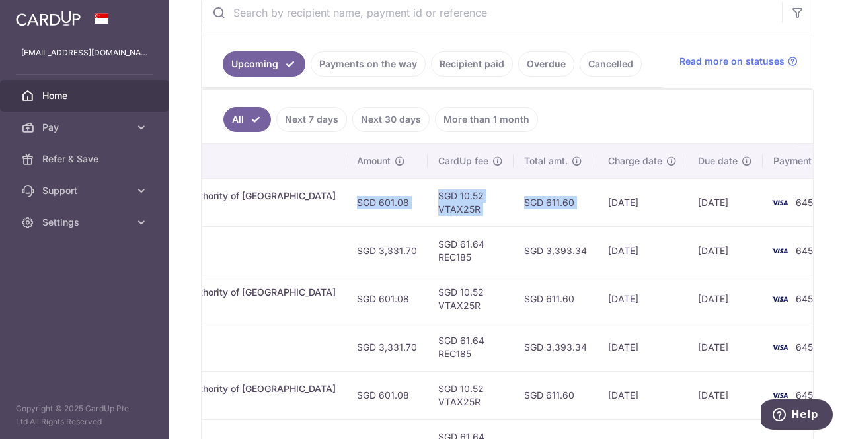
drag, startPoint x: 647, startPoint y: 202, endPoint x: 555, endPoint y: 205, distance: 92.5
click at [556, 205] on tr "Update payment Cancel payment Scheduled for charge txn_5a9ccde5d39 Income Tax. …" at bounding box center [322, 202] width 1082 height 48
click at [529, 213] on td "SGD 611.60" at bounding box center [555, 202] width 84 height 48
drag, startPoint x: 538, startPoint y: 248, endPoint x: 496, endPoint y: 237, distance: 43.6
click at [513, 237] on td "SGD 3,393.34" at bounding box center [555, 251] width 84 height 48
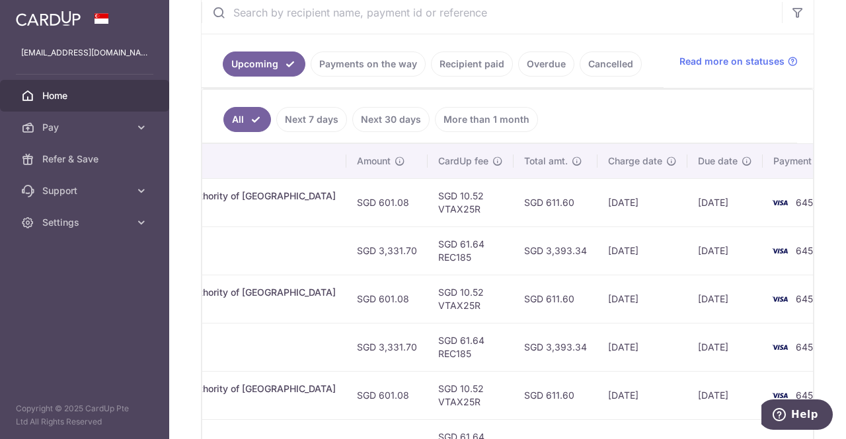
click at [525, 229] on td "SGD 3,393.34" at bounding box center [555, 251] width 84 height 48
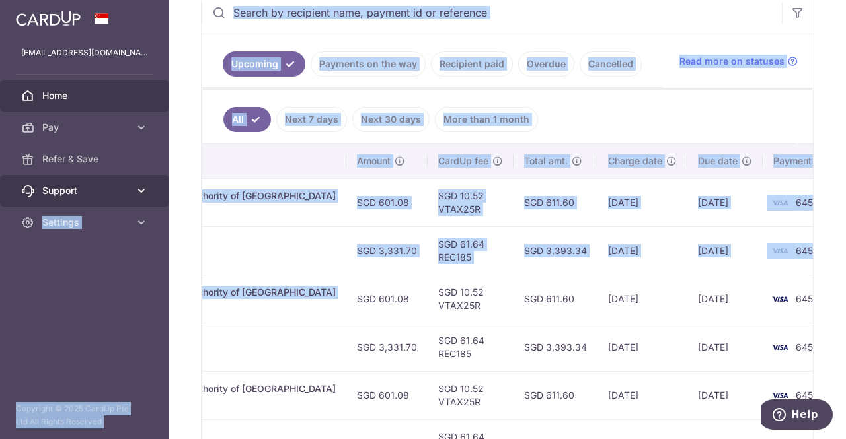
scroll to position [0, 0]
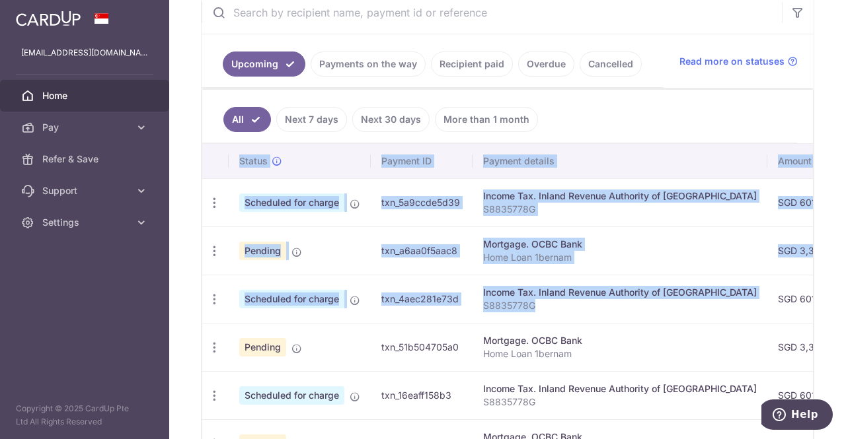
drag, startPoint x: 272, startPoint y: 303, endPoint x: 185, endPoint y: 219, distance: 121.0
click at [185, 219] on div "× Pause Schedule Pause all future payments in this series Pause just this one p…" at bounding box center [507, 219] width 677 height 439
click at [281, 228] on td "Pending" at bounding box center [300, 251] width 142 height 48
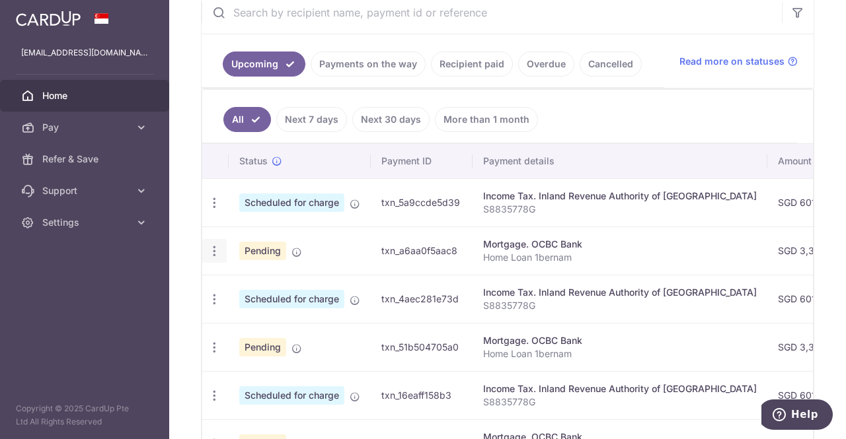
click at [209, 244] on icon "button" at bounding box center [214, 251] width 14 height 14
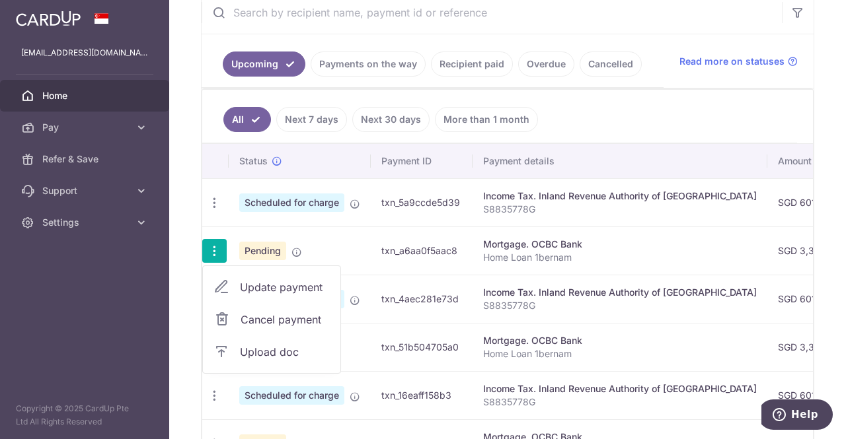
click at [593, 256] on p "Home Loan 1bernam" at bounding box center [620, 257] width 274 height 13
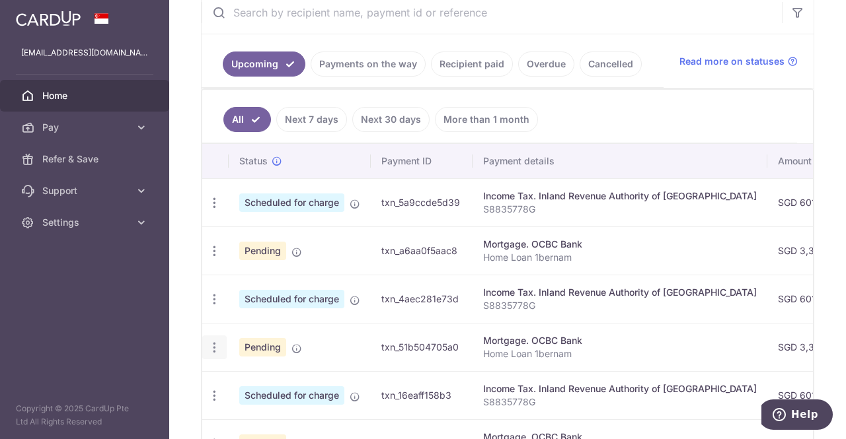
click at [213, 343] on icon "button" at bounding box center [214, 348] width 14 height 14
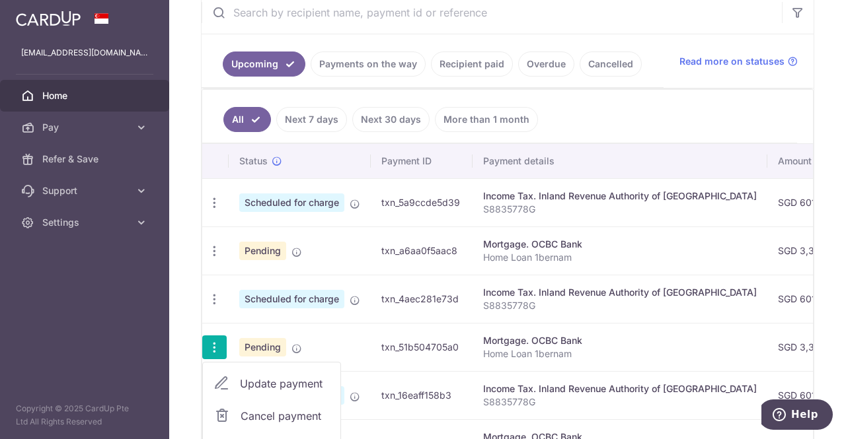
click at [283, 379] on span "Update payment" at bounding box center [285, 384] width 90 height 16
radio input "true"
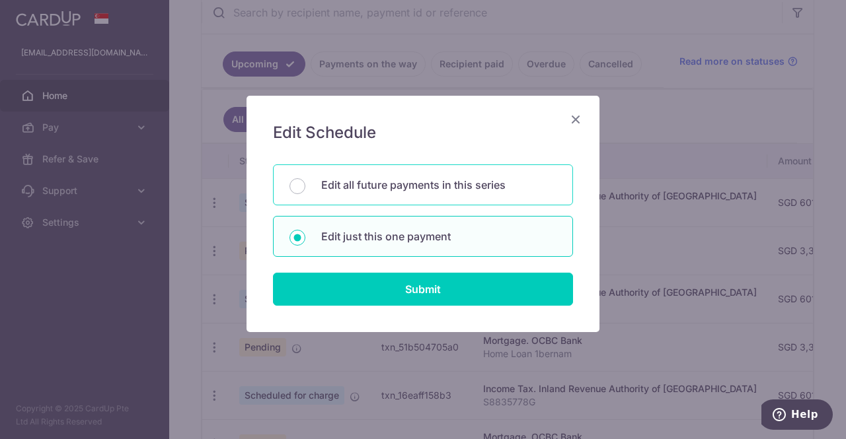
click at [420, 183] on p "Edit all future payments in this series" at bounding box center [438, 185] width 235 height 16
click at [305, 183] on input "Edit all future payments in this series" at bounding box center [297, 186] width 16 height 16
radio input "true"
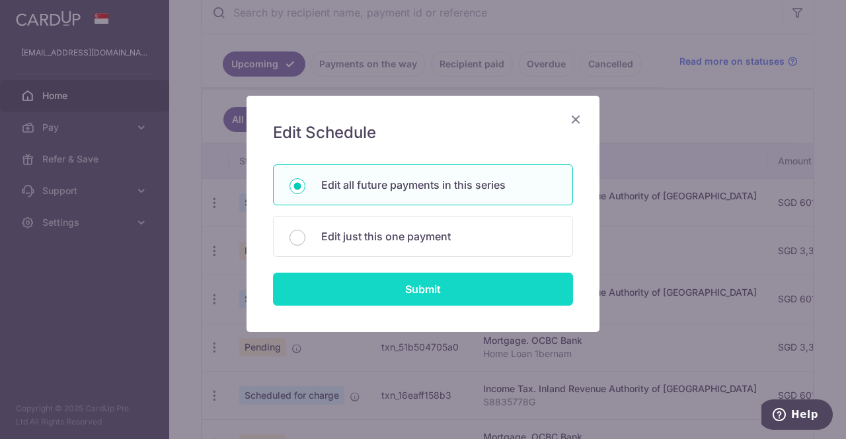
click at [457, 293] on input "Submit" at bounding box center [423, 289] width 300 height 33
radio input "true"
type input "3,331.70"
type input "Home Loan 1bernam"
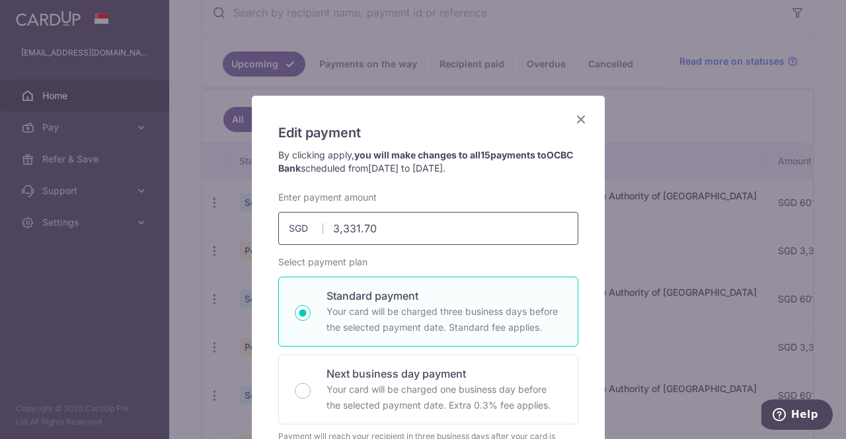
click at [422, 226] on input "3,331.70" at bounding box center [428, 228] width 300 height 33
paste input "5,059.73"
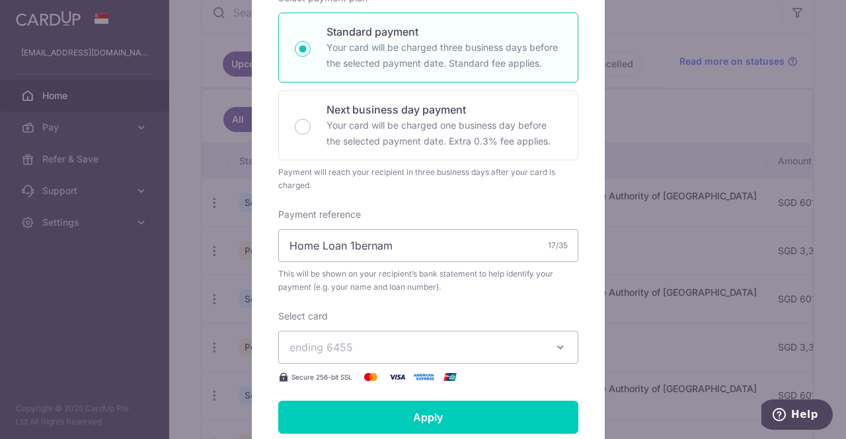
scroll to position [462, 0]
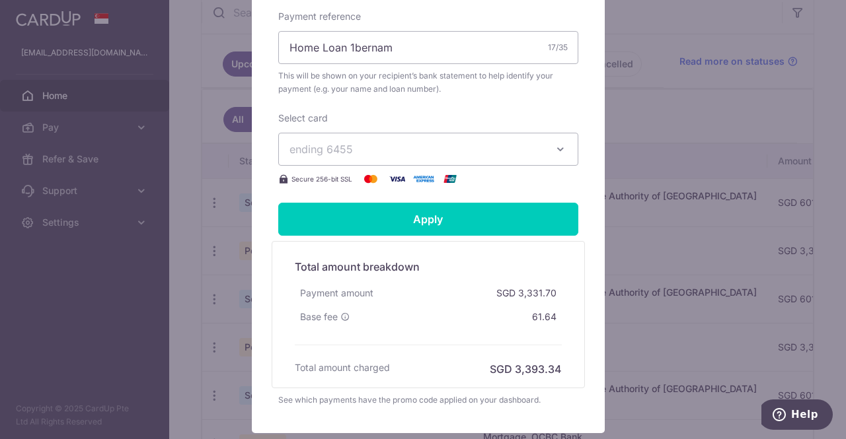
type input "5,059.73"
click at [514, 143] on span "ending 6455" at bounding box center [416, 149] width 254 height 16
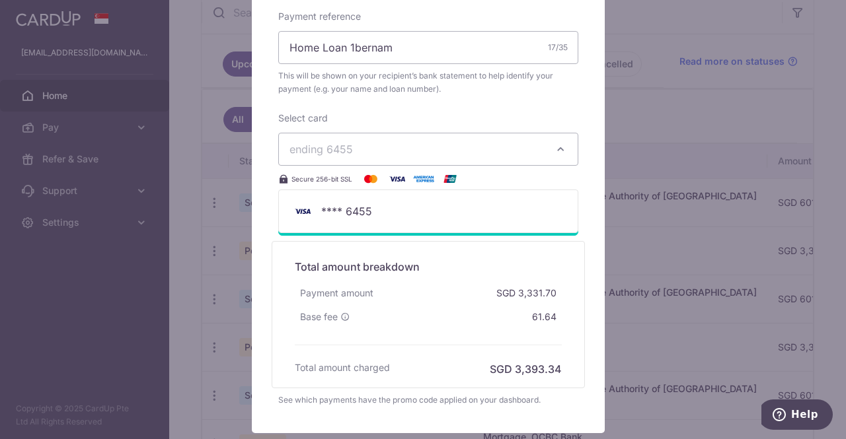
click at [514, 143] on span "ending 6455" at bounding box center [416, 149] width 254 height 16
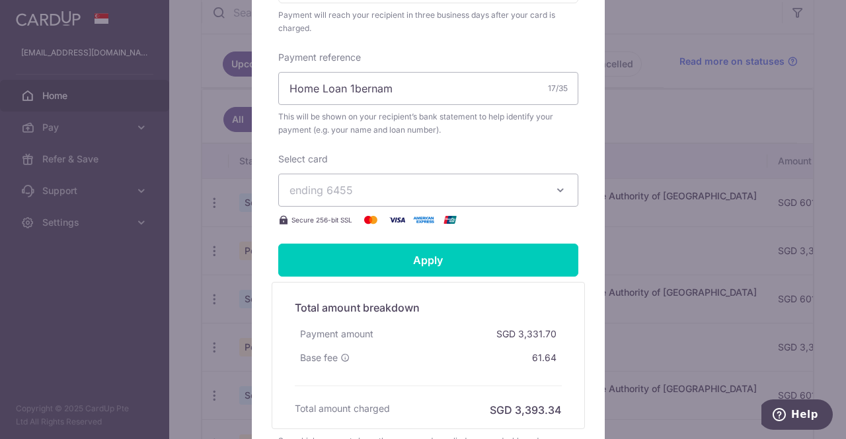
scroll to position [549, 0]
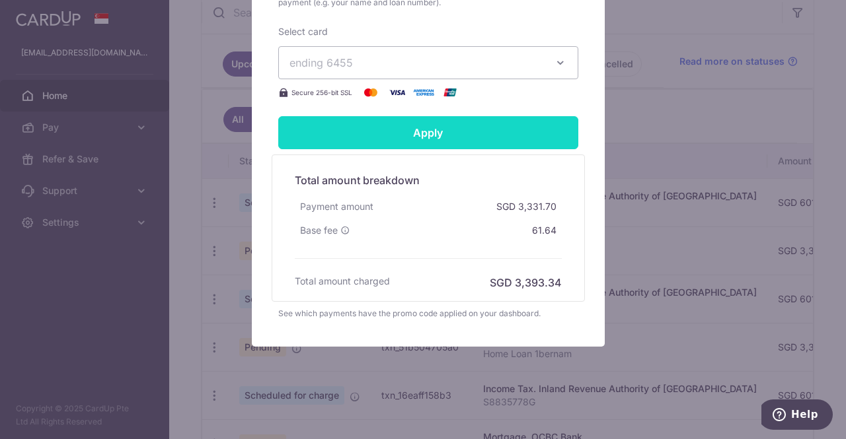
click at [499, 135] on input "Apply" at bounding box center [428, 132] width 300 height 33
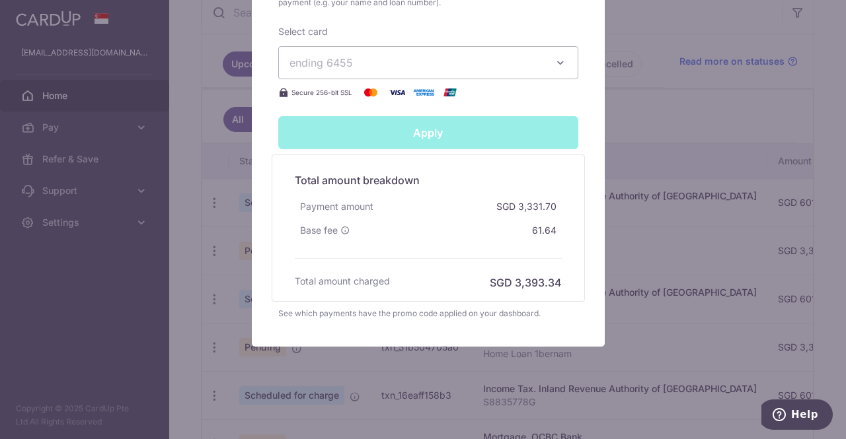
type input "Successfully Applied"
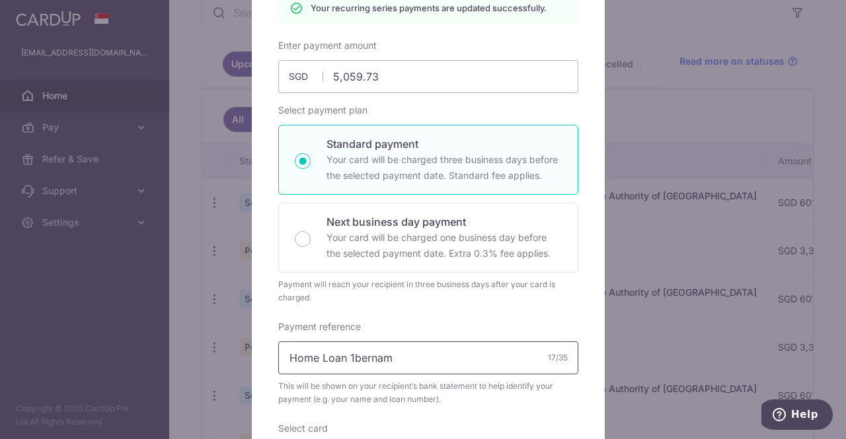
scroll to position [66, 0]
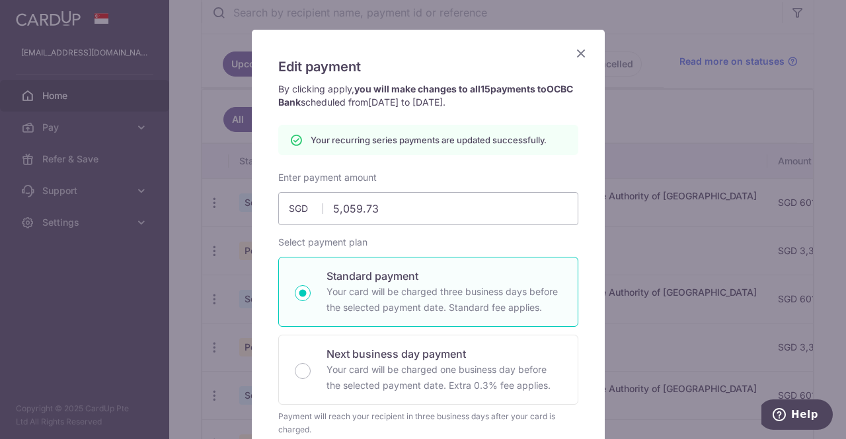
click at [581, 50] on icon "Close" at bounding box center [581, 53] width 16 height 17
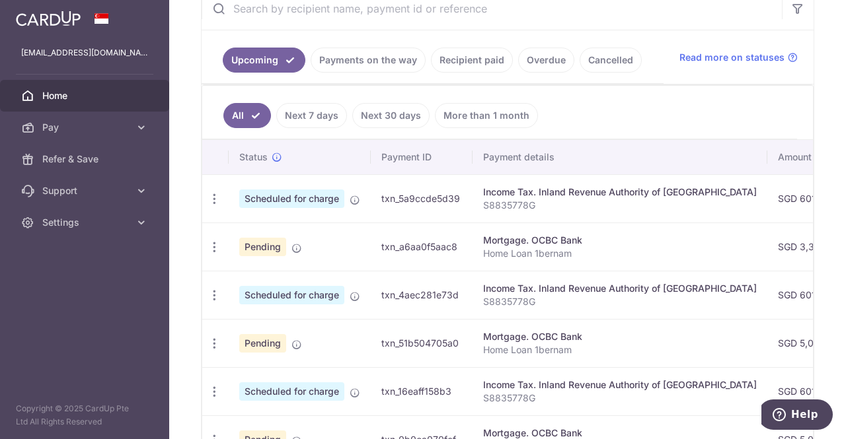
scroll to position [280, 0]
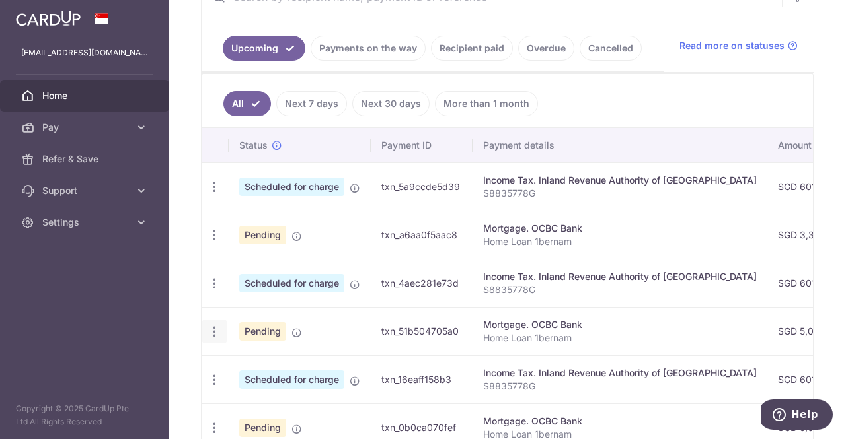
click at [213, 325] on icon "button" at bounding box center [214, 332] width 14 height 14
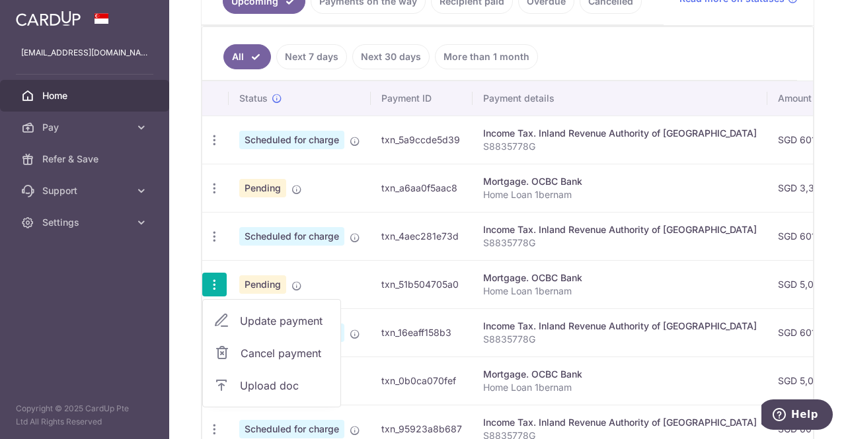
scroll to position [346, 0]
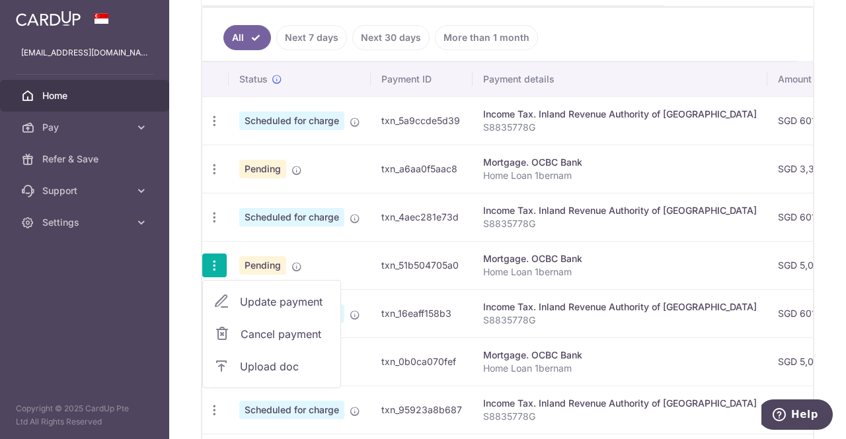
click at [635, 254] on div "Mortgage. OCBC Bank" at bounding box center [620, 258] width 274 height 13
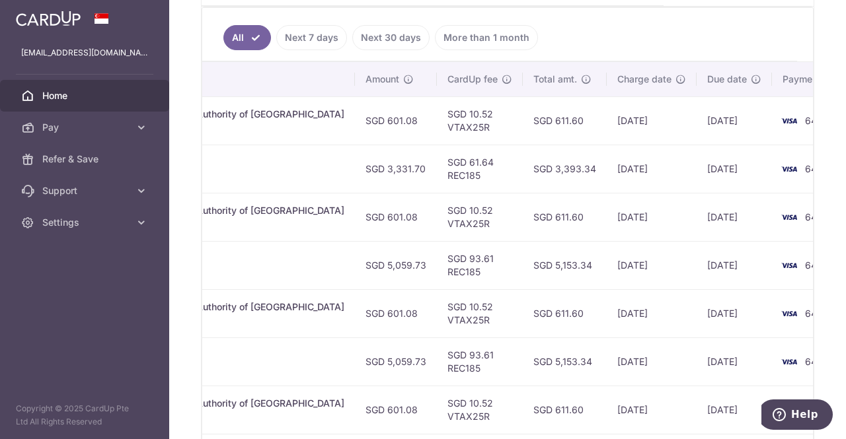
scroll to position [0, 422]
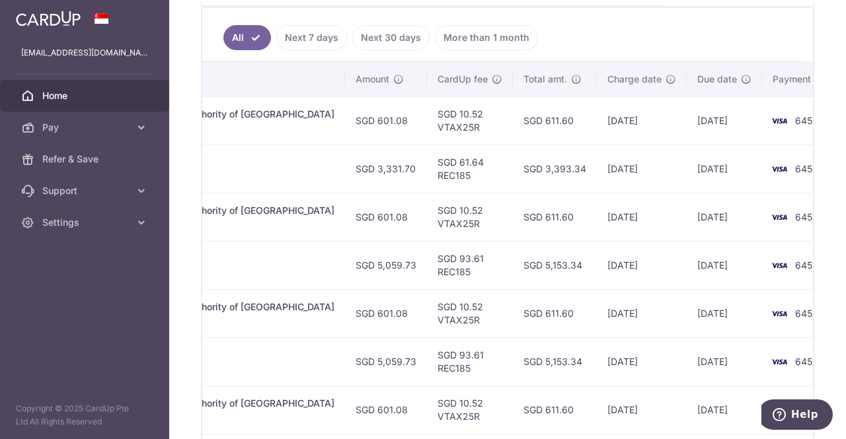
drag, startPoint x: 690, startPoint y: 252, endPoint x: 768, endPoint y: 263, distance: 78.8
click at [768, 263] on tr "Update payment Cancel payment Upload doc Pending txn_51b504705a0 Mortgage. OCBC…" at bounding box center [321, 265] width 1082 height 48
click at [788, 263] on td "6455" at bounding box center [812, 265] width 100 height 48
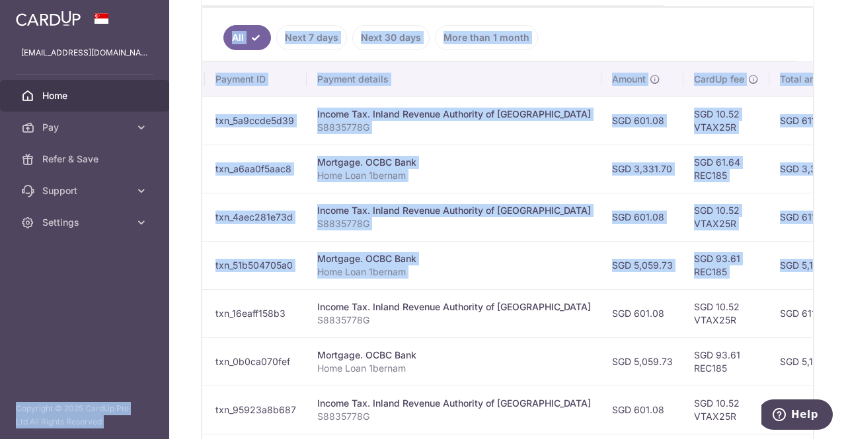
scroll to position [0, 0]
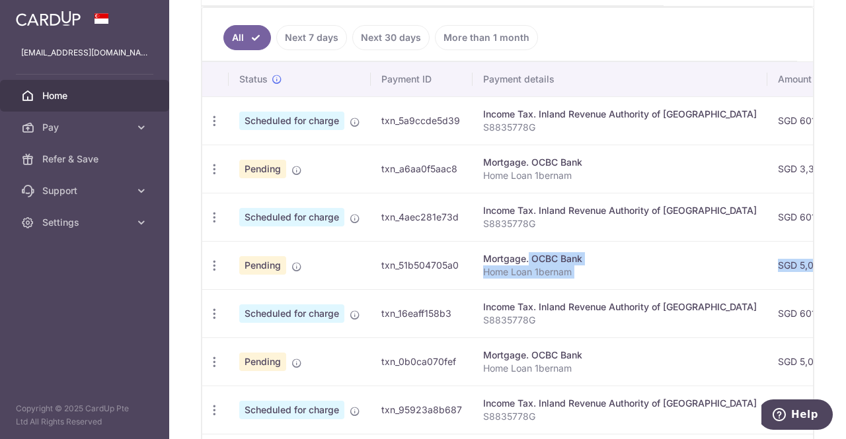
drag, startPoint x: 784, startPoint y: 273, endPoint x: 473, endPoint y: 257, distance: 311.6
click at [473, 257] on tr "Update payment Cancel payment Upload doc Pending txn_51b504705a0 Mortgage. OCBC…" at bounding box center [743, 265] width 1082 height 48
click at [700, 276] on td "Mortgage. OCBC Bank Home Loan 1bernam" at bounding box center [619, 265] width 295 height 48
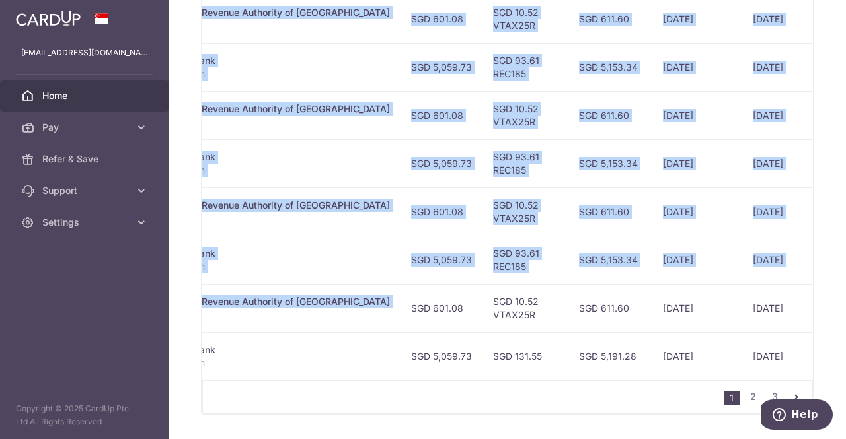
scroll to position [0, 422]
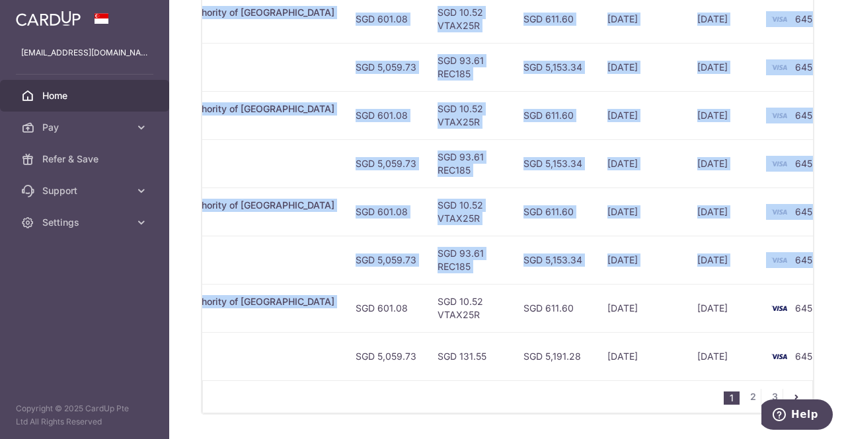
drag, startPoint x: 714, startPoint y: 305, endPoint x: 532, endPoint y: 324, distance: 182.0
click at [532, 324] on tr "Update payment Cancel payment Scheduled for charge txn_009f9e74cab Income Tax. …" at bounding box center [321, 308] width 1082 height 48
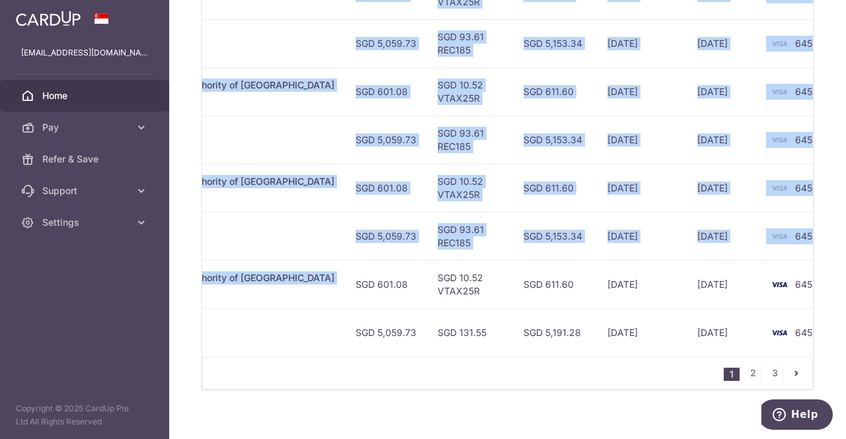
scroll to position [582, 0]
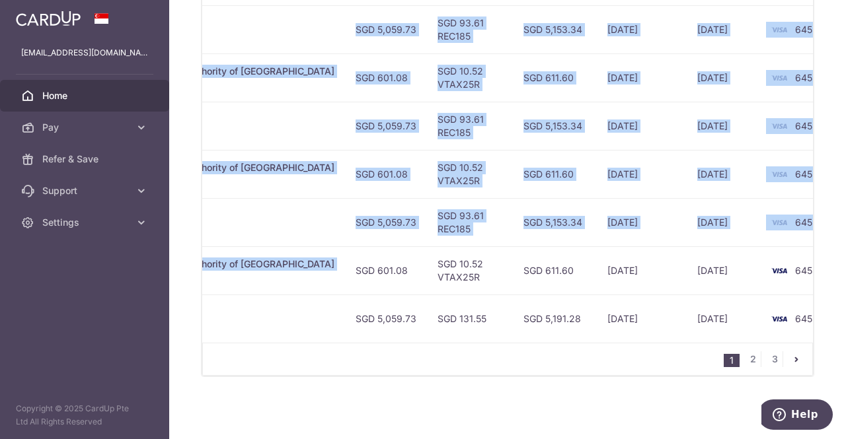
click at [539, 246] on td "SGD 611.60" at bounding box center [555, 270] width 84 height 48
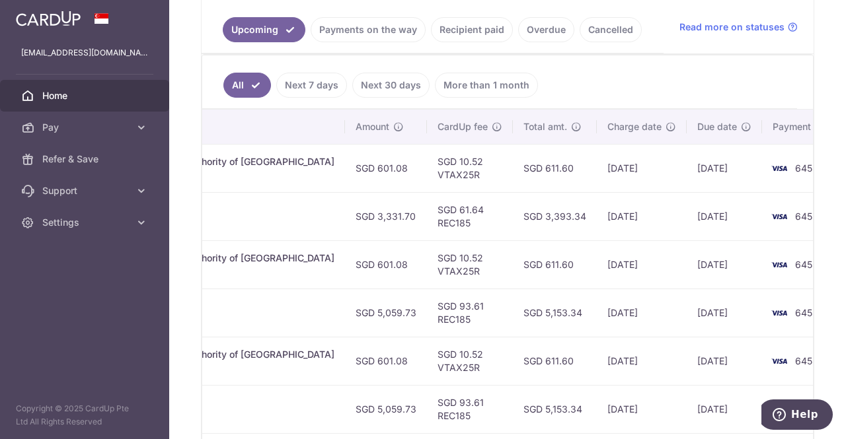
scroll to position [384, 0]
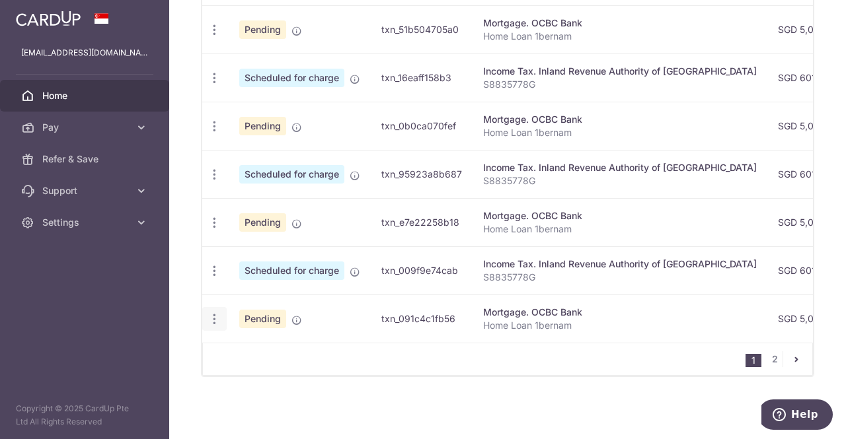
click at [214, 312] on icon "button" at bounding box center [214, 319] width 14 height 14
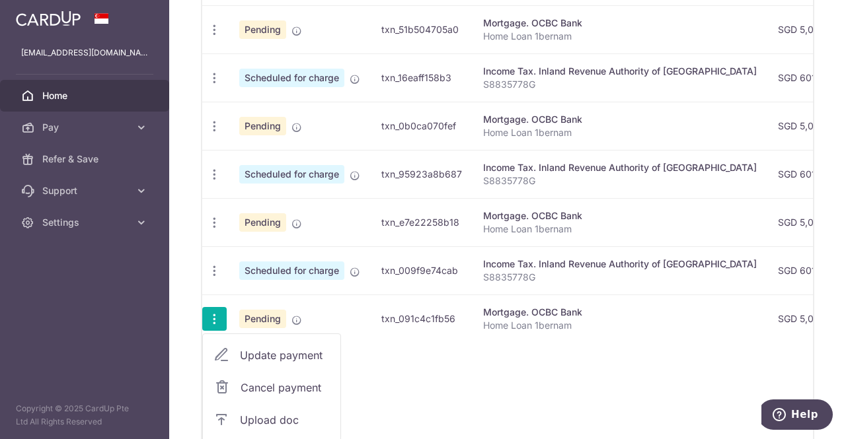
click at [287, 383] on span "Cancel payment" at bounding box center [284, 388] width 89 height 16
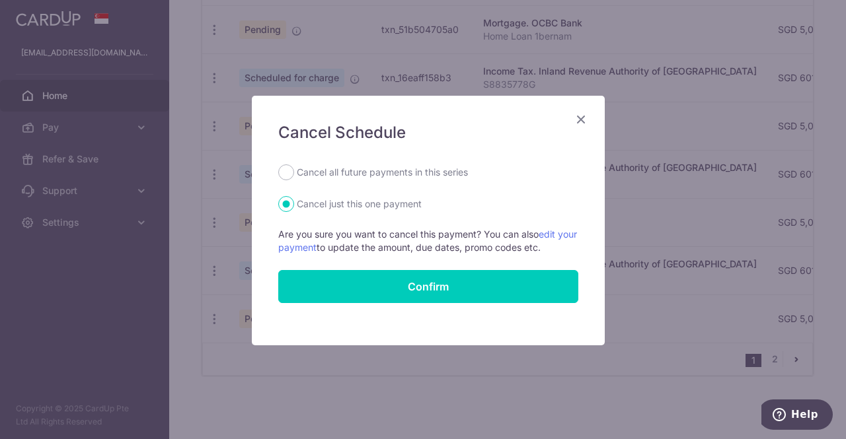
click at [412, 171] on label "Cancel all future payments in this series" at bounding box center [382, 173] width 171 height 16
click at [294, 171] on input "Cancel all future payments in this series" at bounding box center [286, 173] width 16 height 16
radio input "true"
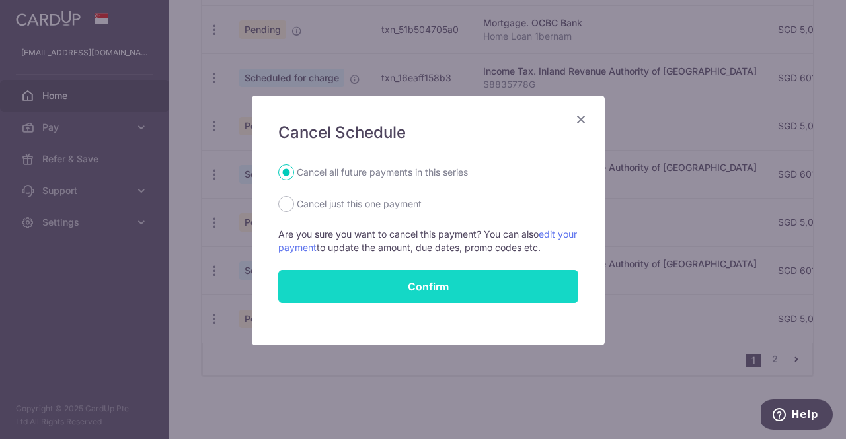
click at [440, 279] on button "Confirm" at bounding box center [428, 286] width 300 height 33
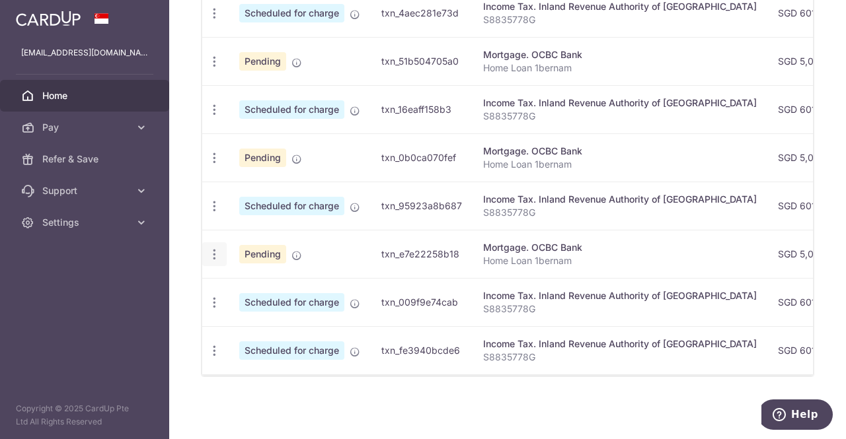
click at [208, 248] on icon "button" at bounding box center [214, 255] width 14 height 14
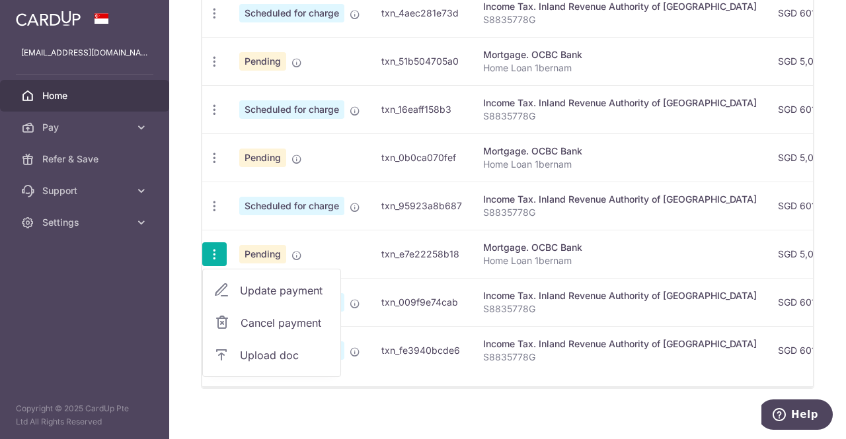
click at [832, 274] on div "× Pause Schedule Pause all future payments in this series Pause just this one p…" at bounding box center [507, 219] width 677 height 439
